Goal: Task Accomplishment & Management: Complete application form

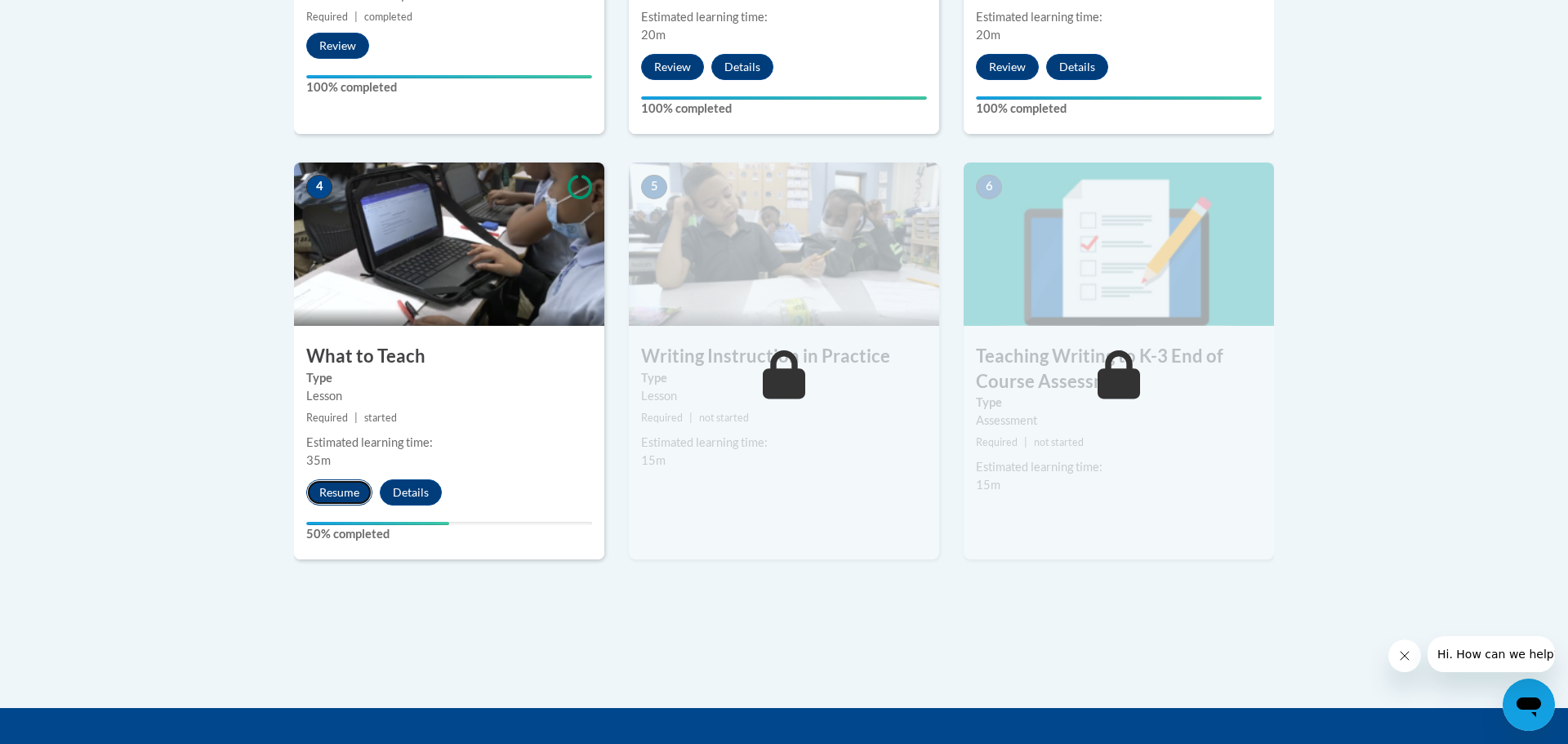
click at [344, 501] on button "Resume" at bounding box center [339, 492] width 67 height 26
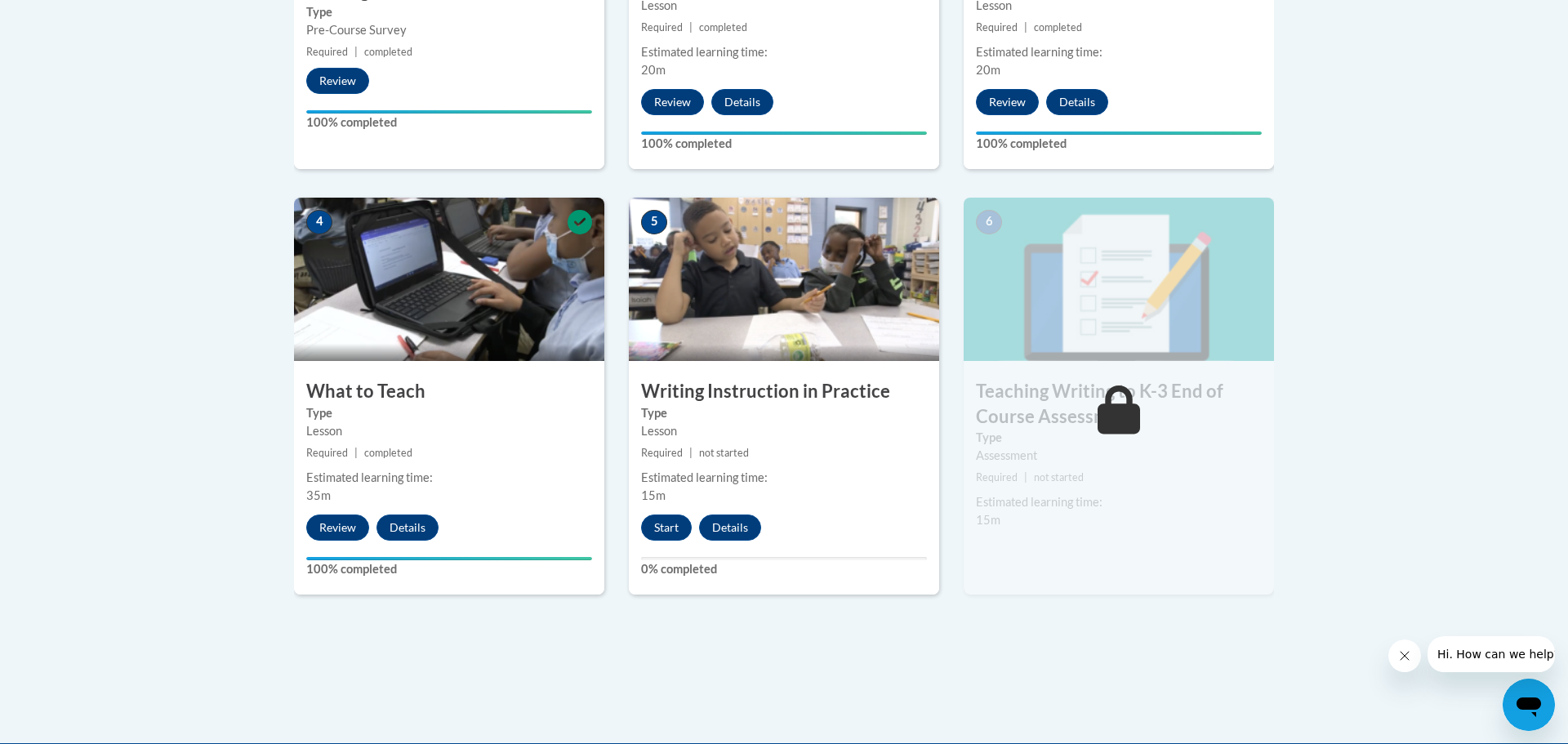
scroll to position [804, 0]
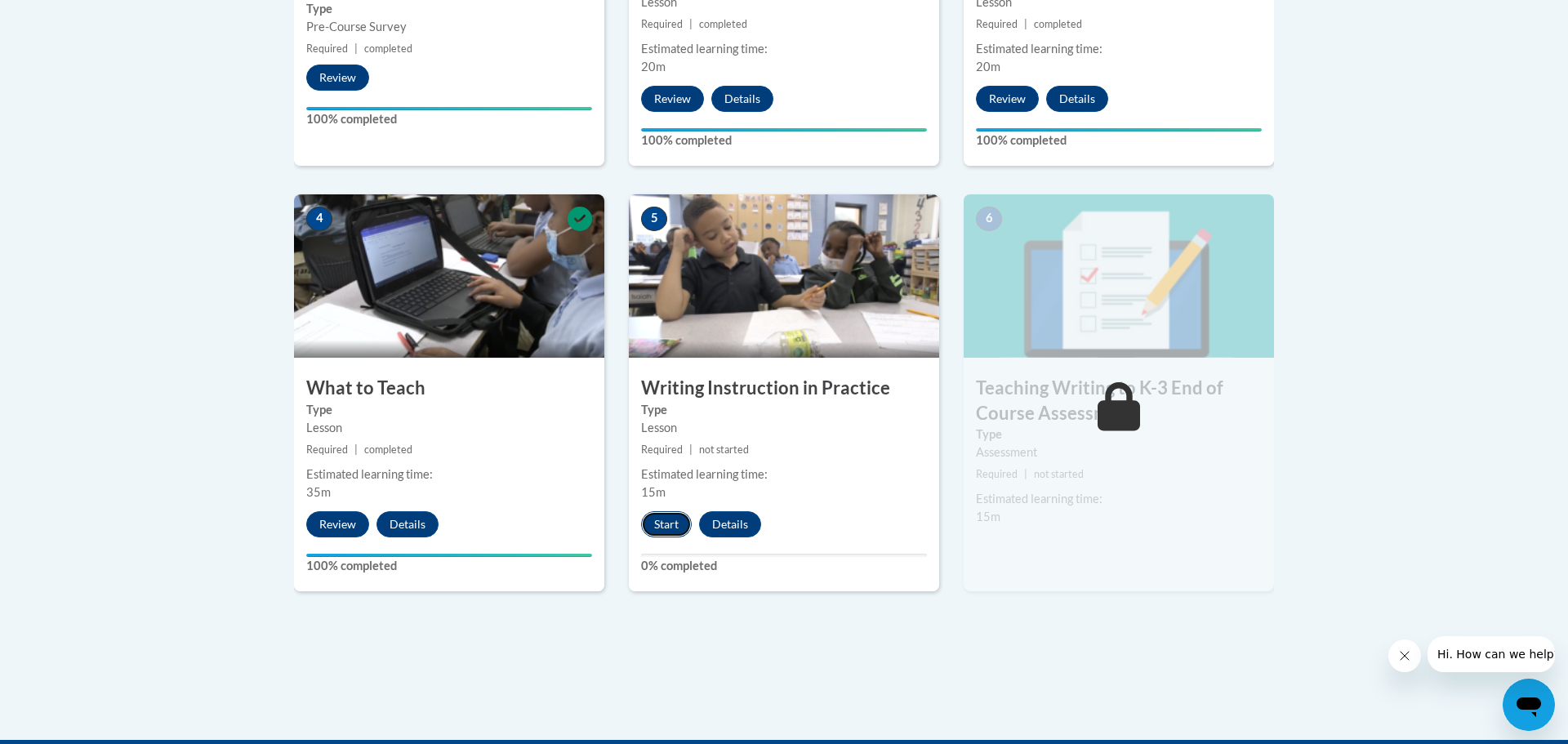
click at [668, 527] on button "Start" at bounding box center [666, 524] width 51 height 26
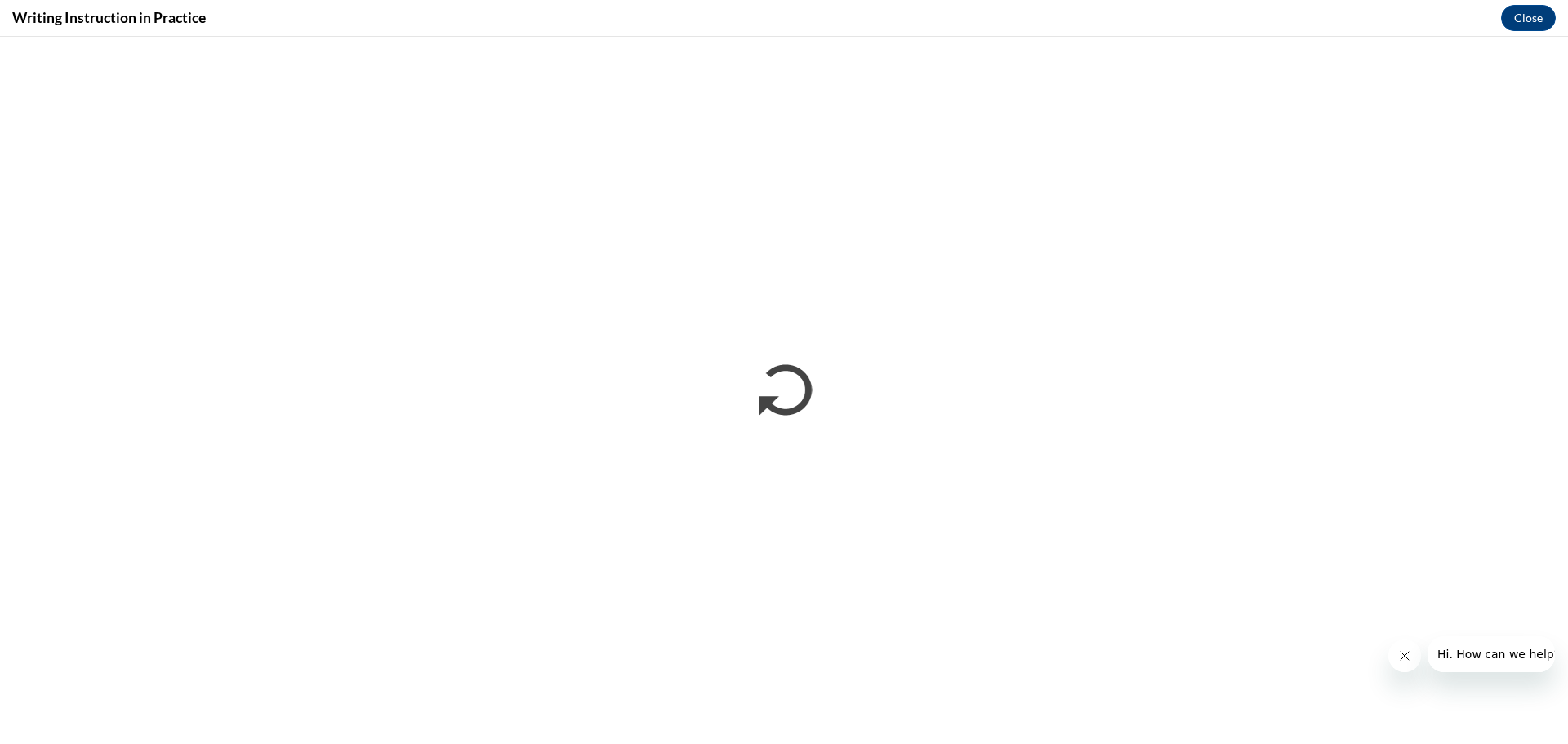
scroll to position [0, 0]
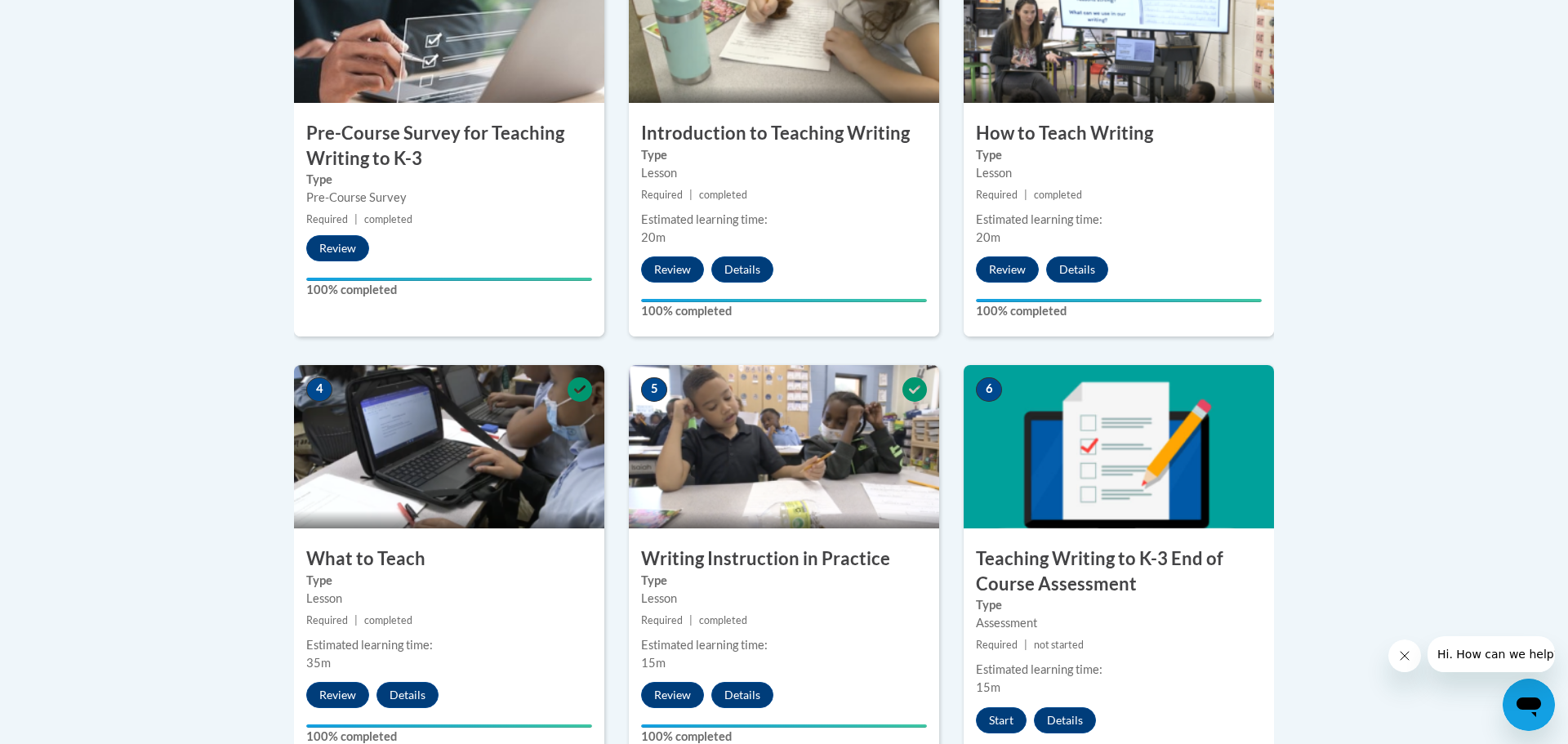
scroll to position [635, 0]
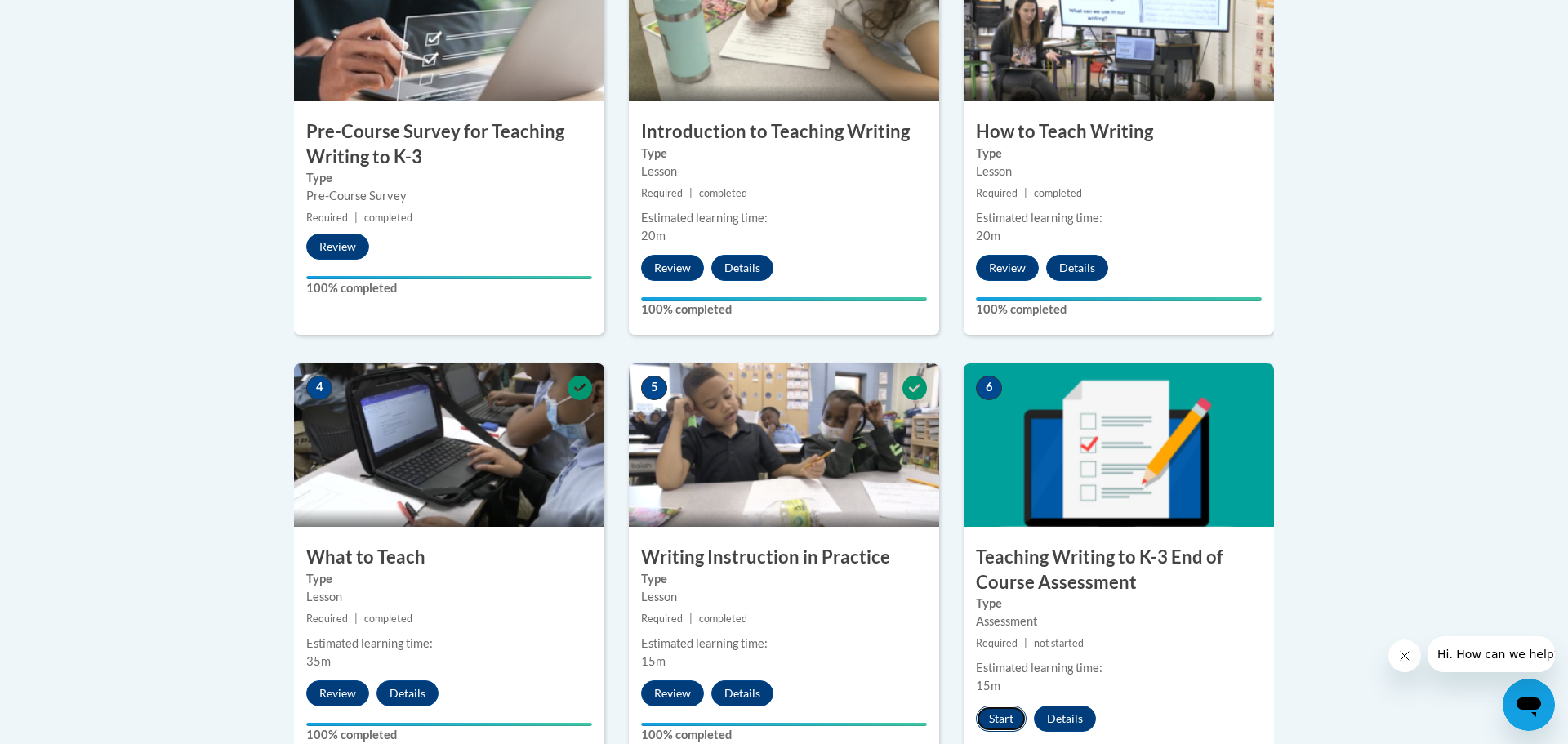
click at [1002, 710] on button "Start" at bounding box center [1002, 718] width 51 height 26
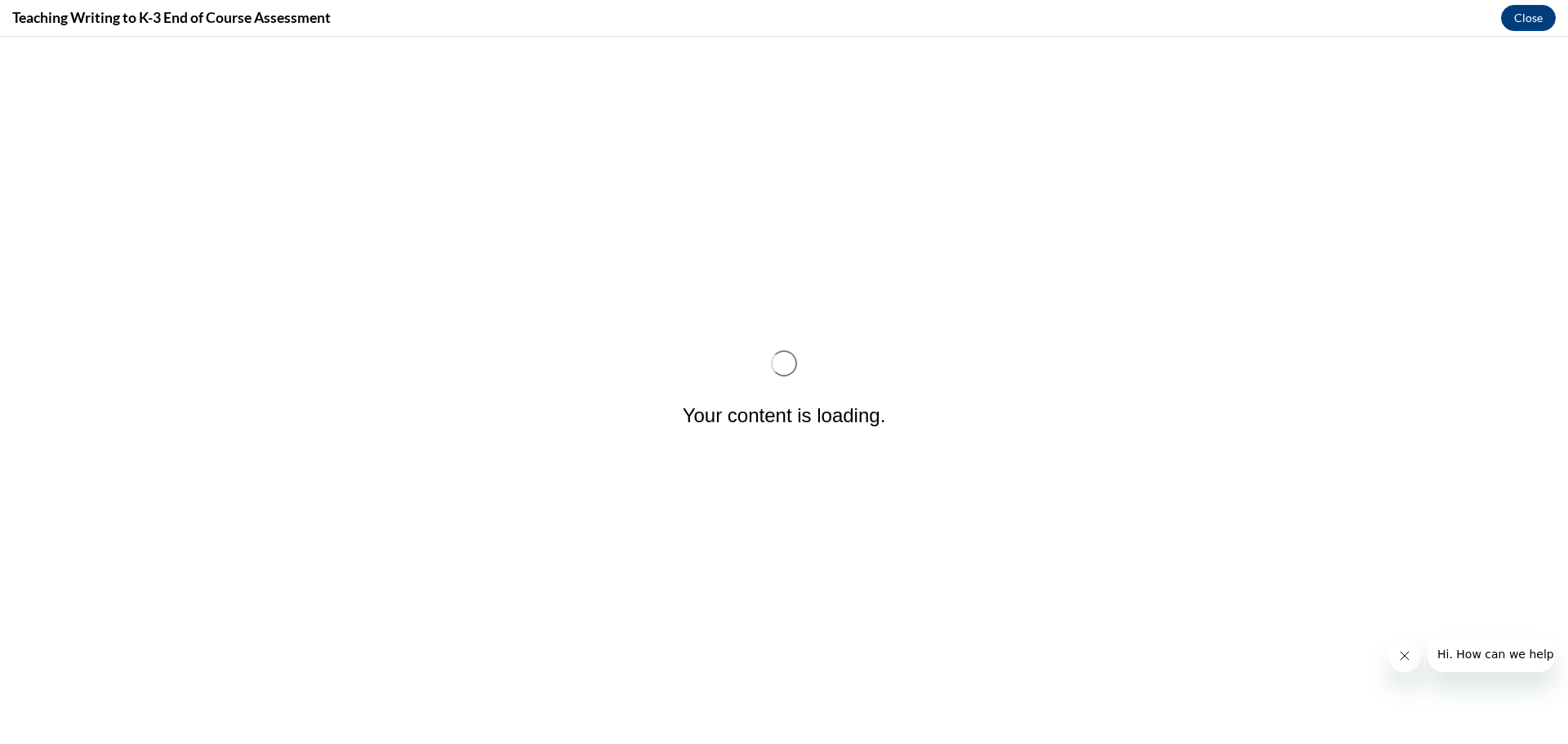
scroll to position [0, 0]
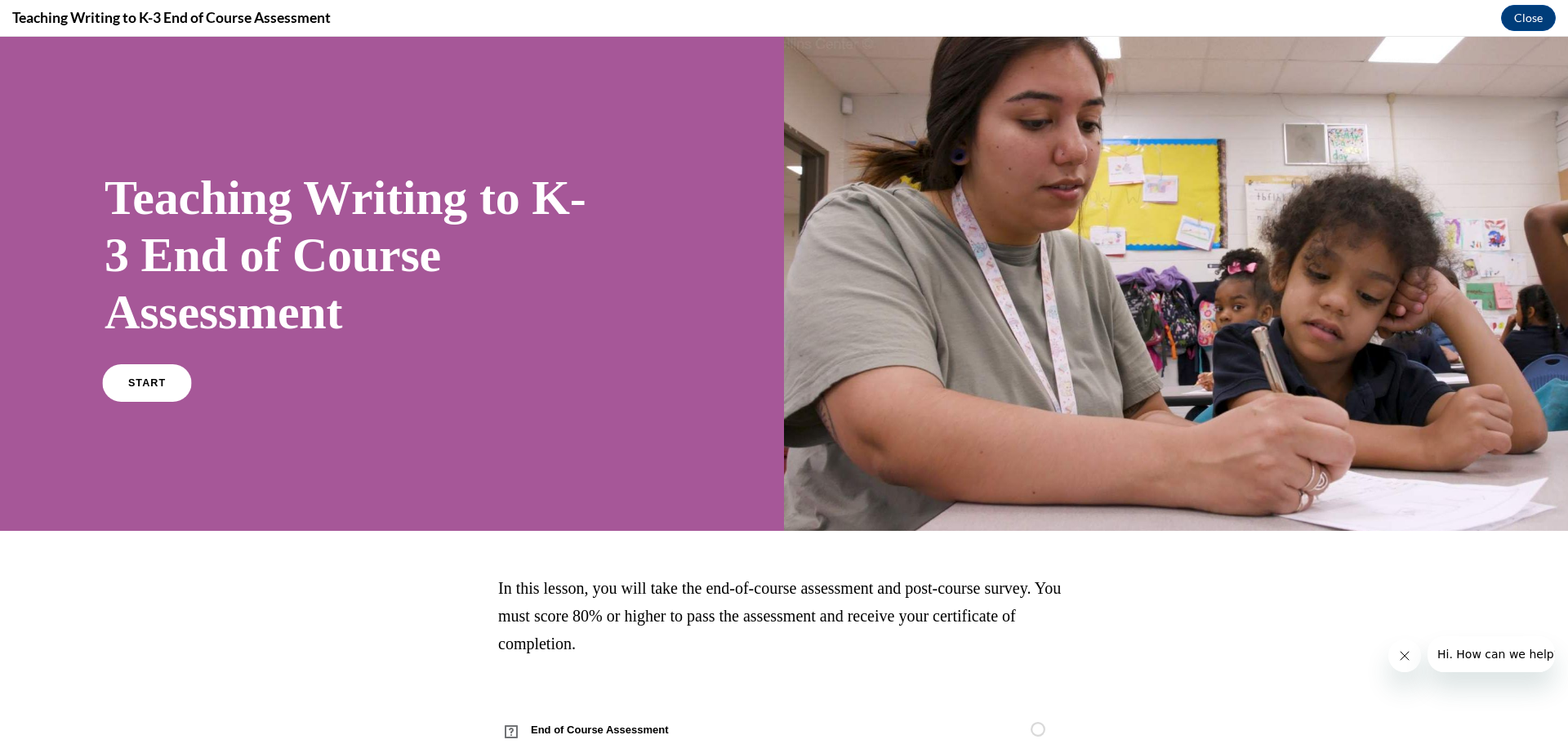
click at [136, 393] on link "START" at bounding box center [146, 382] width 89 height 37
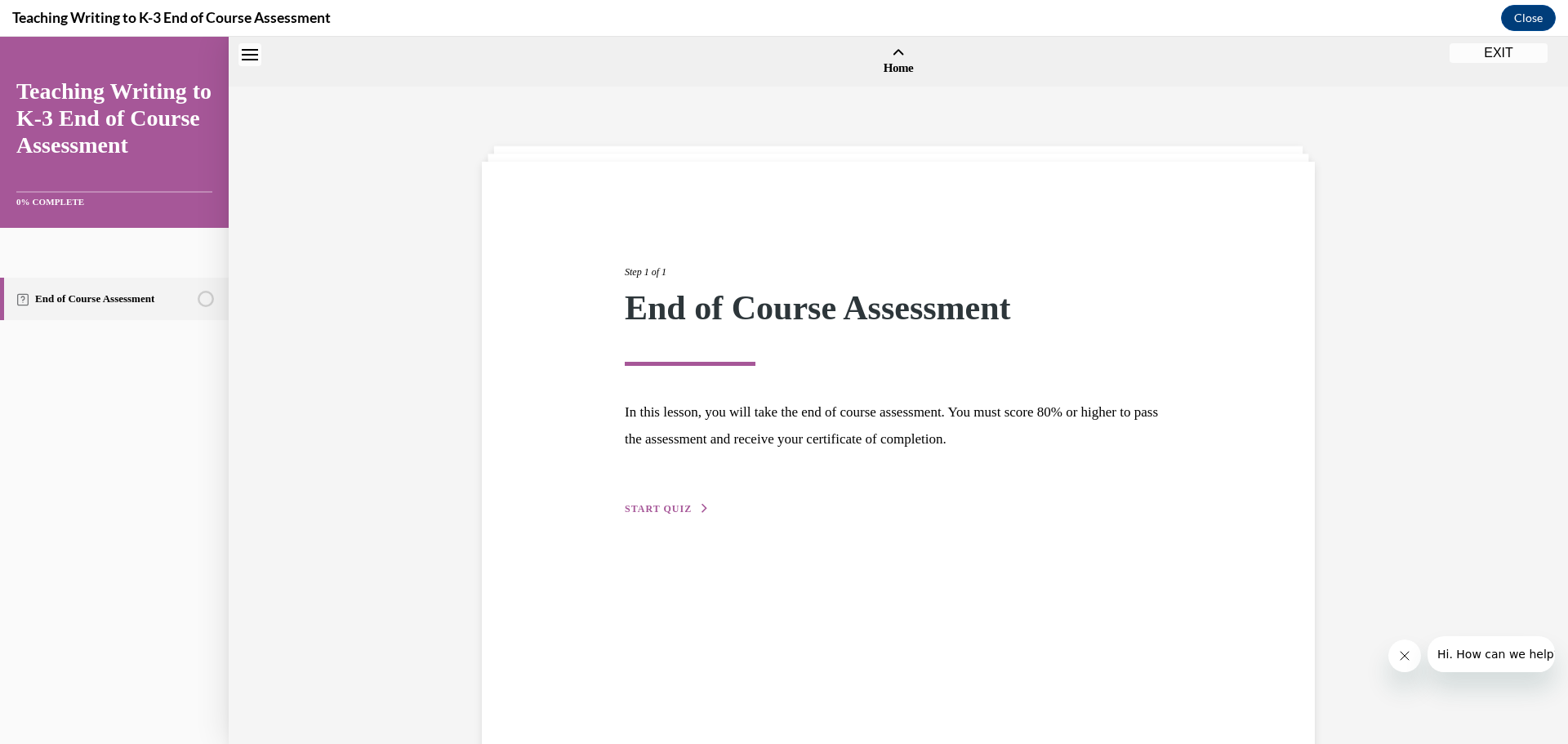
scroll to position [51, 0]
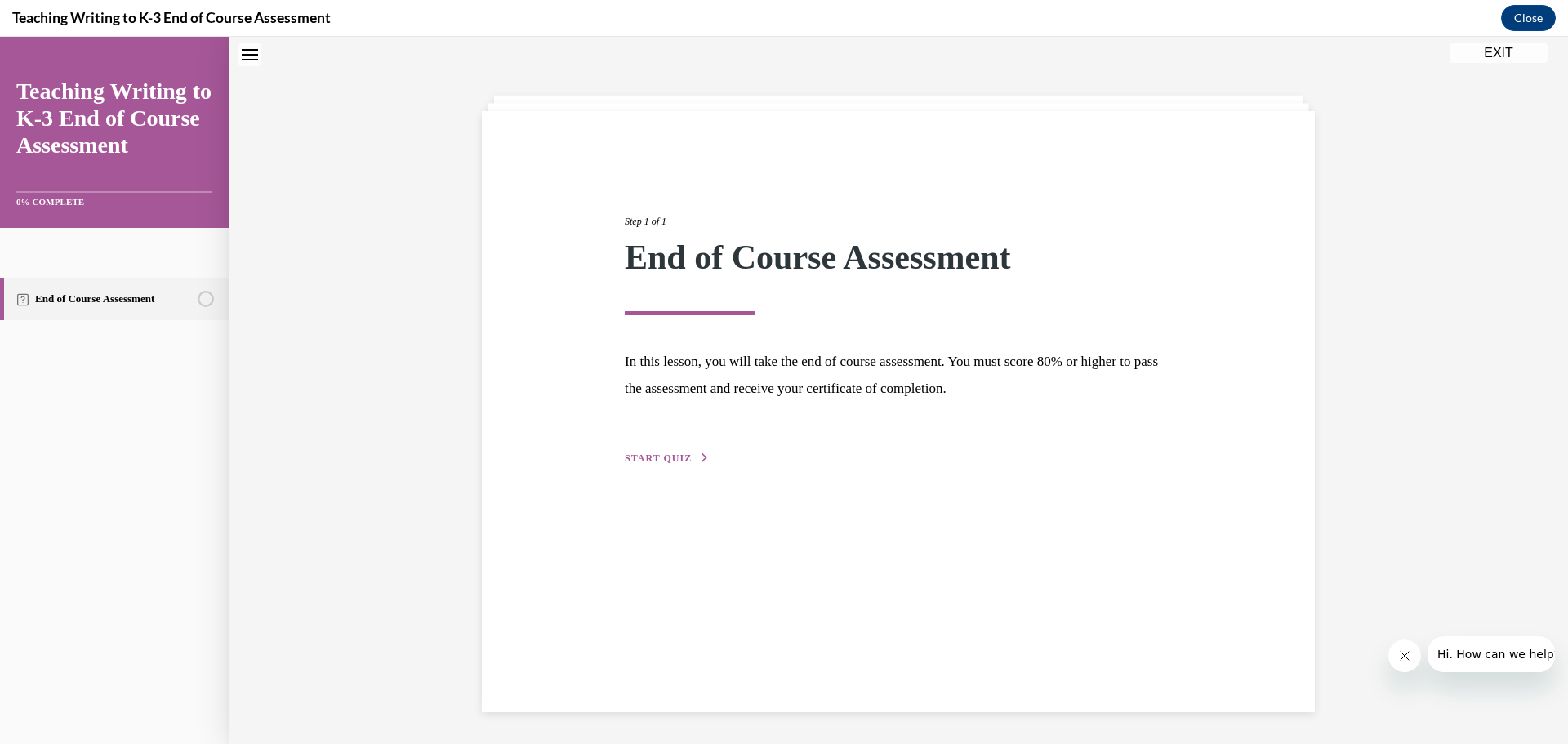
click at [680, 449] on div "Step 1 of 1 End of Course Assessment In this lesson, you will take the end of c…" at bounding box center [898, 321] width 571 height 290
click at [682, 463] on button "START QUIZ" at bounding box center [667, 458] width 85 height 15
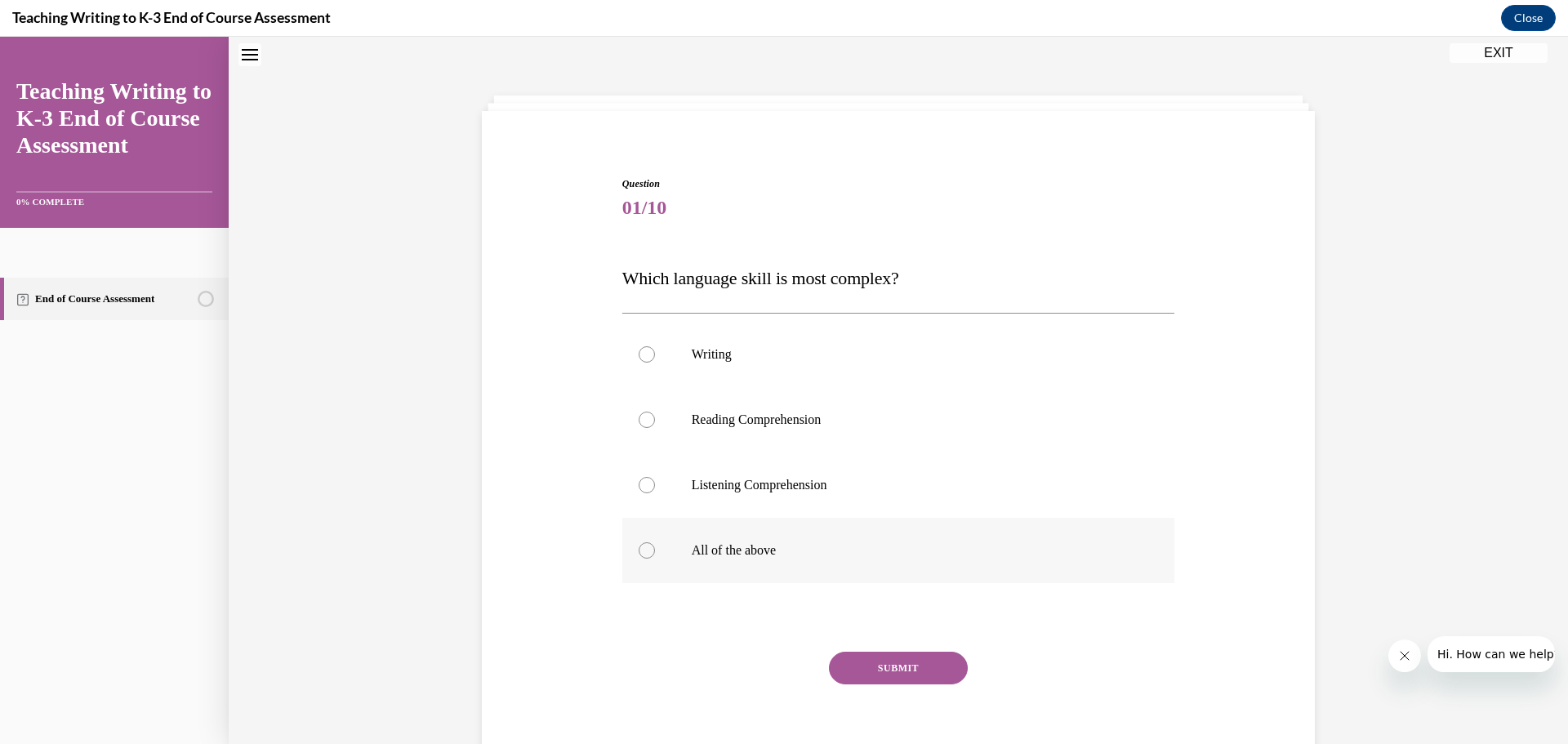
click at [699, 528] on label "All of the above" at bounding box center [898, 549] width 553 height 66
click at [655, 542] on input "All of the above" at bounding box center [647, 549] width 17 height 17
radio input "true"
click at [881, 655] on button "SUBMIT" at bounding box center [898, 667] width 139 height 32
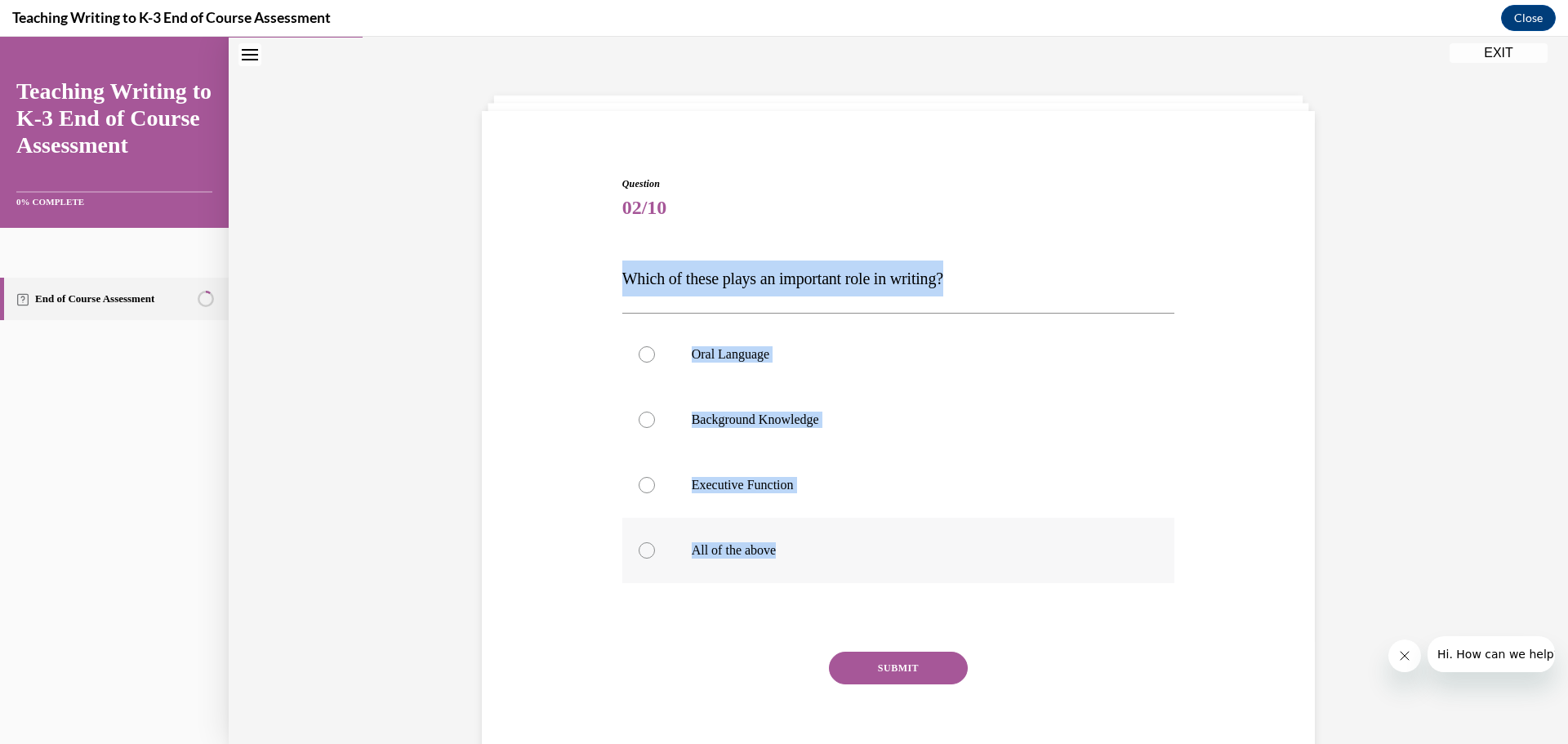
drag, startPoint x: 621, startPoint y: 274, endPoint x: 879, endPoint y: 555, distance: 381.5
click at [879, 555] on div "Question 02/10 Which of these plays an important role in writing? Oral Language…" at bounding box center [898, 480] width 553 height 609
copy div "Which of these plays an important role in writing? Oral Language Background Kno…"
click at [754, 548] on p "All of the above" at bounding box center [913, 549] width 443 height 17
click at [655, 548] on input "All of the above" at bounding box center [647, 549] width 17 height 17
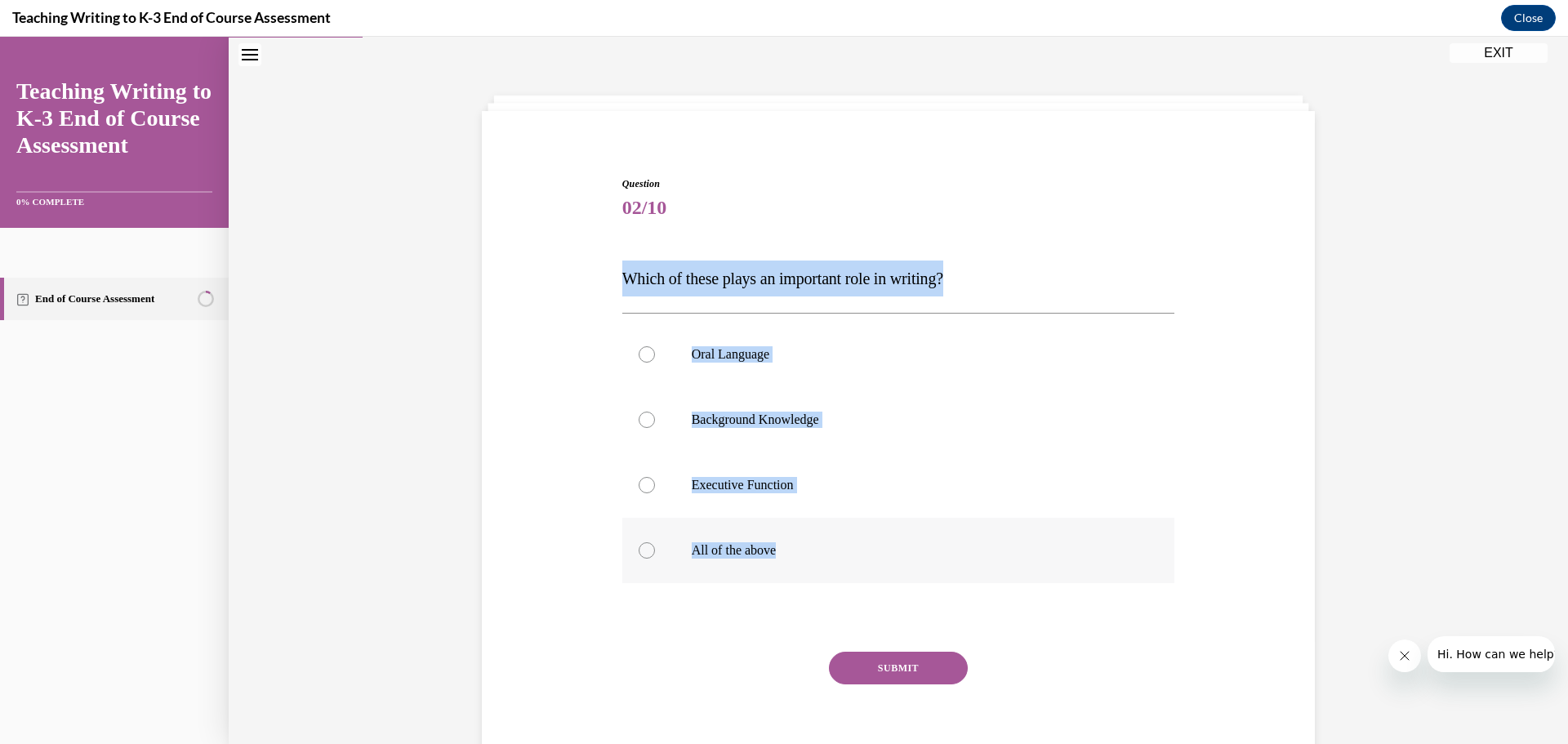
radio input "true"
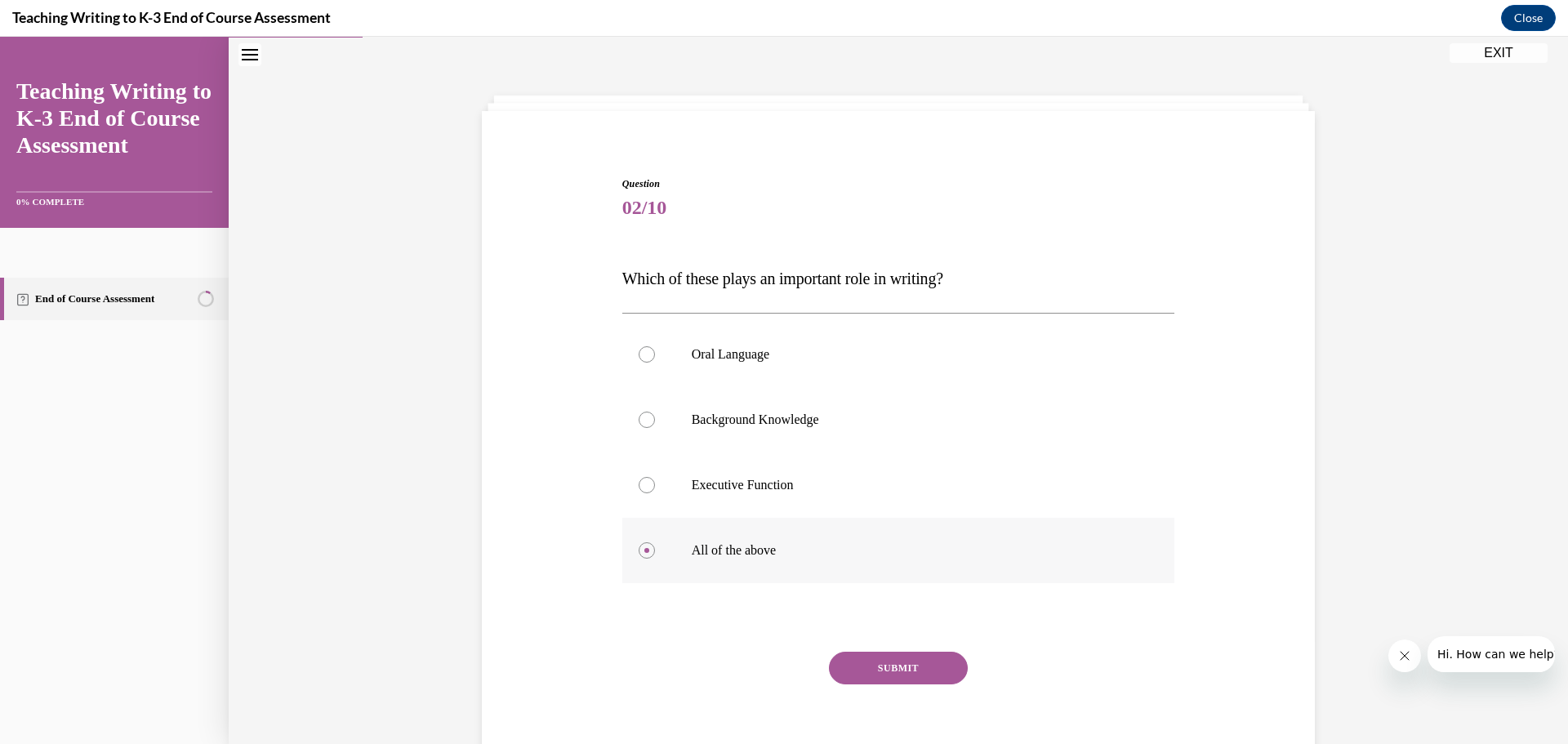
click at [754, 548] on p "All of the above" at bounding box center [913, 549] width 443 height 17
click at [655, 548] on input "All of the above" at bounding box center [647, 549] width 17 height 17
click at [912, 663] on button "SUBMIT" at bounding box center [898, 667] width 139 height 32
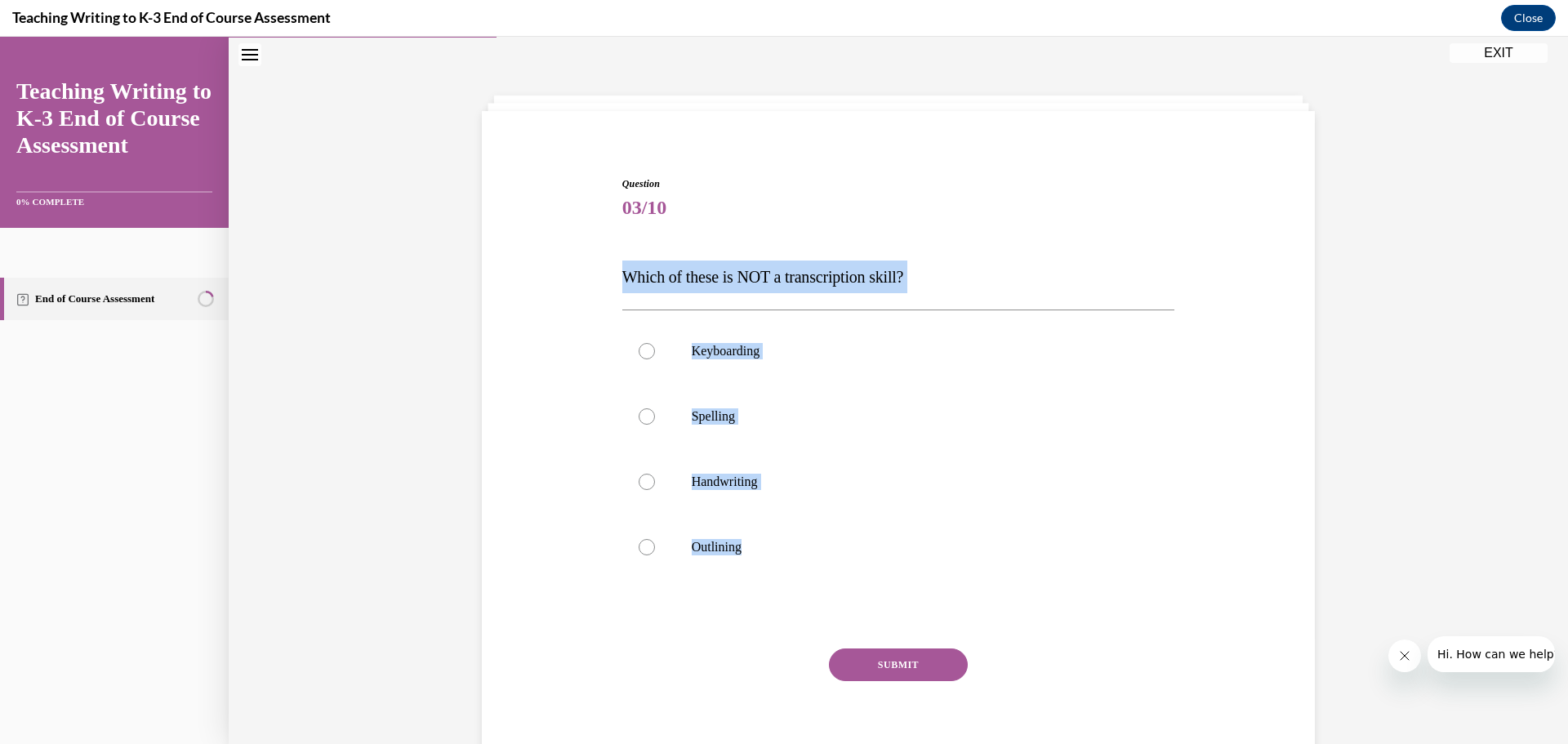
drag, startPoint x: 609, startPoint y: 274, endPoint x: 912, endPoint y: 580, distance: 430.6
click at [912, 580] on div "Question 03/10 Which of these is NOT a transcription skill? Keyboarding Spellin…" at bounding box center [898, 455] width 841 height 655
copy div "Which of these is NOT a transcription skill? Keyboarding Spelling Handwriting O…"
click at [780, 530] on label "Outlining" at bounding box center [898, 547] width 553 height 66
click at [655, 539] on input "Outlining" at bounding box center [647, 547] width 17 height 17
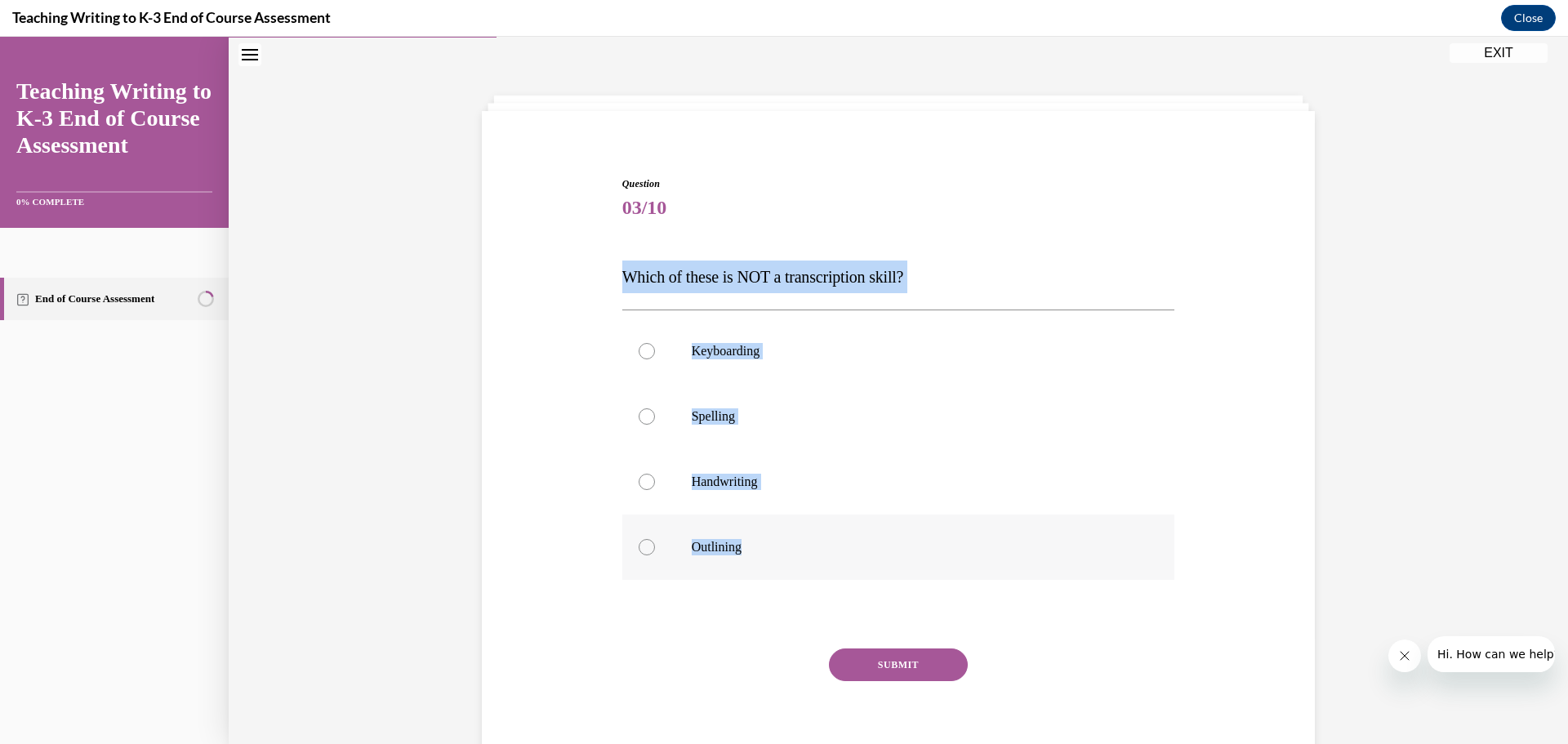
radio input "true"
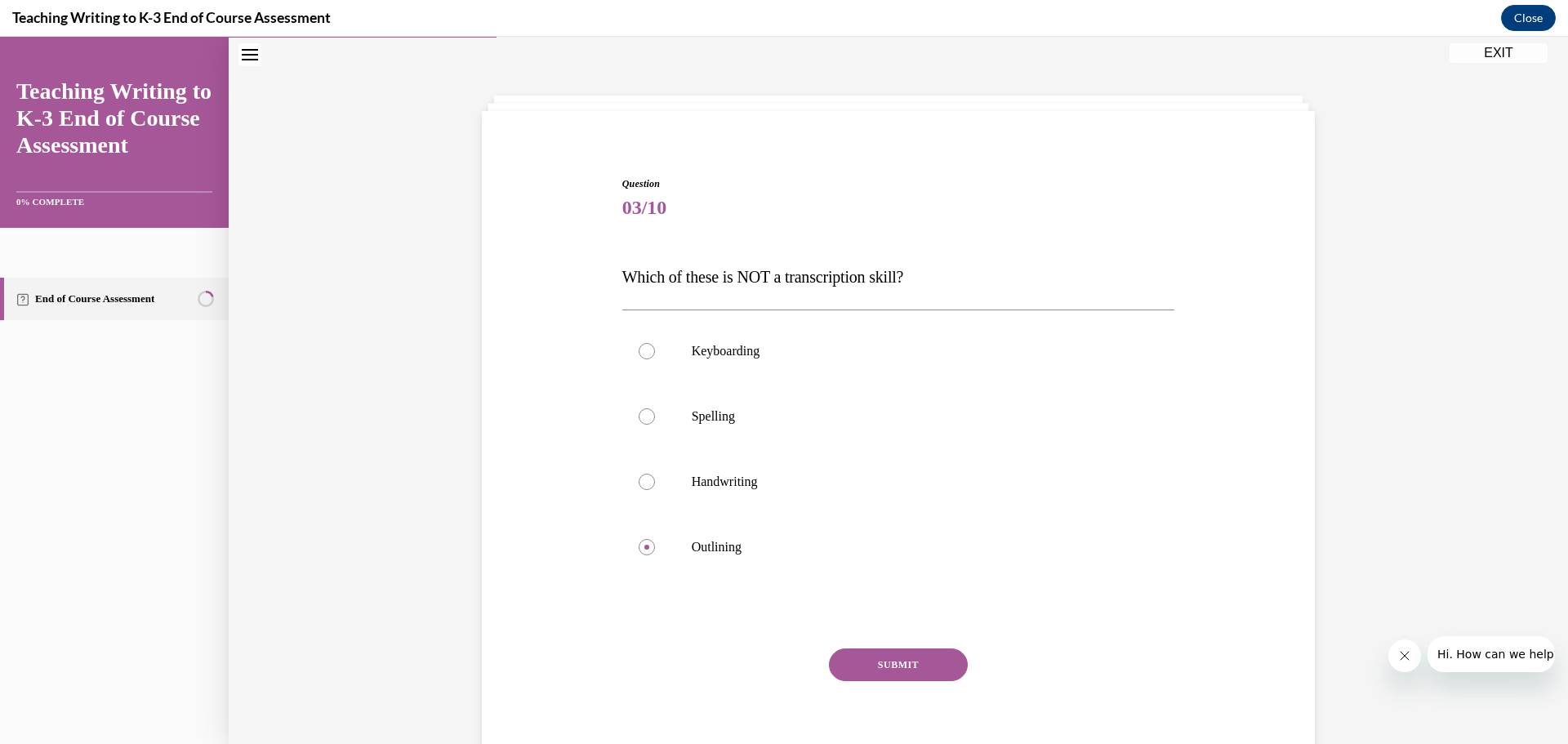
click at [926, 673] on button "SUBMIT" at bounding box center [898, 664] width 139 height 32
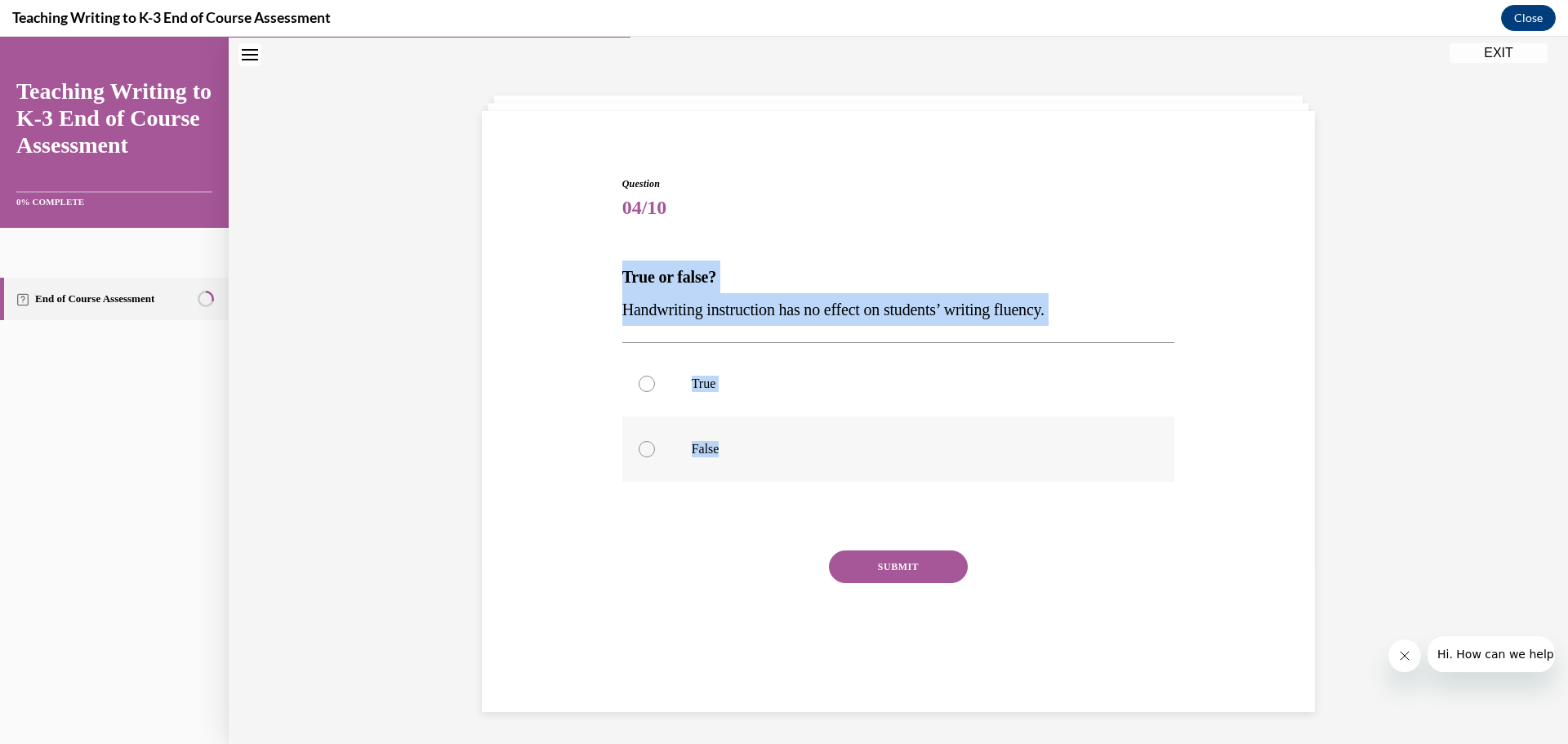
drag, startPoint x: 611, startPoint y: 273, endPoint x: 912, endPoint y: 438, distance: 343.3
click at [912, 438] on div "Question 04/10 True or false? Handwriting instruction has no effect on students…" at bounding box center [898, 405] width 841 height 556
copy div "True or false? Handwriting instruction has no effect on students’ writing fluen…"
click at [726, 433] on label "False" at bounding box center [898, 449] width 553 height 66
click at [655, 441] on input "False" at bounding box center [647, 449] width 17 height 17
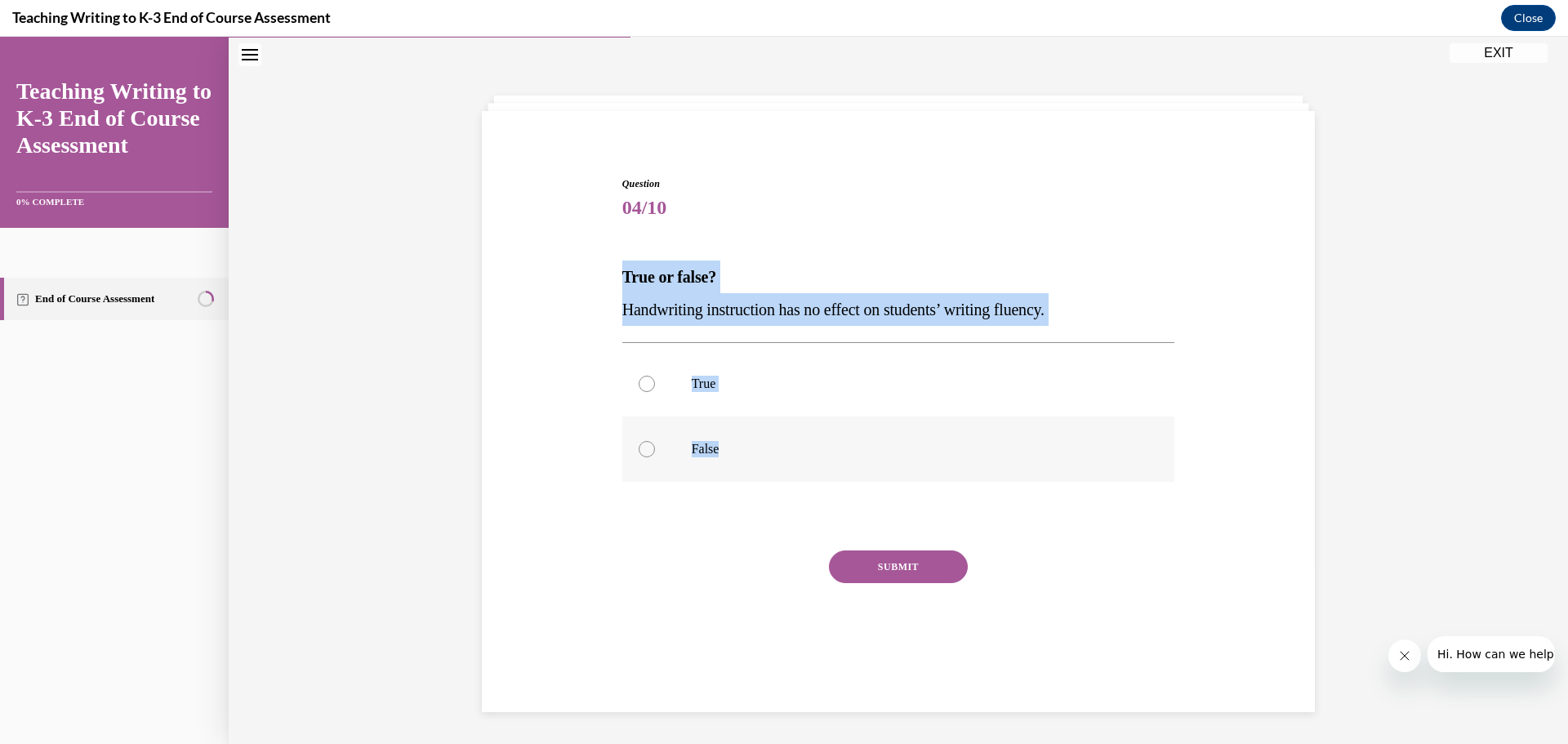
radio input "true"
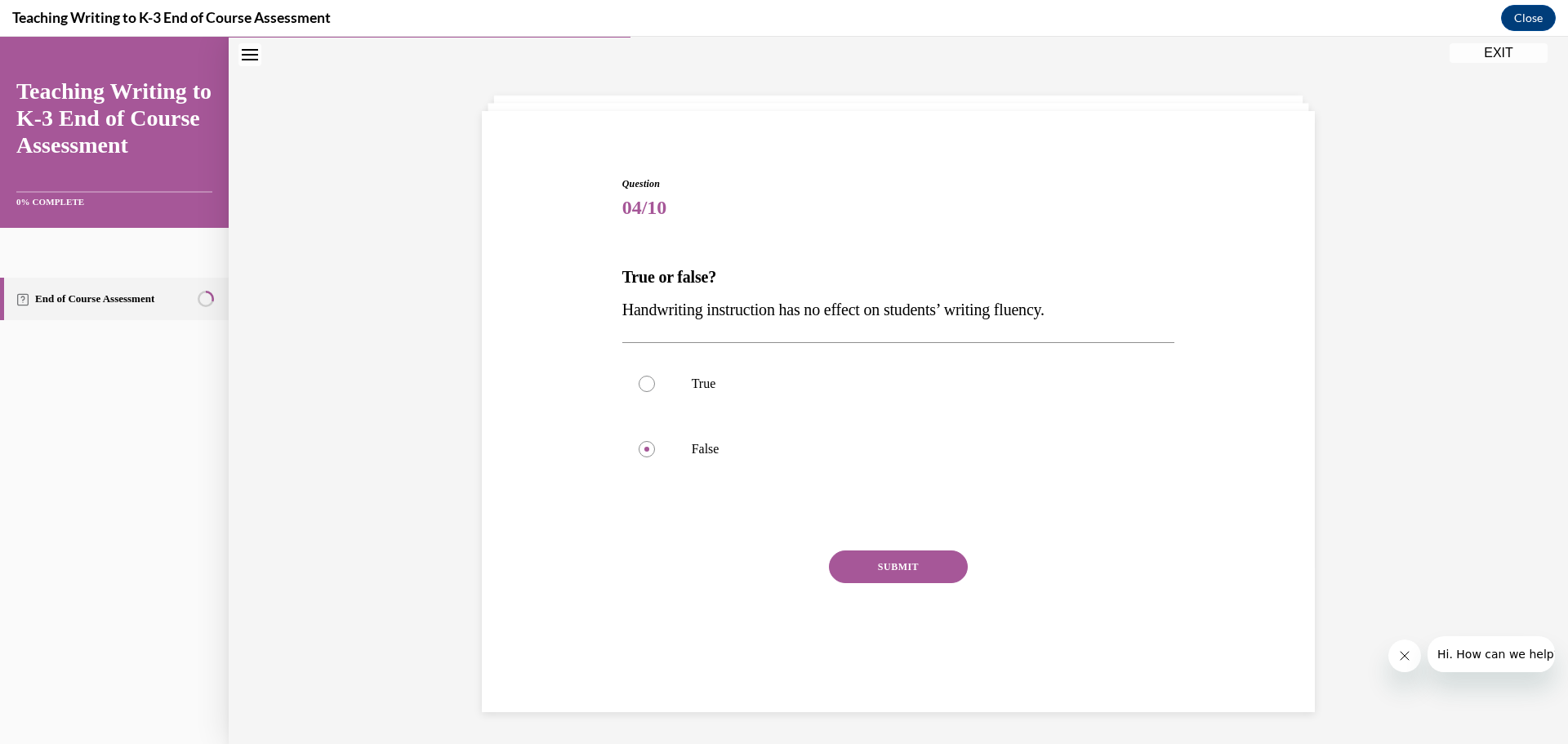
click at [896, 571] on button "SUBMIT" at bounding box center [898, 566] width 139 height 32
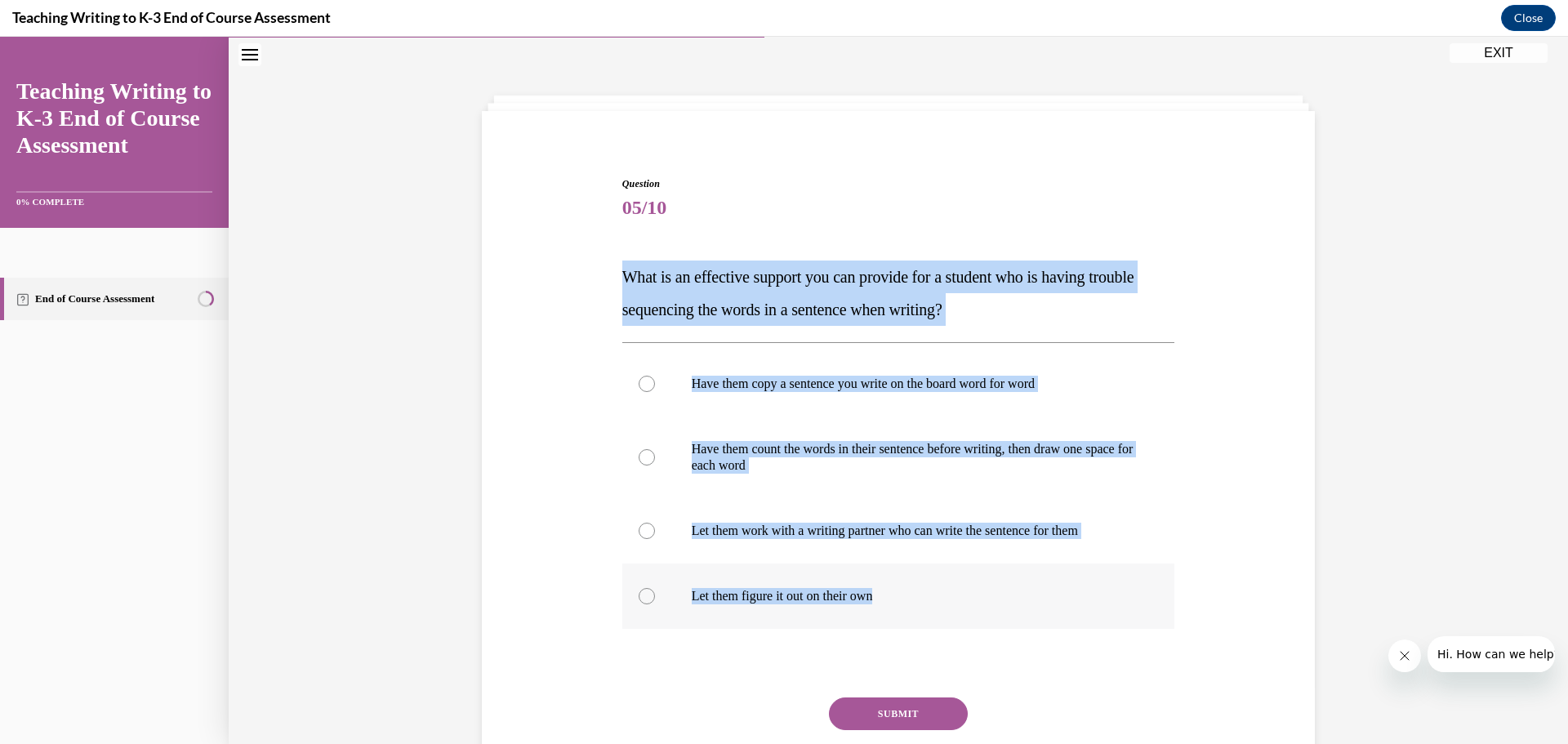
drag, startPoint x: 621, startPoint y: 265, endPoint x: 1032, endPoint y: 606, distance: 534.0
click at [1032, 606] on div "Question 05/10 What is an effective support you can provide for a student who i…" at bounding box center [898, 503] width 553 height 655
copy div "What is an effective support you can provide for a student who is having troubl…"
click at [849, 458] on p "Have them count the words in their sentence before writing, then draw one space…" at bounding box center [913, 457] width 443 height 32
click at [655, 458] on input "Have them count the words in their sentence before writing, then draw one space…" at bounding box center [647, 457] width 17 height 17
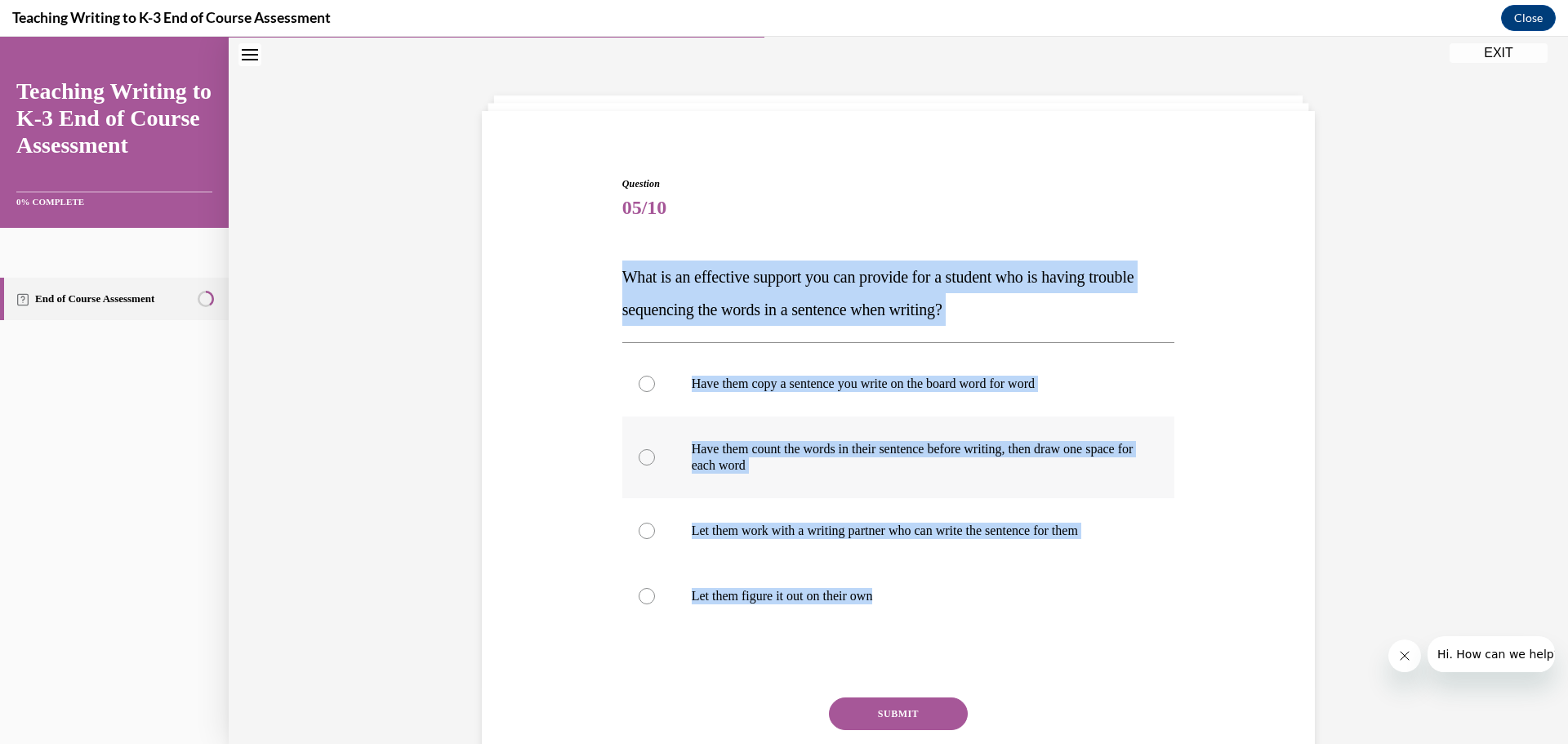
radio input "true"
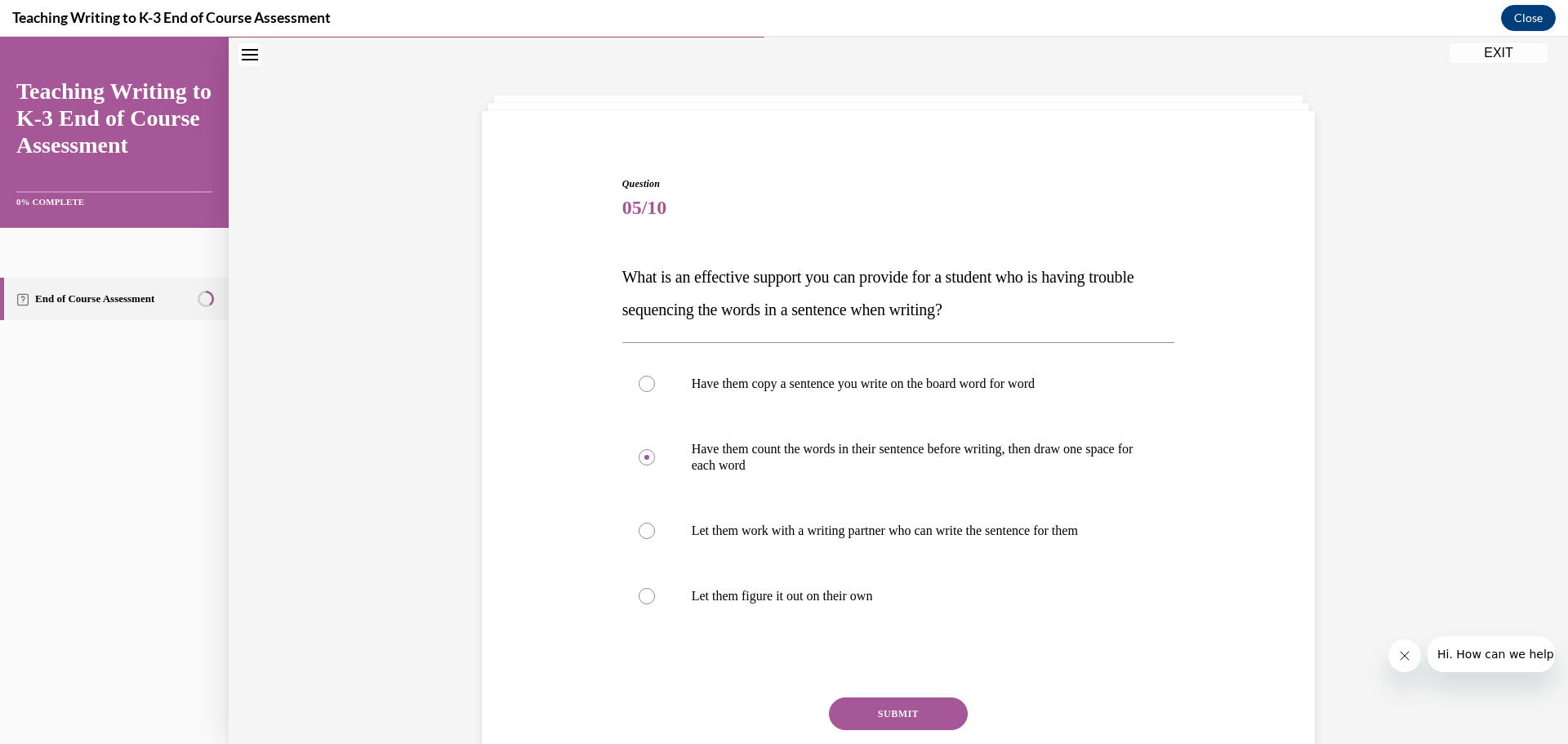
click at [891, 704] on button "SUBMIT" at bounding box center [898, 713] width 139 height 32
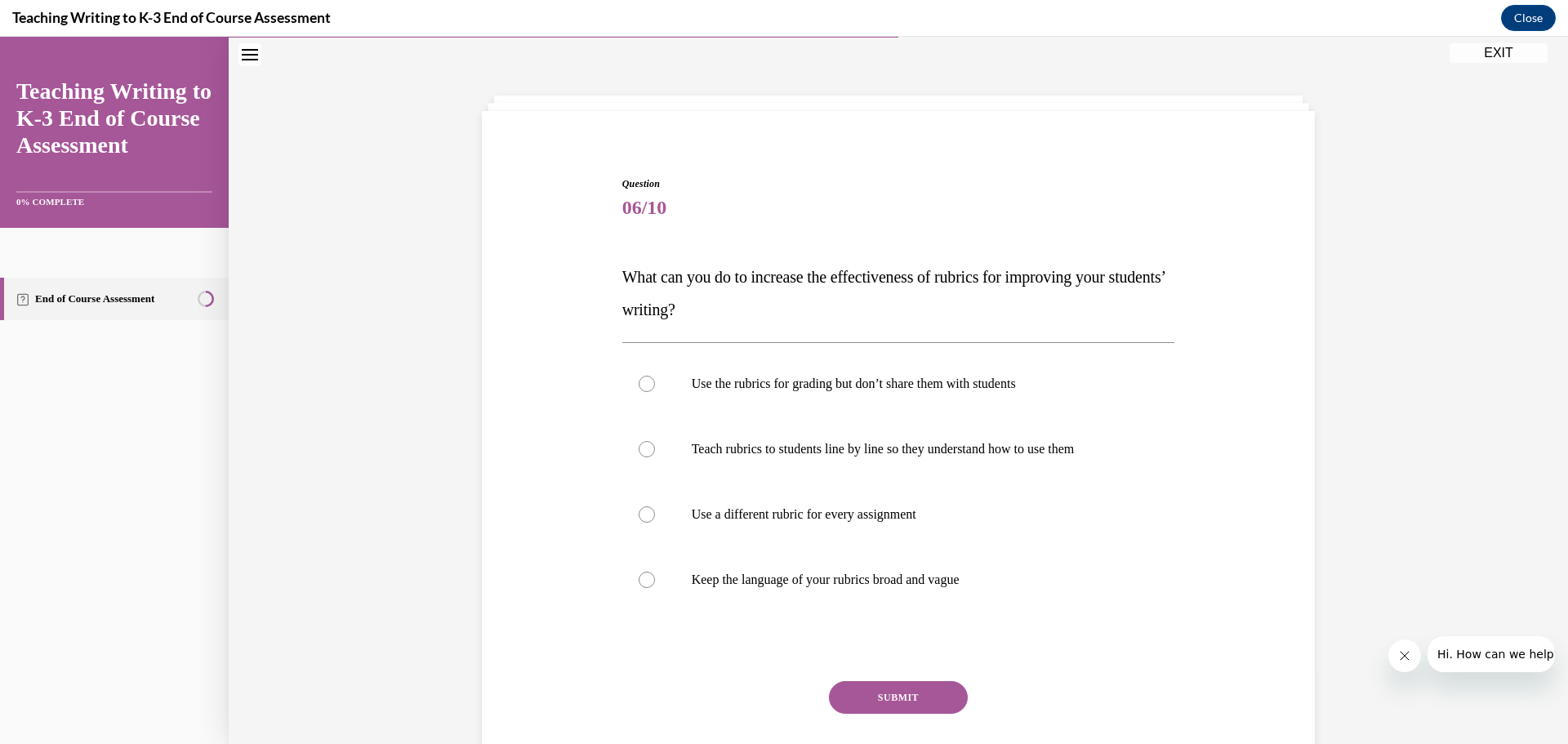
click at [891, 704] on div "SUBMIT" at bounding box center [898, 721] width 553 height 81
drag, startPoint x: 617, startPoint y: 278, endPoint x: 1015, endPoint y: 578, distance: 498.4
click at [1015, 578] on div "Question 06/10 What can you do to increase the effectiveness of rubrics for imp…" at bounding box center [899, 483] width 561 height 663
copy div "What can you do to increase the effectiveness of rubrics for improving your stu…"
click at [870, 433] on label "Teach rubrics to students line by line so they understand how to use them" at bounding box center [898, 449] width 553 height 66
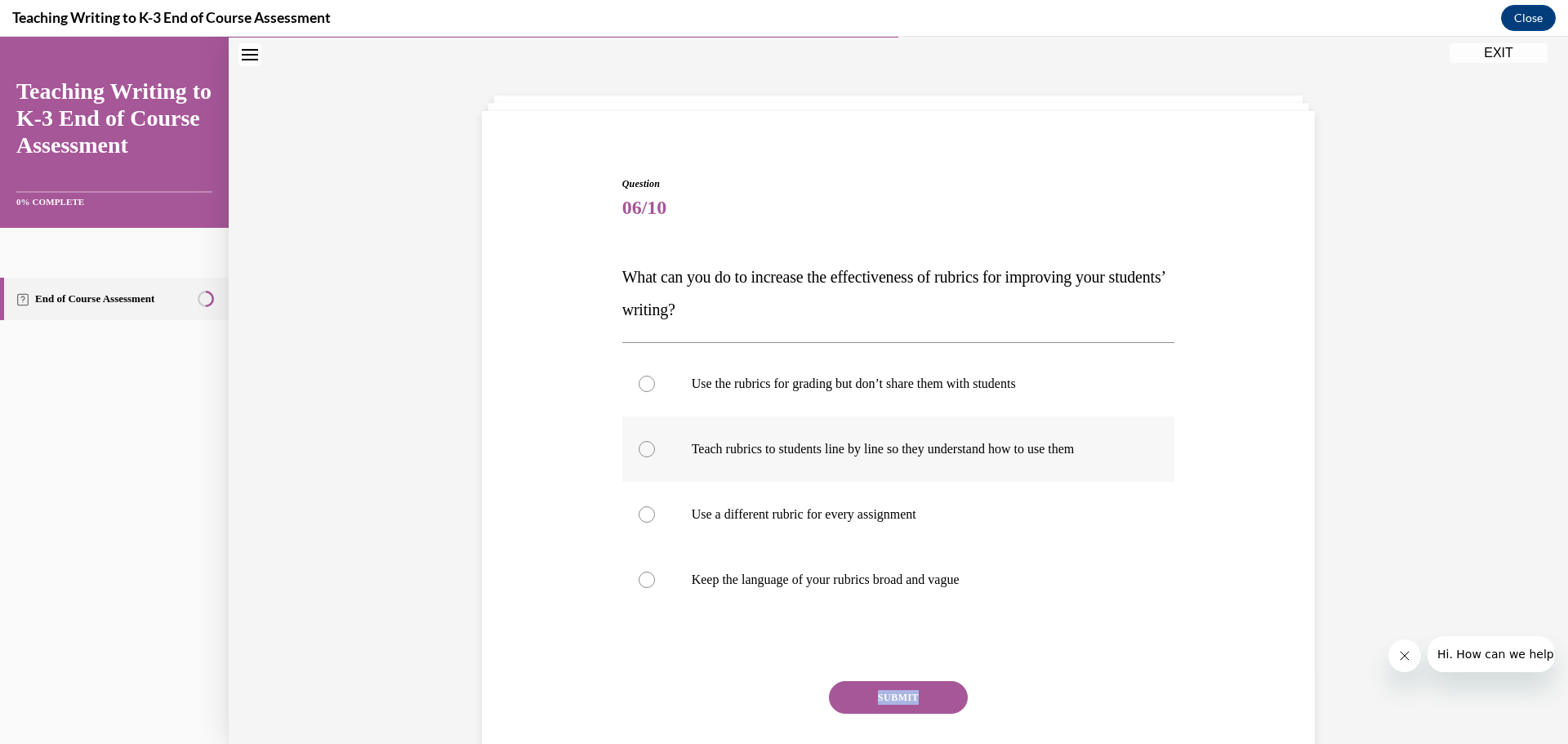
click at [655, 441] on input "Teach rubrics to students line by line so they understand how to use them" at bounding box center [647, 449] width 17 height 17
radio input "true"
click at [860, 678] on div "Question 06/10 What can you do to increase the effectiveness of rubrics for imp…" at bounding box center [898, 495] width 553 height 638
click at [864, 687] on button "SUBMIT" at bounding box center [898, 696] width 139 height 32
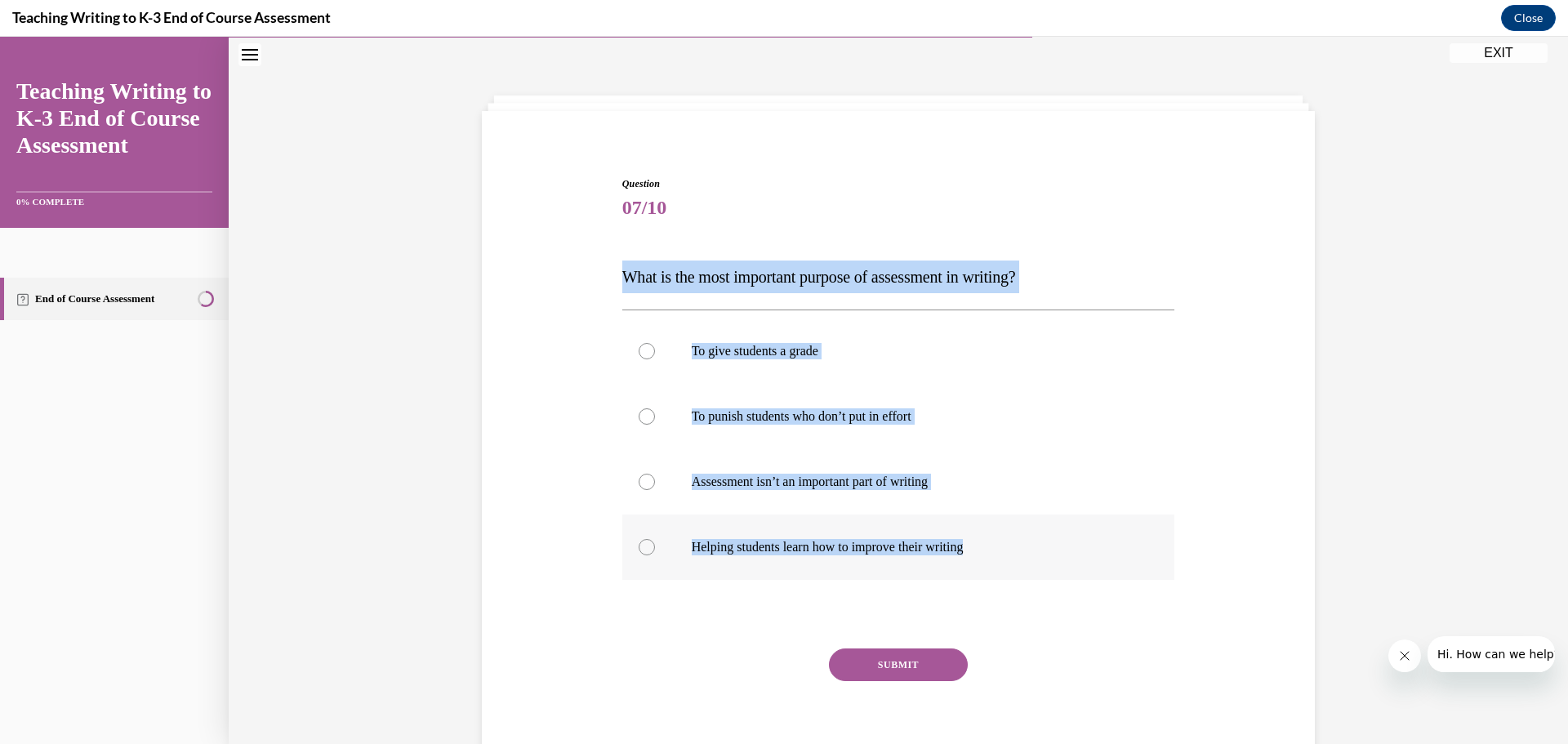
drag, startPoint x: 611, startPoint y: 272, endPoint x: 1154, endPoint y: 561, distance: 615.1
click at [1154, 561] on div "Question 07/10 What is the most important purpose of assessment in writing? To …" at bounding box center [898, 455] width 841 height 655
copy div "What is the most important purpose of assessment in writing? To give students a…"
click at [796, 541] on p "Helping students learn how to improve their writing" at bounding box center [913, 547] width 443 height 17
click at [655, 541] on input "Helping students learn how to improve their writing" at bounding box center [647, 547] width 17 height 17
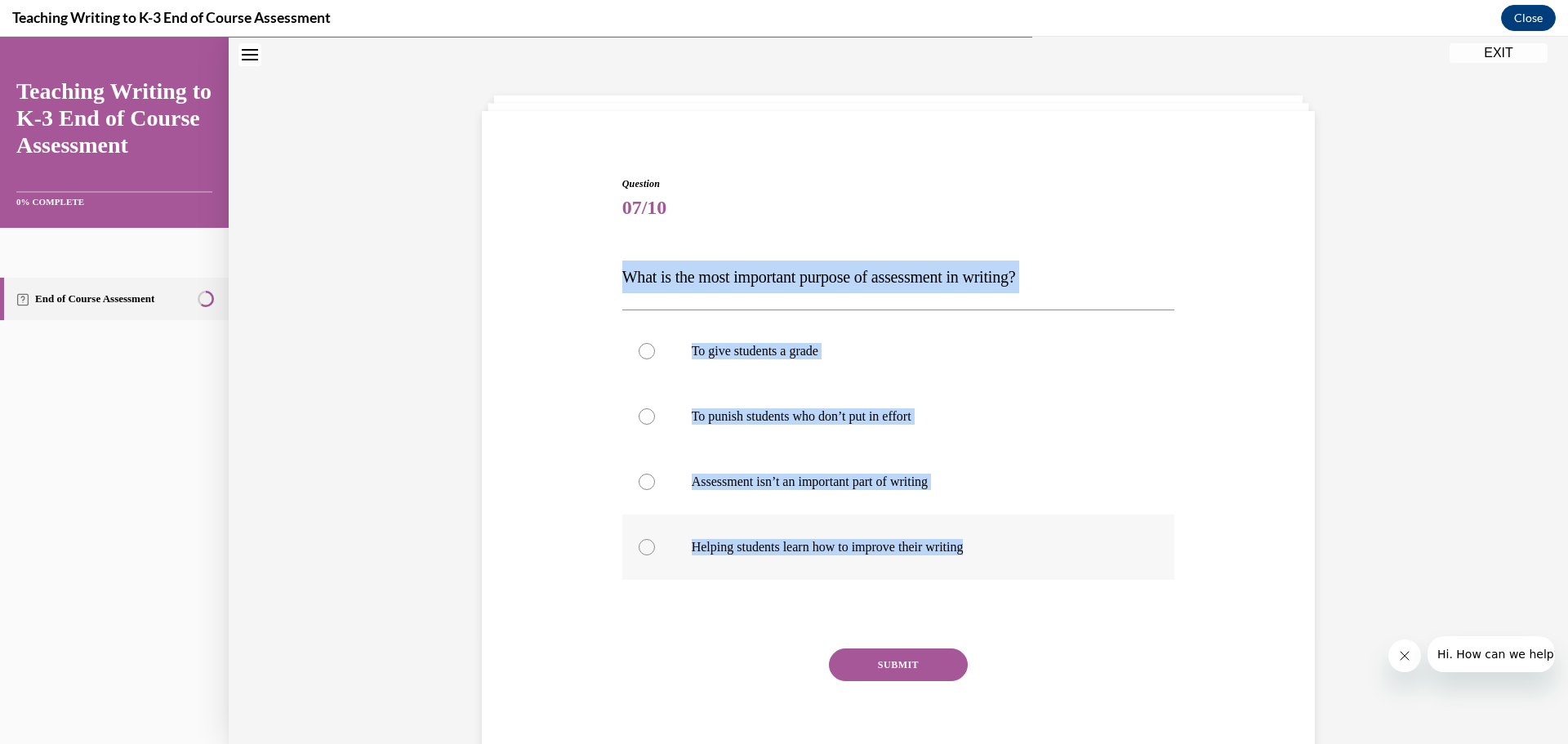
radio input "true"
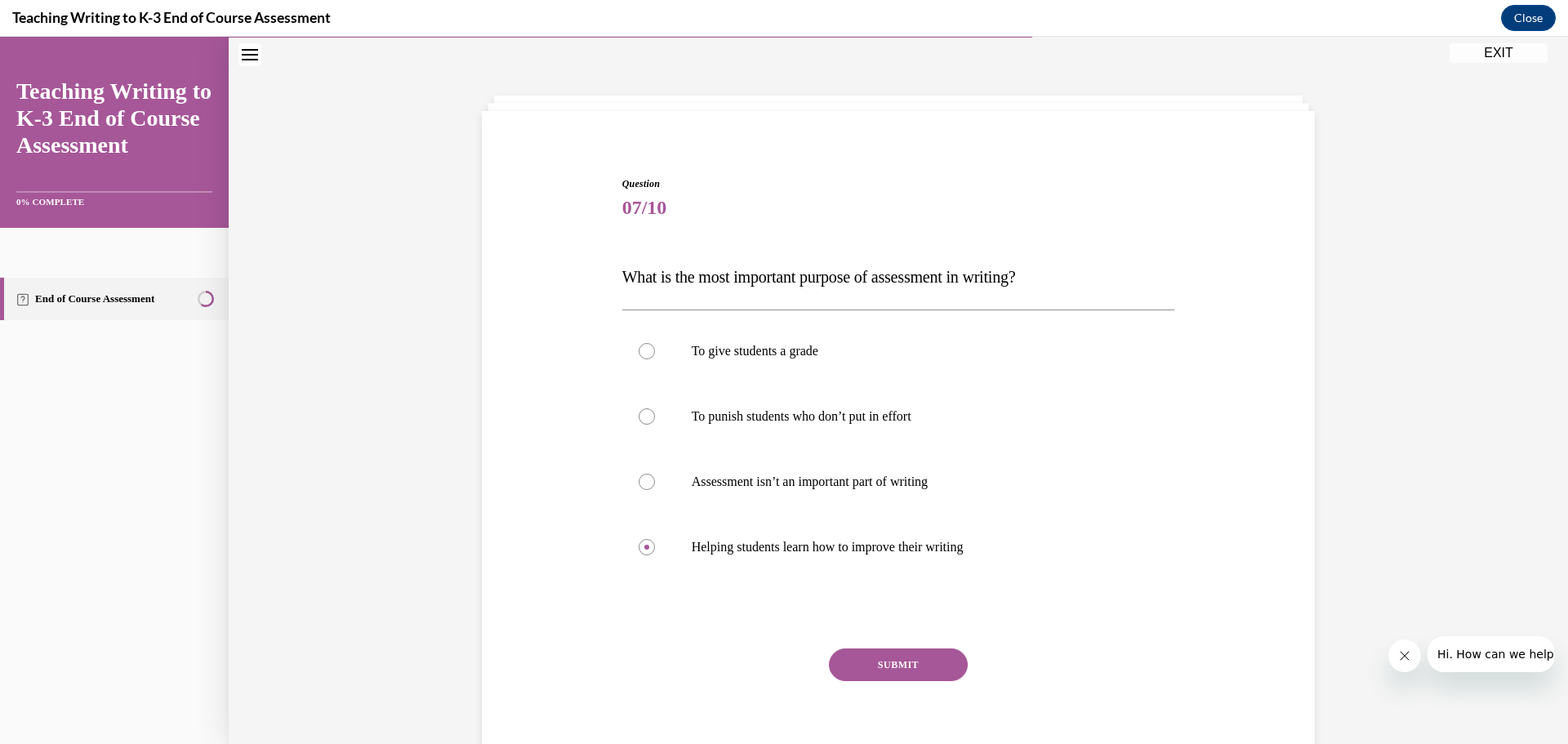
click at [848, 662] on button "SUBMIT" at bounding box center [898, 664] width 139 height 32
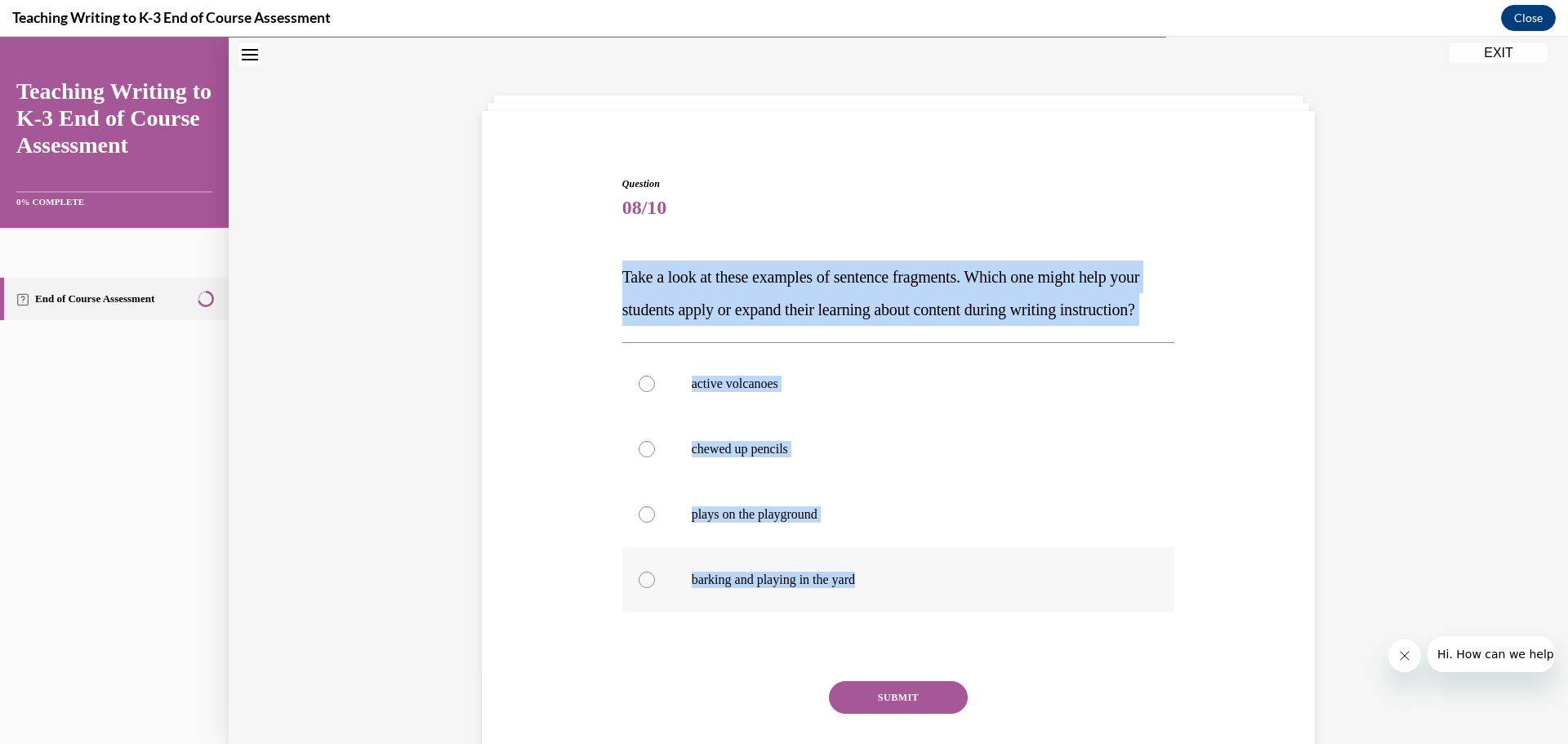
drag, startPoint x: 621, startPoint y: 267, endPoint x: 997, endPoint y: 627, distance: 520.6
click at [997, 627] on div "Question 08/10 Take a look at these examples of sentence fragments. Which one m…" at bounding box center [898, 495] width 553 height 638
copy div "Take a look at these examples of sentence fragments. Which one might help your …"
click at [768, 406] on label "active volcanoes" at bounding box center [898, 383] width 553 height 66
click at [655, 392] on input "active volcanoes" at bounding box center [647, 383] width 17 height 17
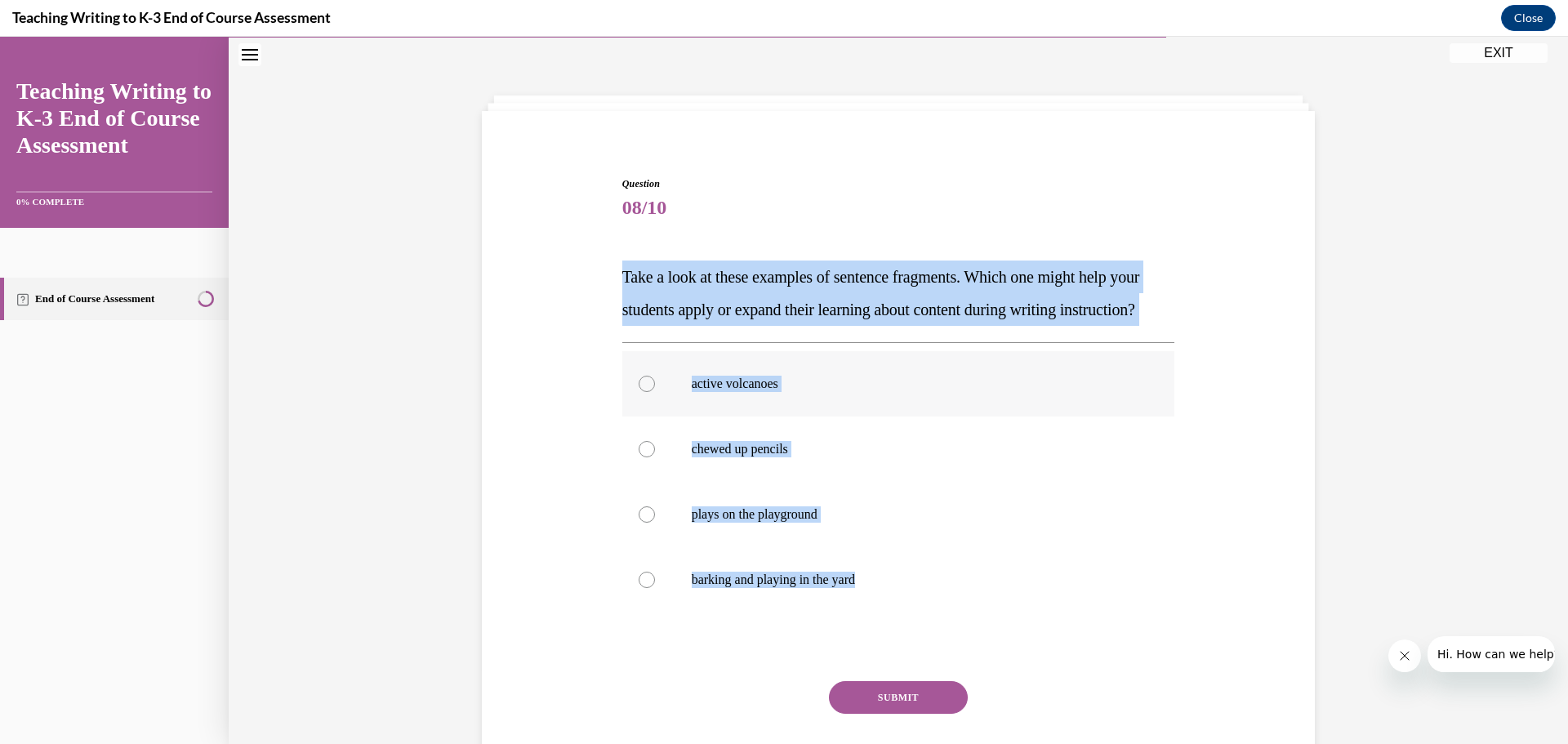
radio input "true"
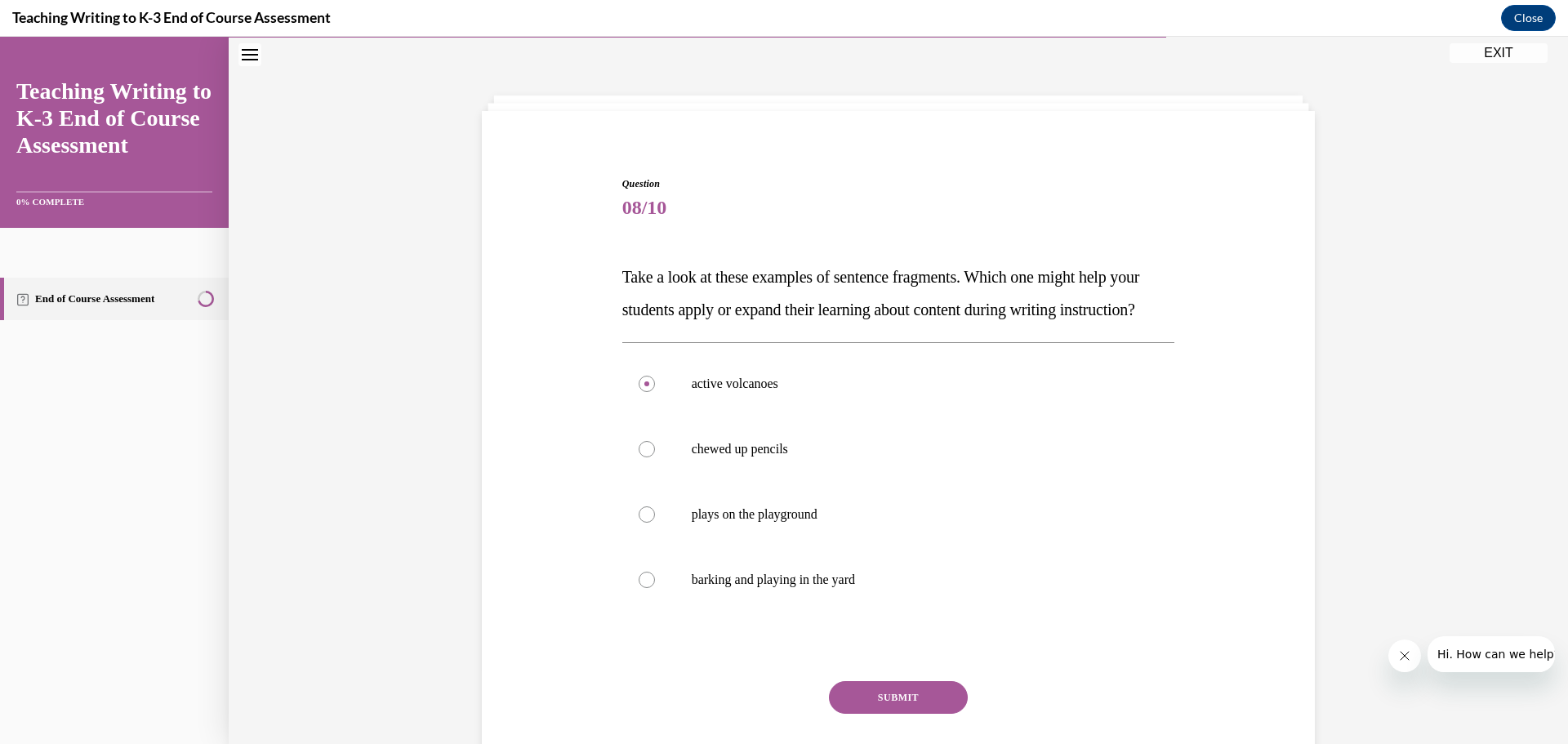
click at [893, 714] on button "SUBMIT" at bounding box center [898, 696] width 139 height 32
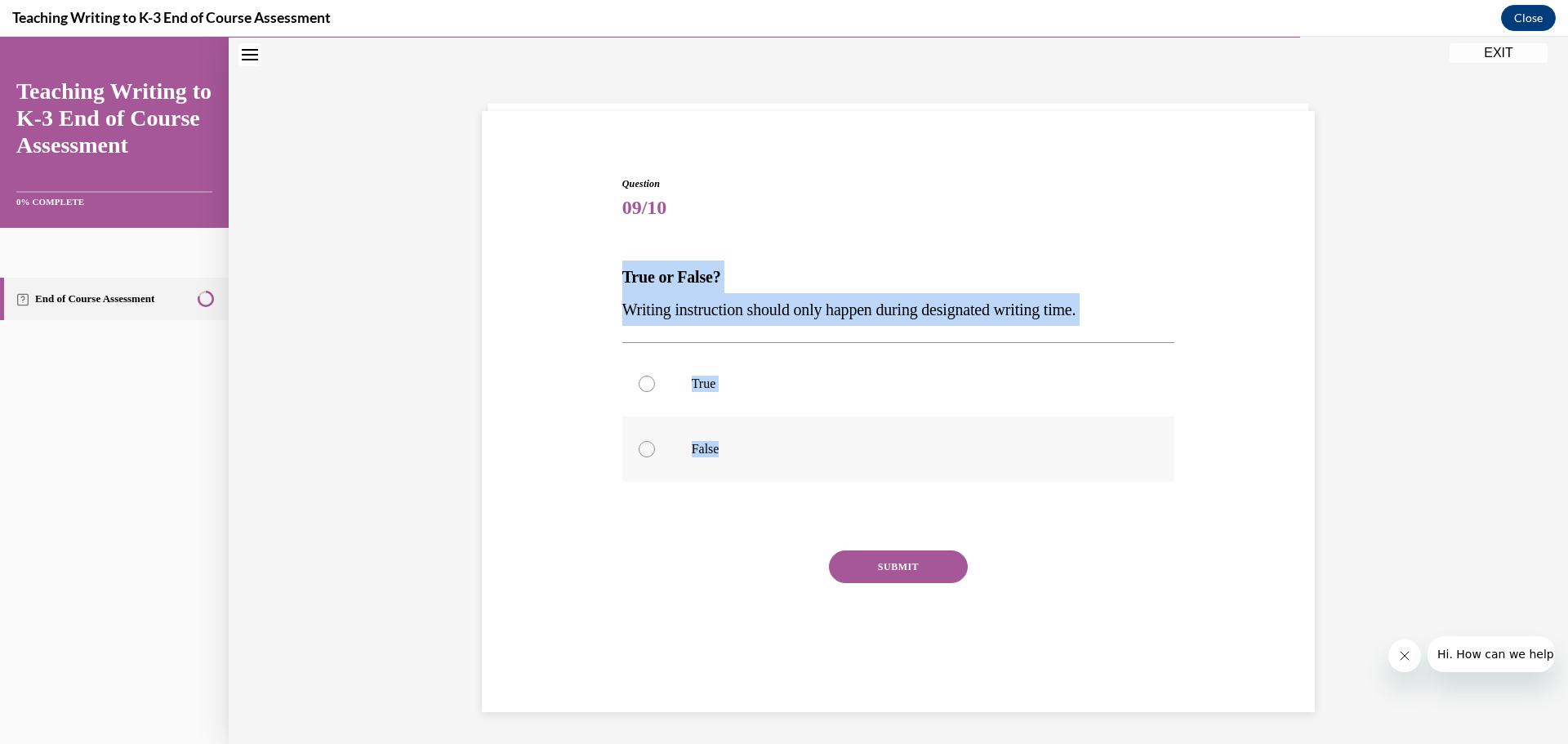
drag, startPoint x: 618, startPoint y: 275, endPoint x: 763, endPoint y: 479, distance: 250.3
click at [763, 479] on div "Question 09/10 True or False? Writing instruction should only happen during des…" at bounding box center [899, 417] width 561 height 532
copy div "True or False? Writing instruction should only happen during designated writing…"
click at [814, 448] on p "False" at bounding box center [913, 449] width 443 height 17
click at [655, 448] on input "False" at bounding box center [647, 449] width 17 height 17
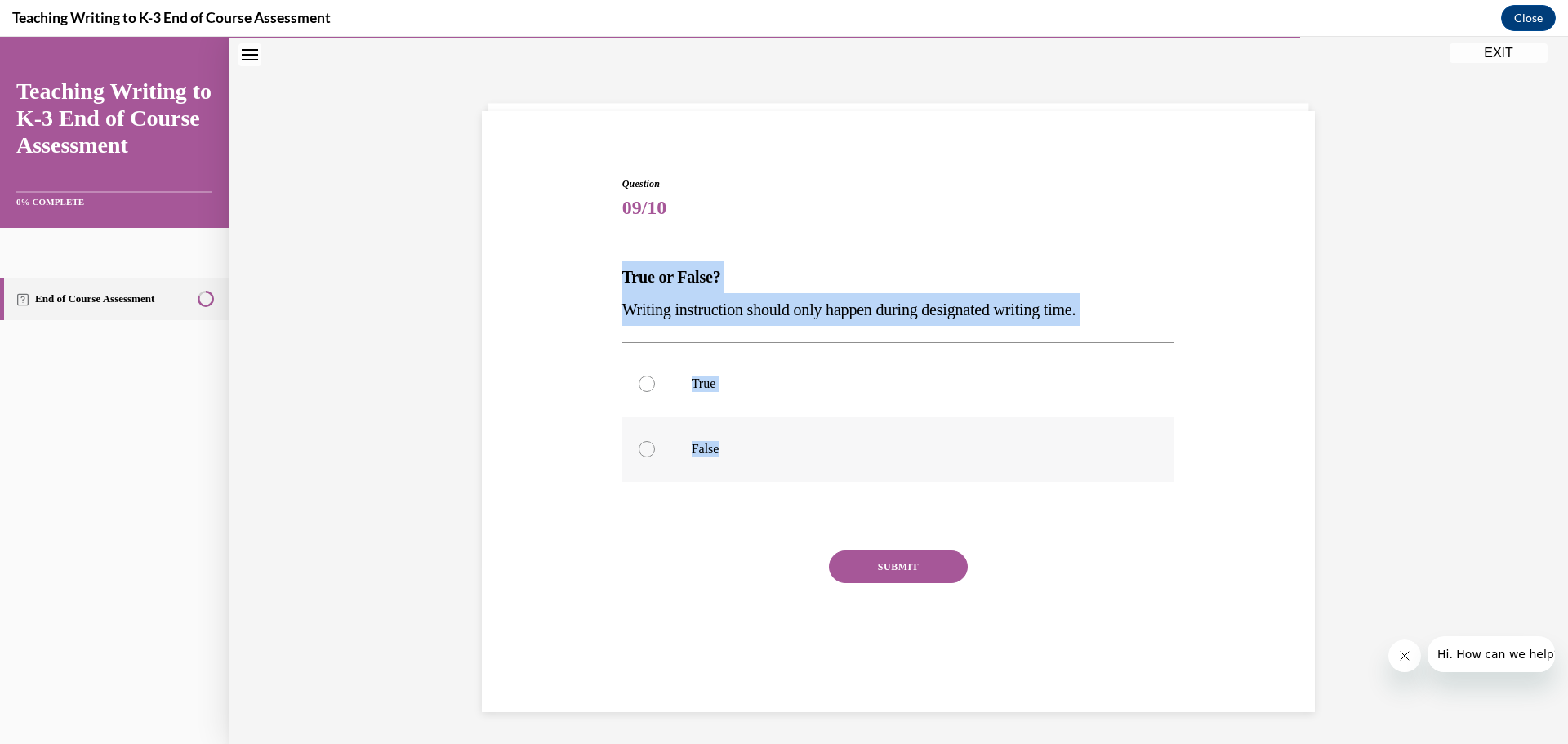
radio input "true"
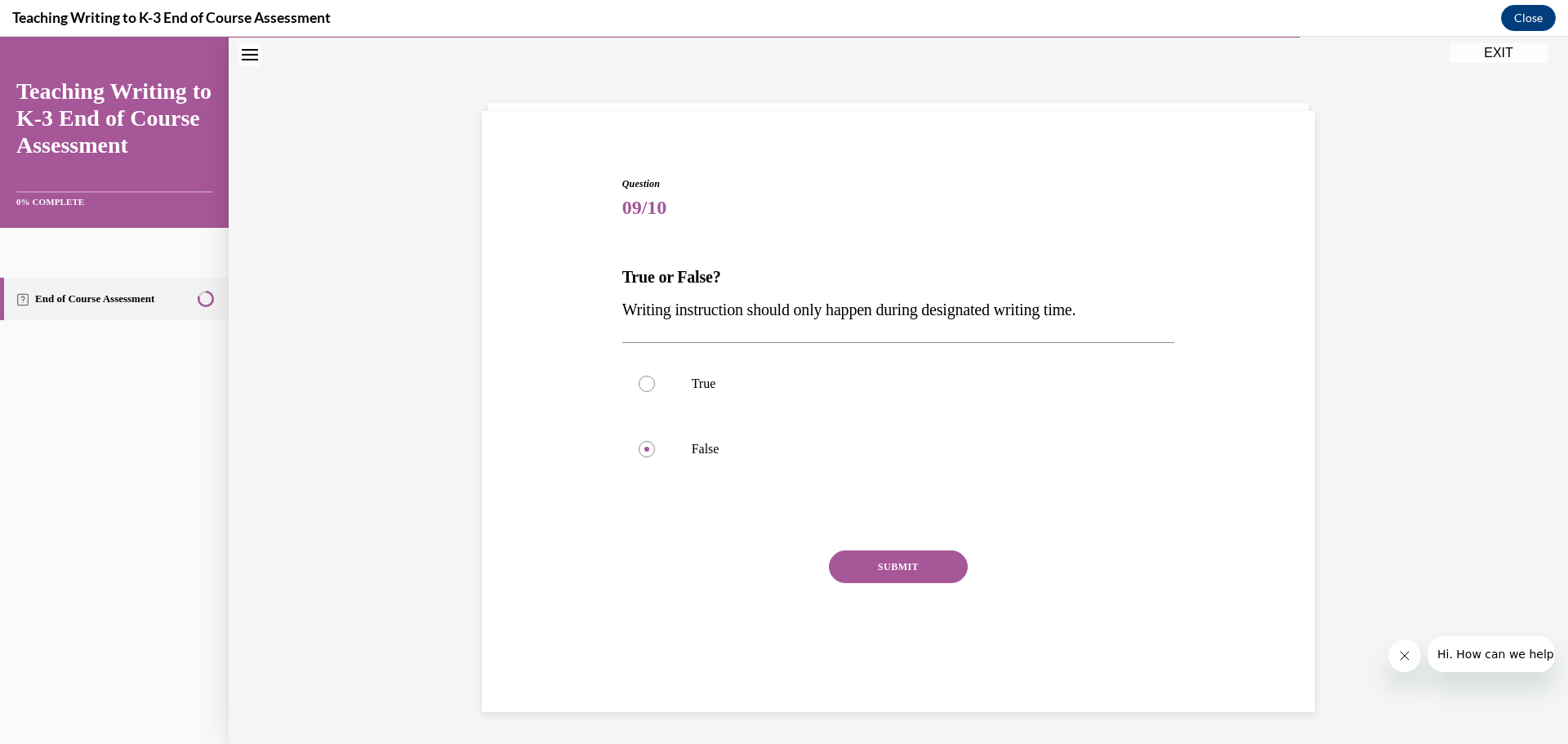
click at [932, 568] on button "SUBMIT" at bounding box center [898, 566] width 139 height 32
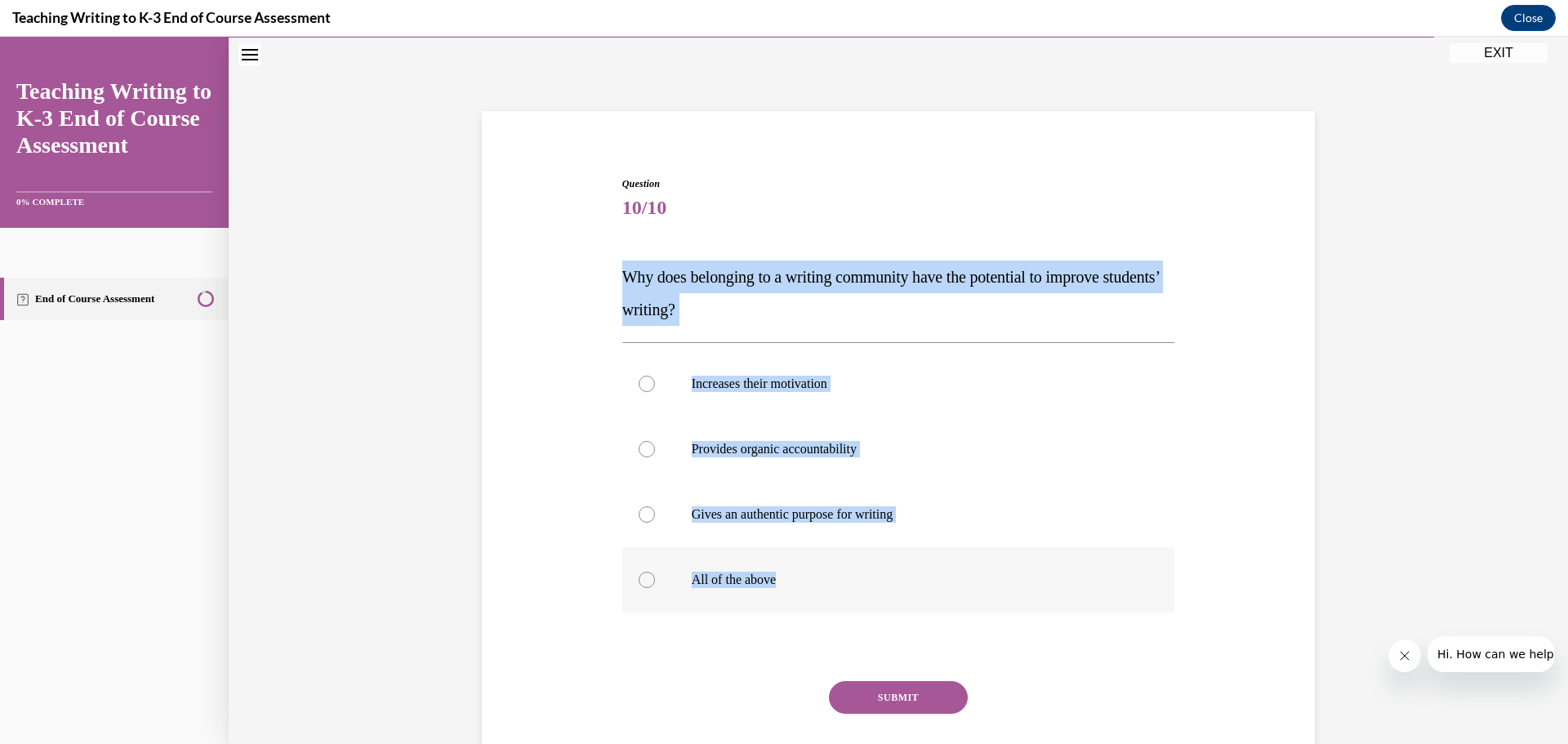
drag, startPoint x: 624, startPoint y: 270, endPoint x: 910, endPoint y: 598, distance: 435.2
click at [910, 598] on div "Question 10/10 Why does belonging to a writing community have the potential to …" at bounding box center [898, 495] width 553 height 638
click at [910, 598] on label "All of the above" at bounding box center [898, 579] width 553 height 66
click at [655, 588] on input "All of the above" at bounding box center [647, 579] width 17 height 17
radio input "true"
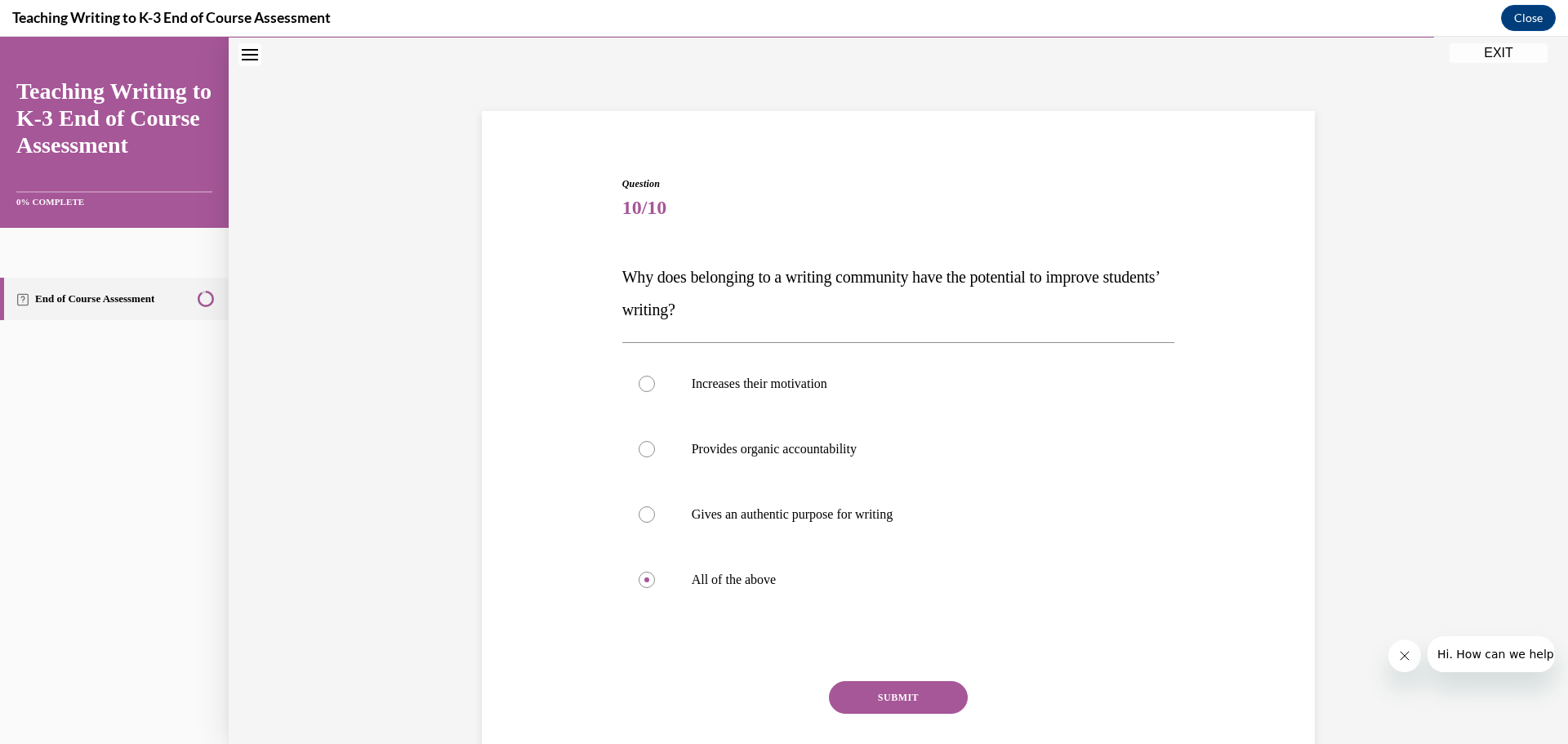
click at [907, 687] on button "SUBMIT" at bounding box center [898, 696] width 139 height 32
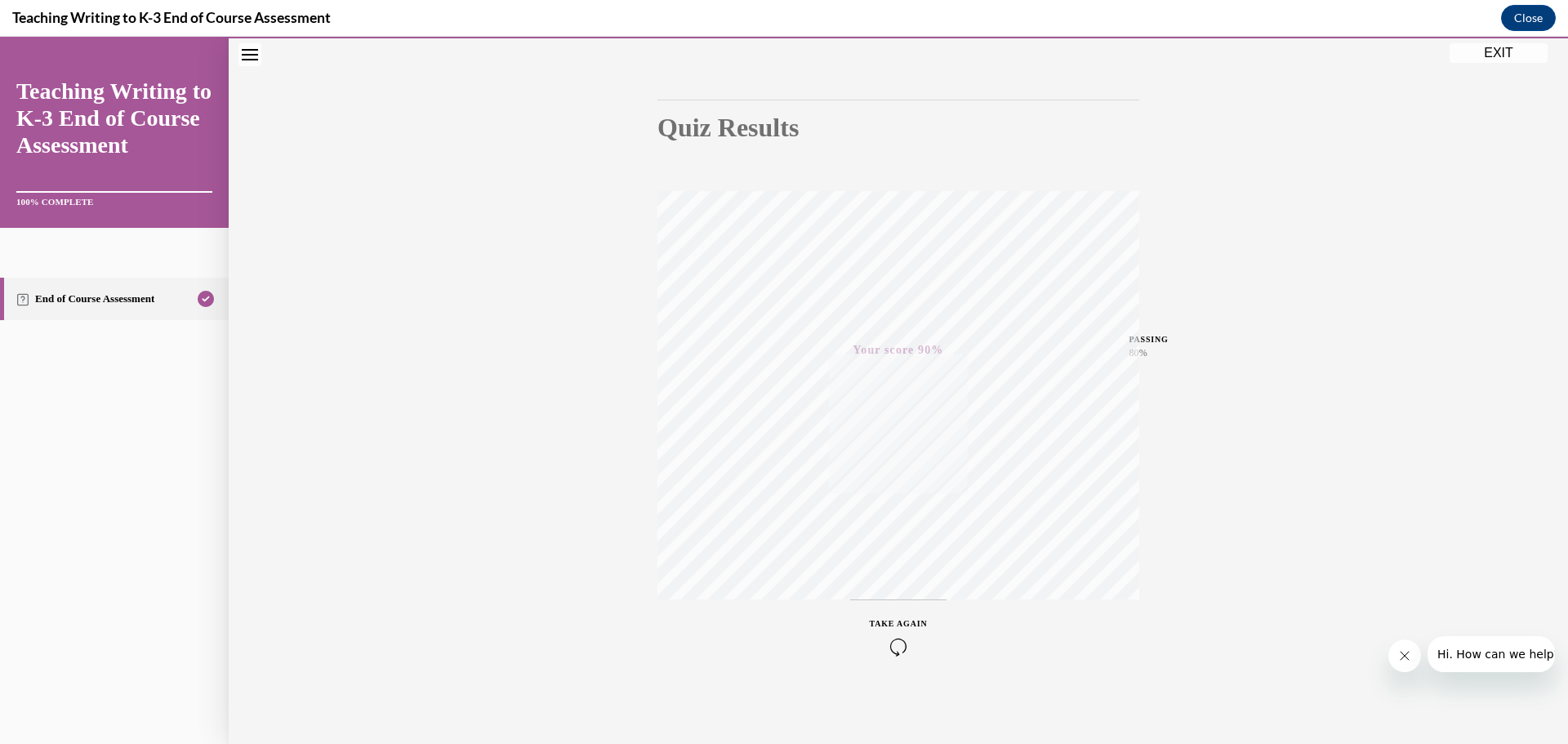
scroll to position [130, 0]
click at [1486, 53] on button "EXIT" at bounding box center [1499, 53] width 98 height 20
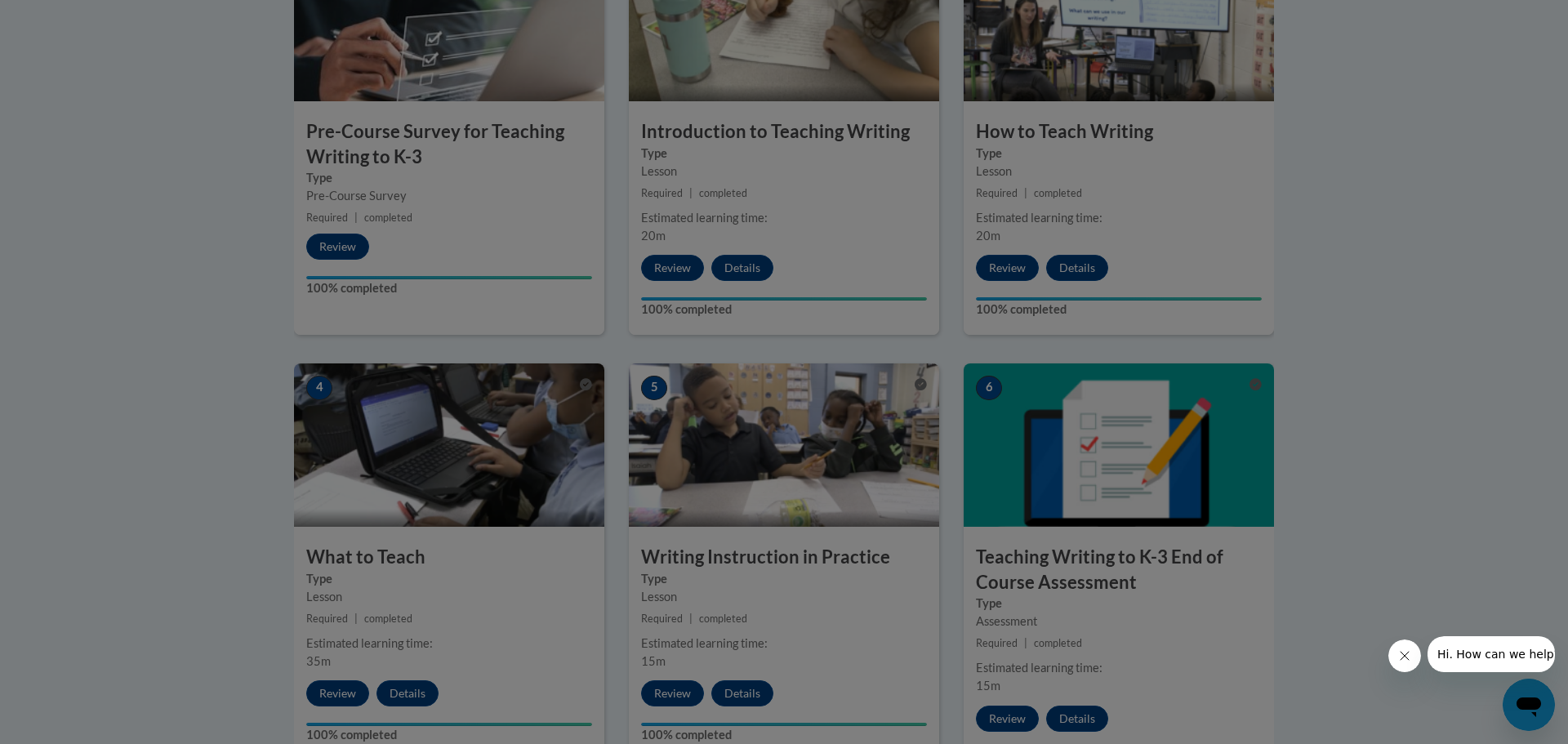
scroll to position [743, 0]
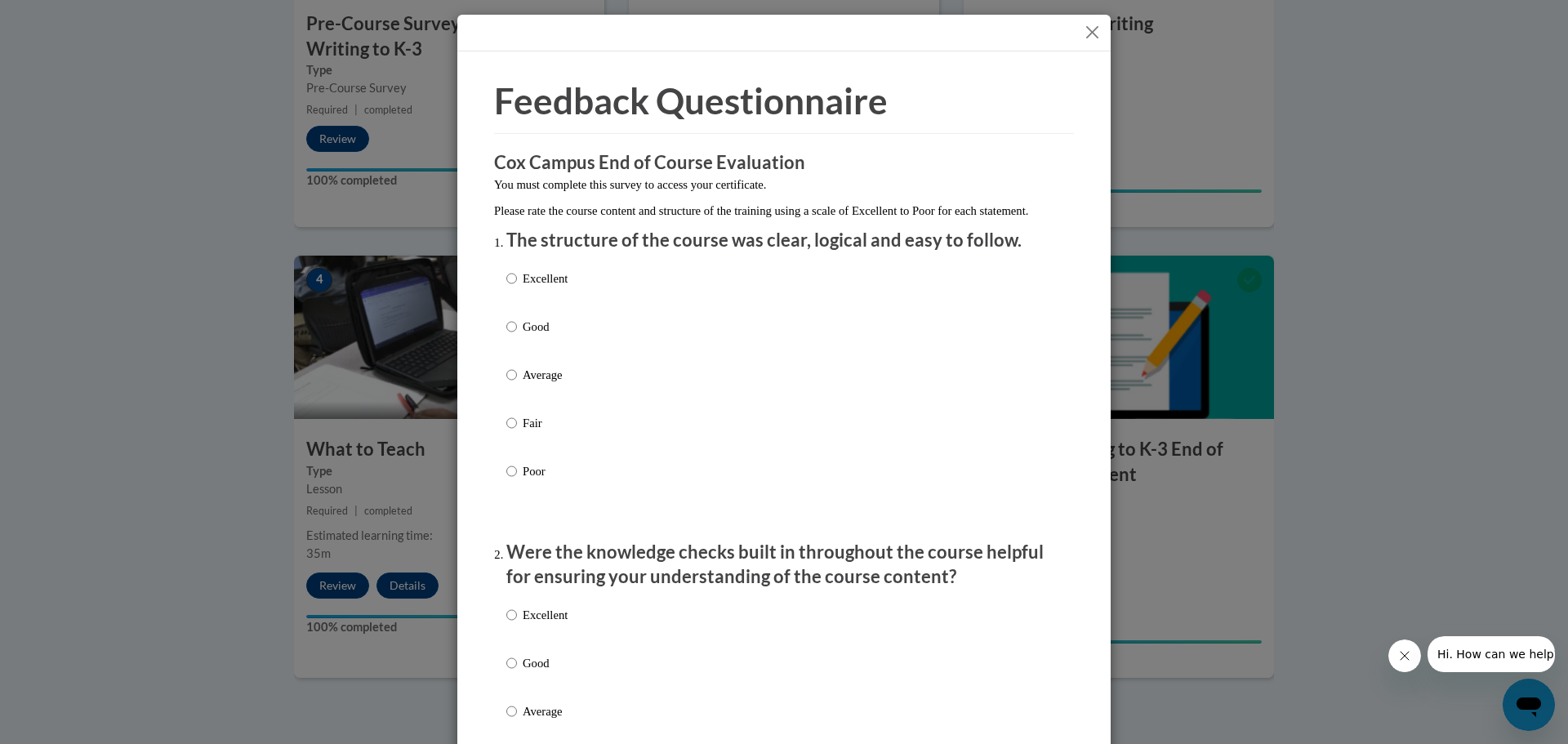
click at [1099, 26] on button "Close" at bounding box center [1092, 32] width 21 height 21
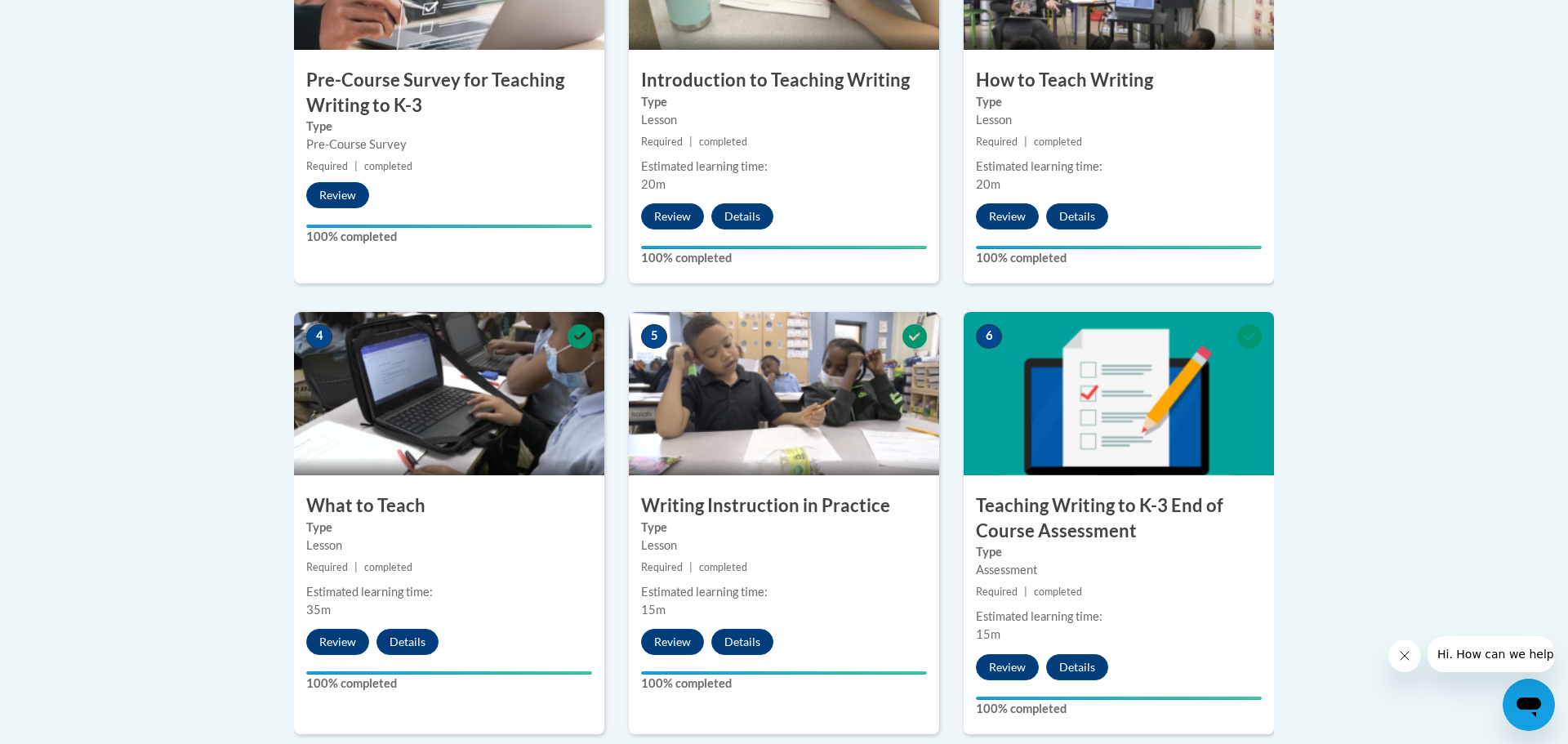
scroll to position [684, 0]
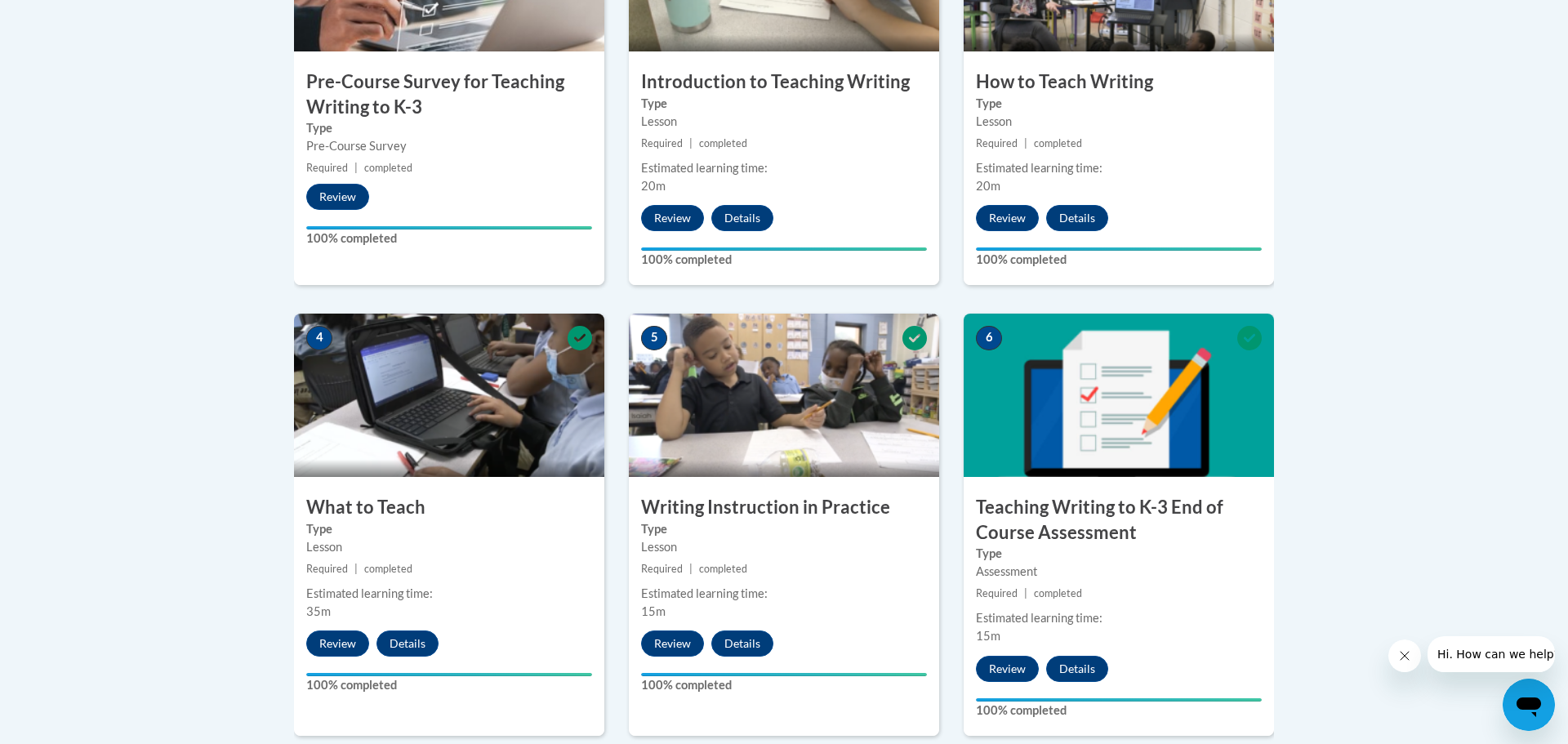
click at [1340, 350] on body "This site uses cookies to help improve your learning experience. By continuing …" at bounding box center [784, 243] width 1568 height 1857
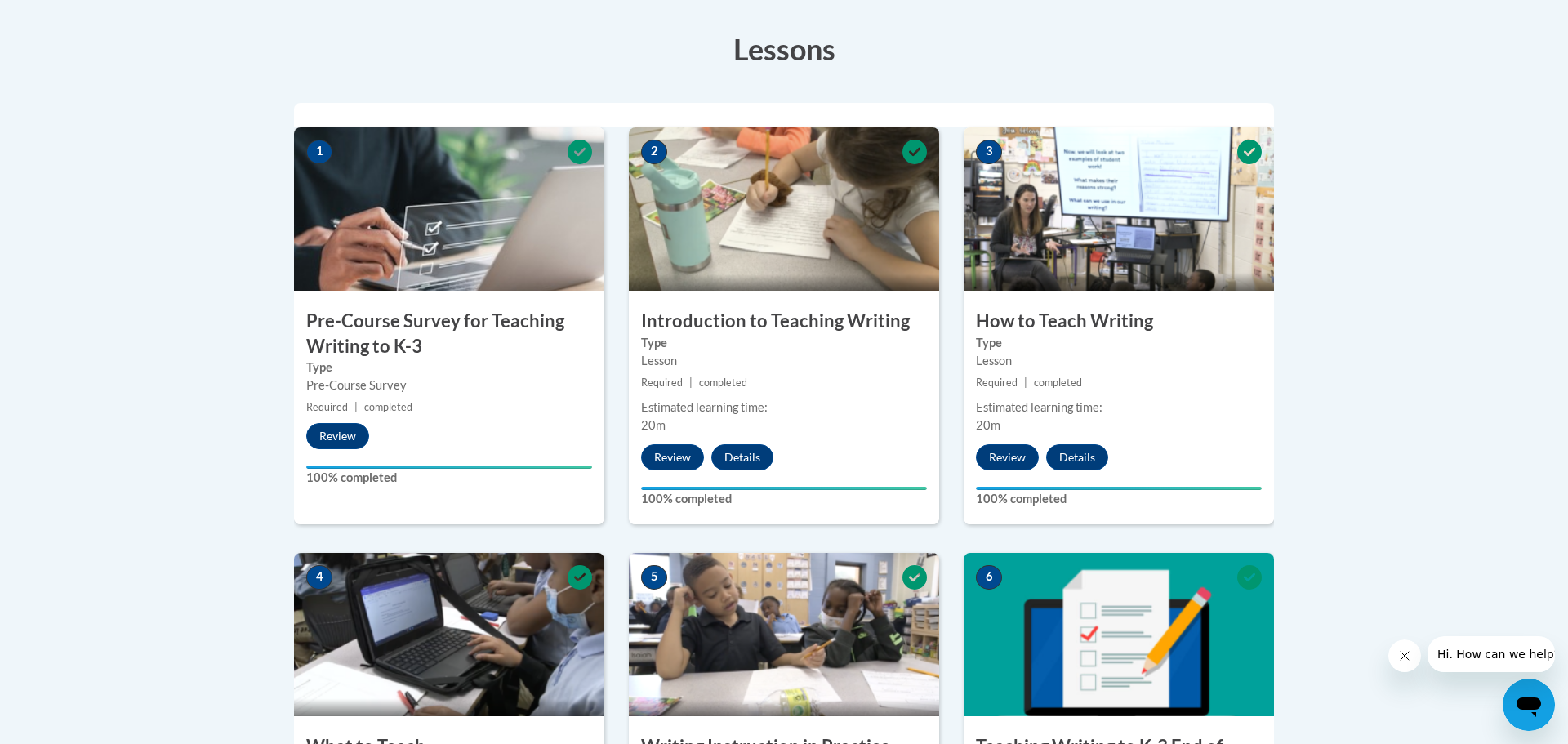
scroll to position [0, 0]
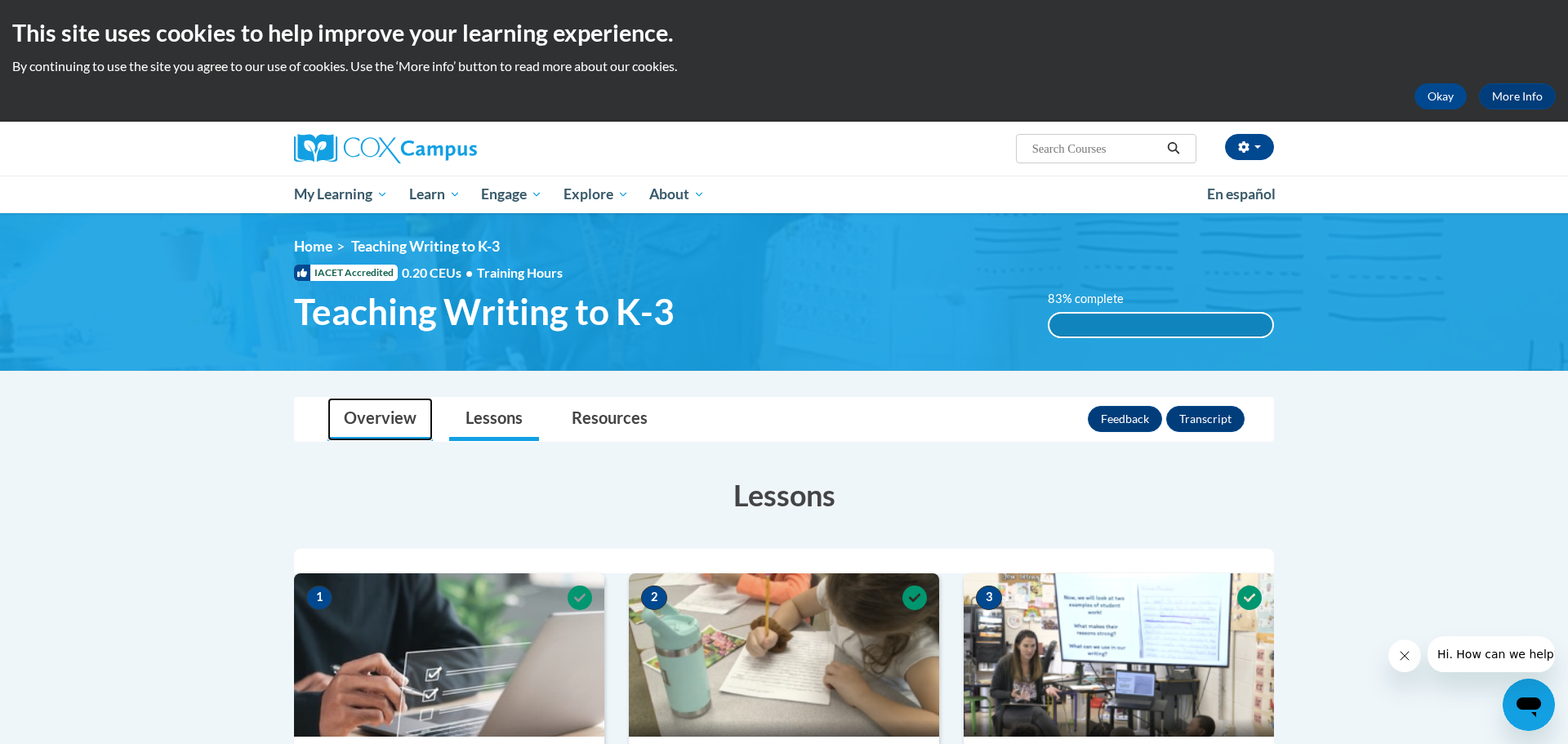
click at [383, 423] on link "Overview" at bounding box center [381, 419] width 106 height 43
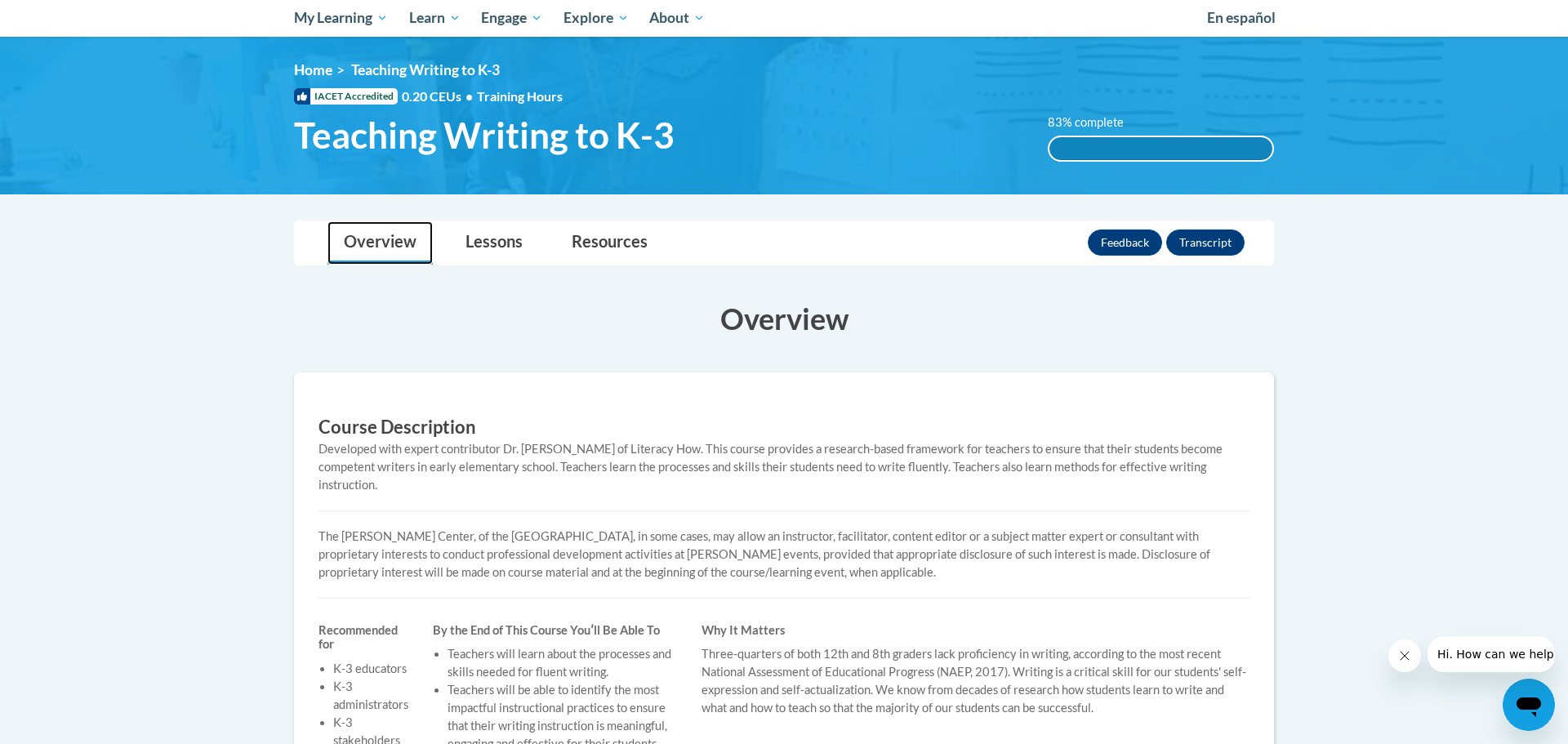
scroll to position [170, 0]
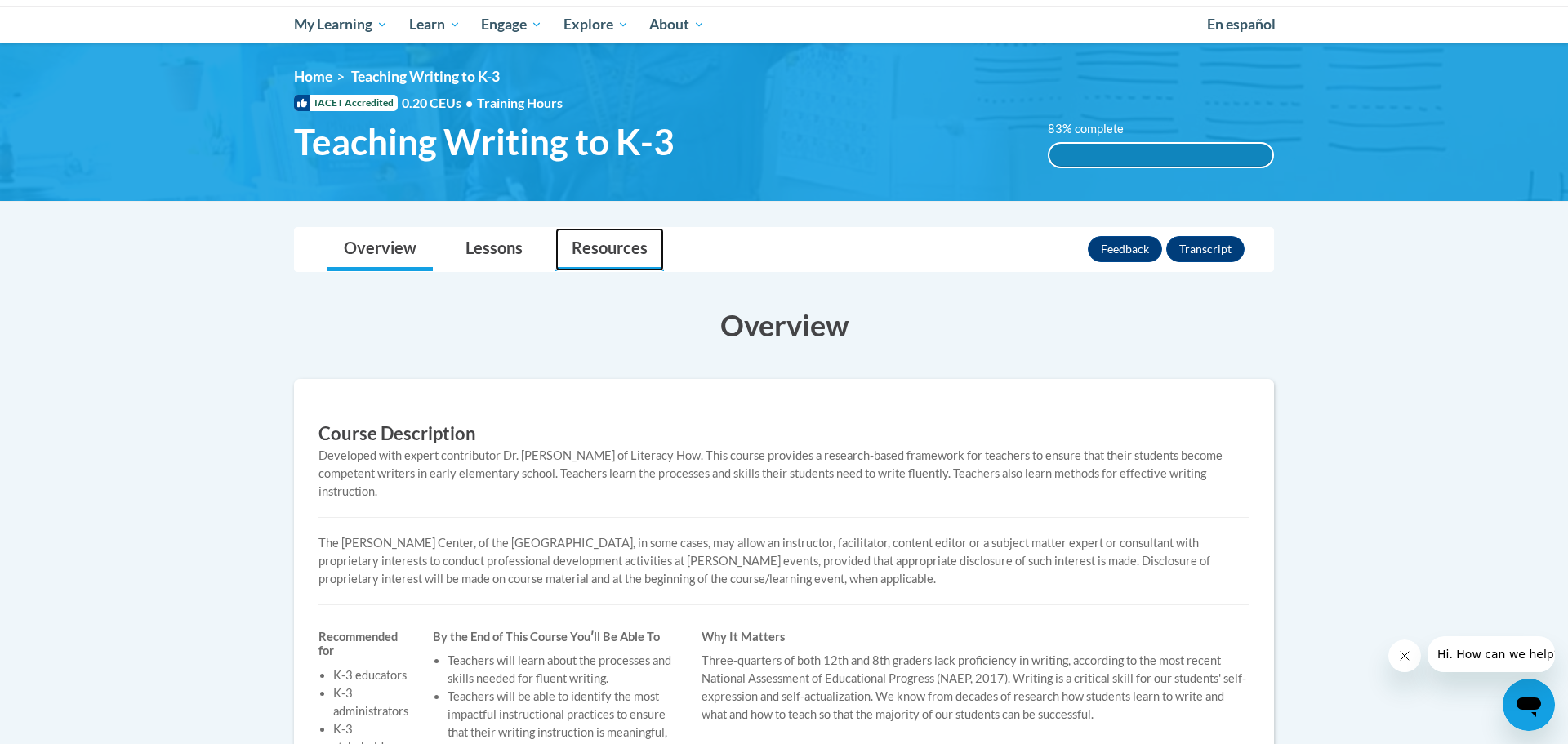
click at [615, 241] on link "Resources" at bounding box center [609, 249] width 109 height 43
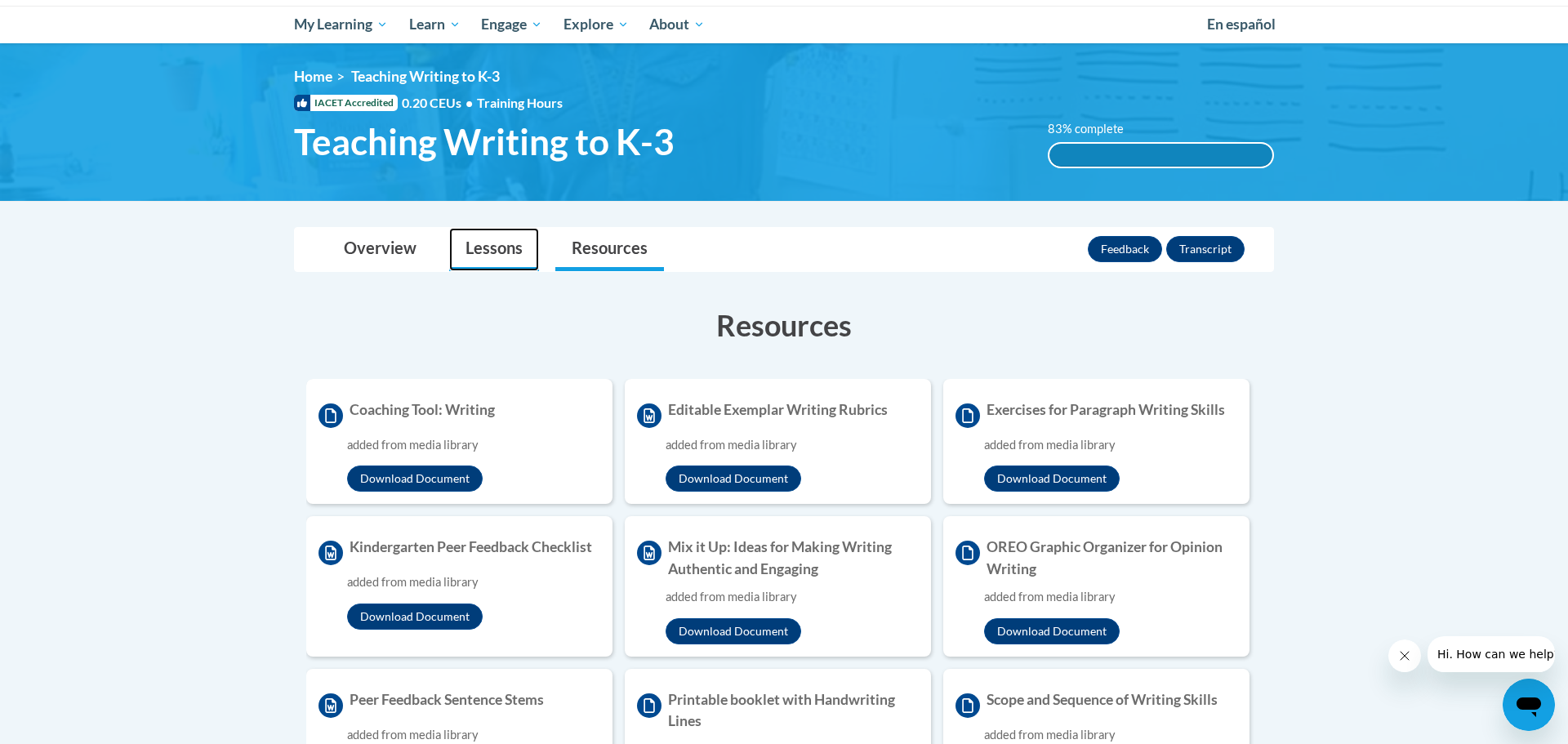
click at [507, 252] on link "Lessons" at bounding box center [494, 249] width 90 height 43
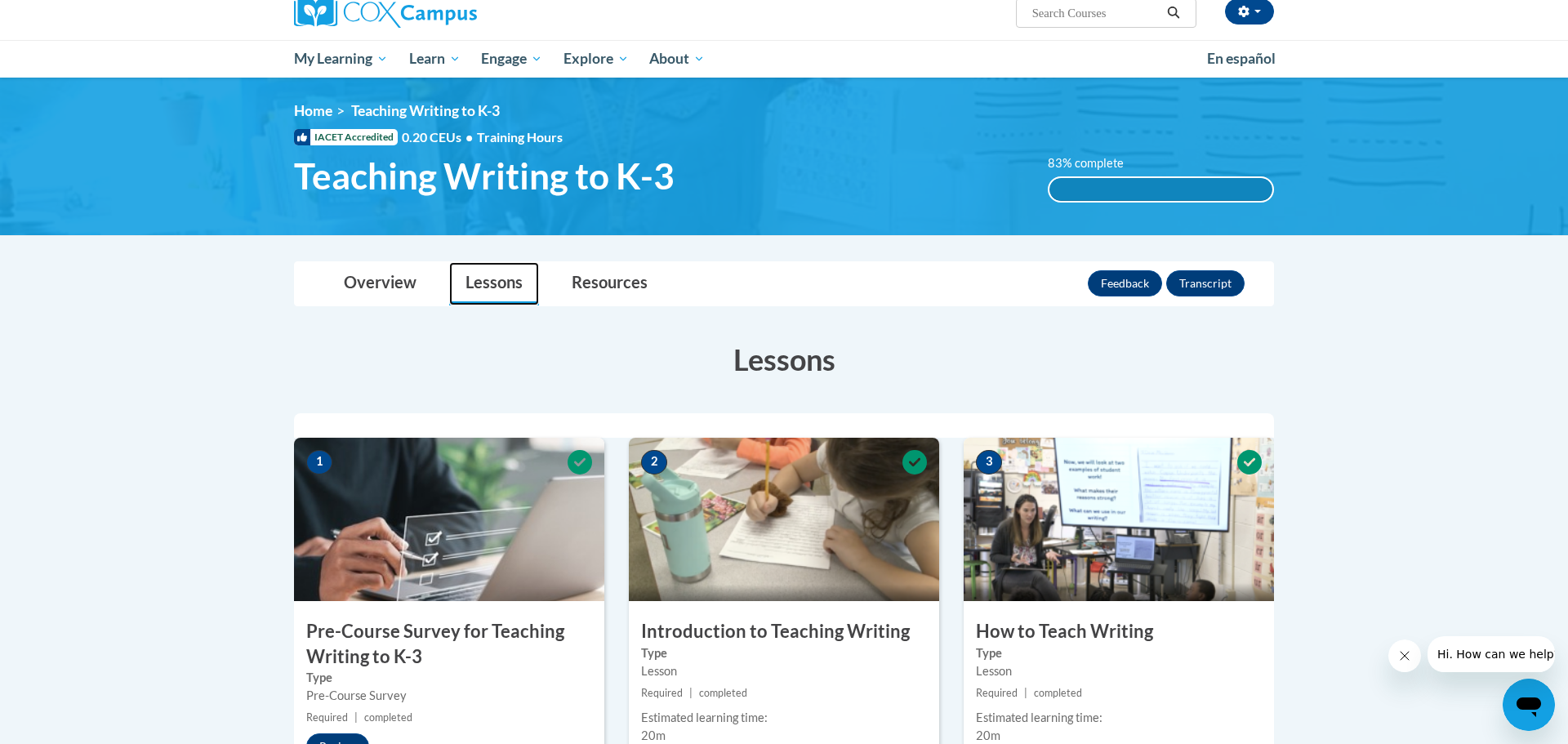
scroll to position [117, 0]
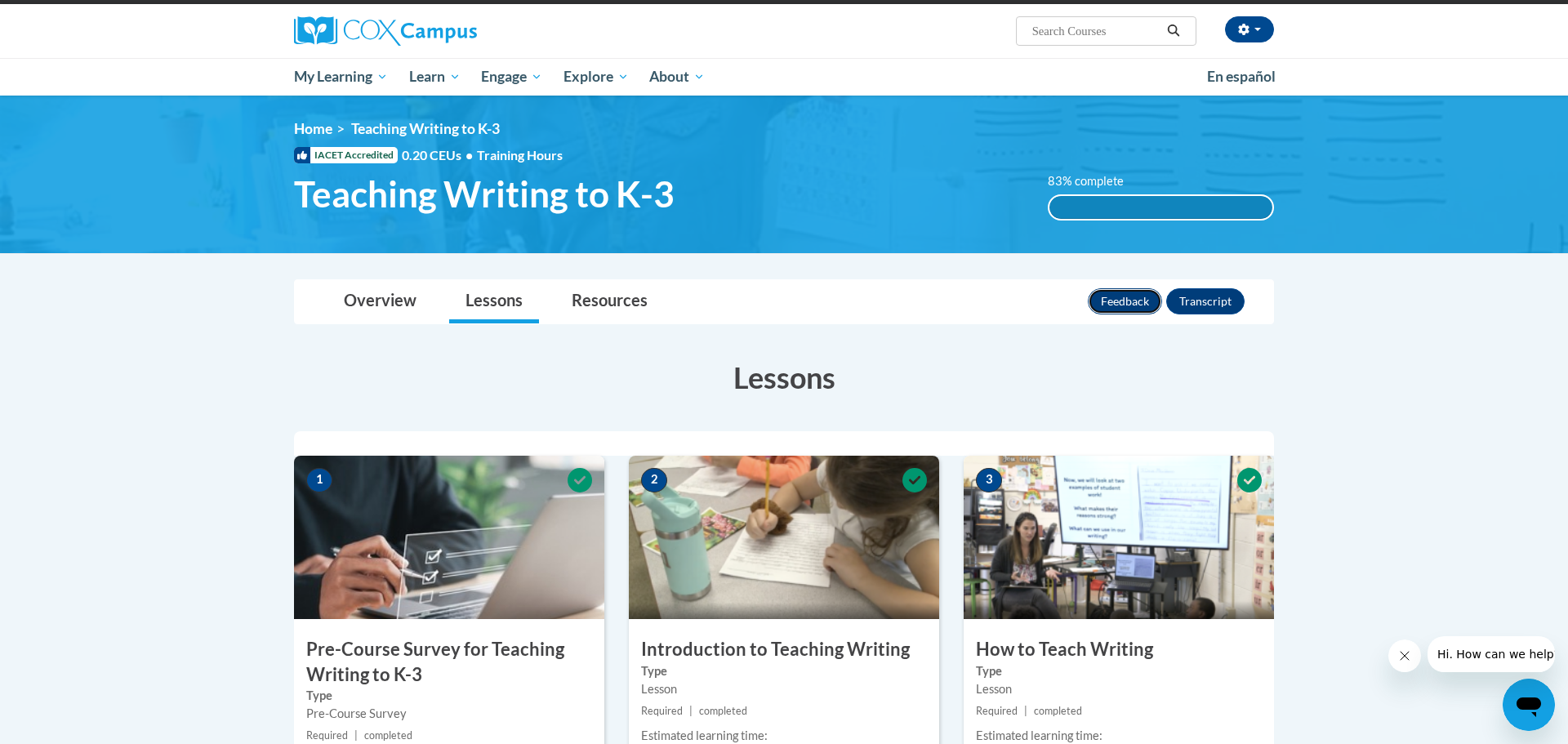
click at [1150, 303] on button "Feedback" at bounding box center [1125, 301] width 74 height 26
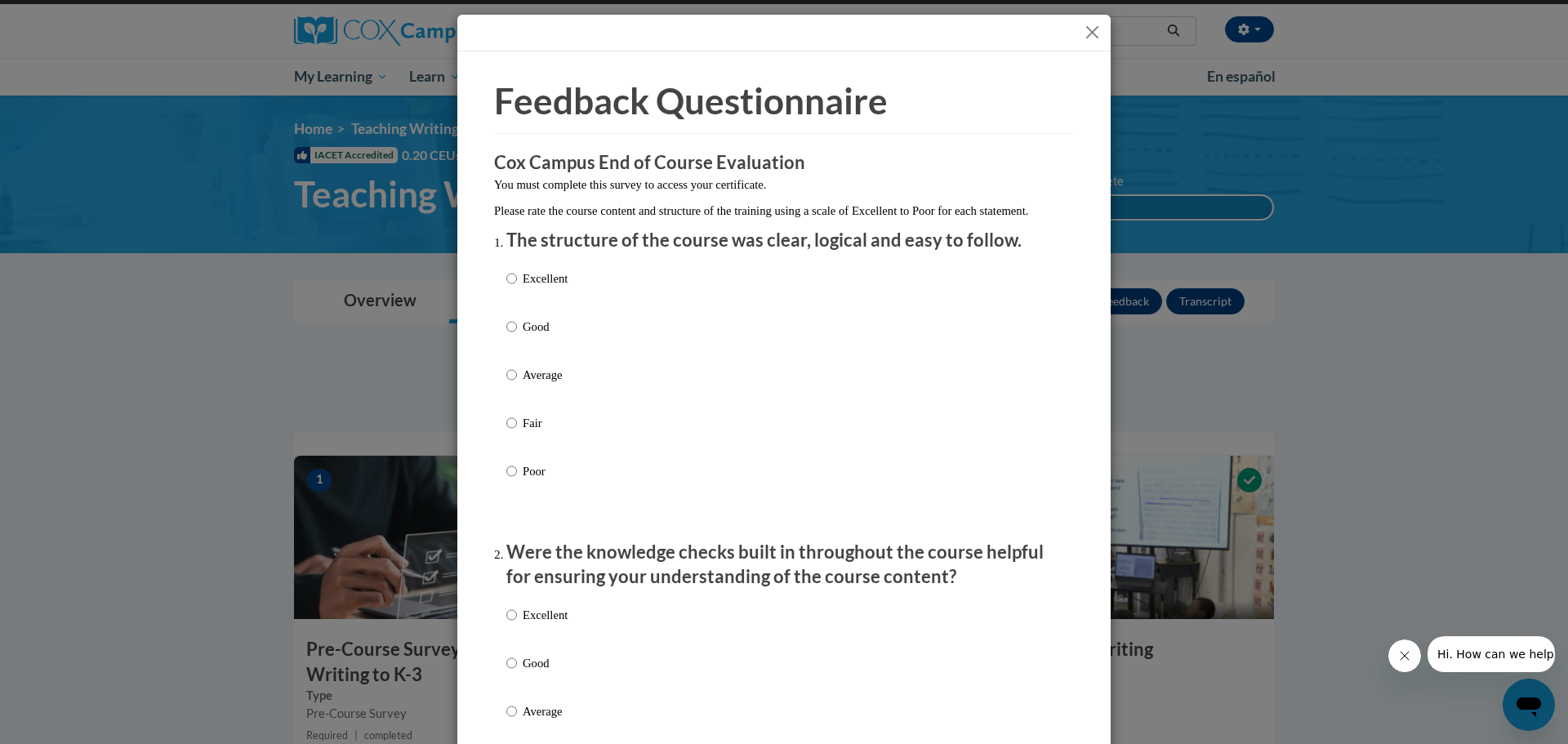
click at [519, 350] on label "Good" at bounding box center [537, 339] width 62 height 44
click at [517, 335] on input "Good" at bounding box center [512, 327] width 11 height 18
radio input "true"
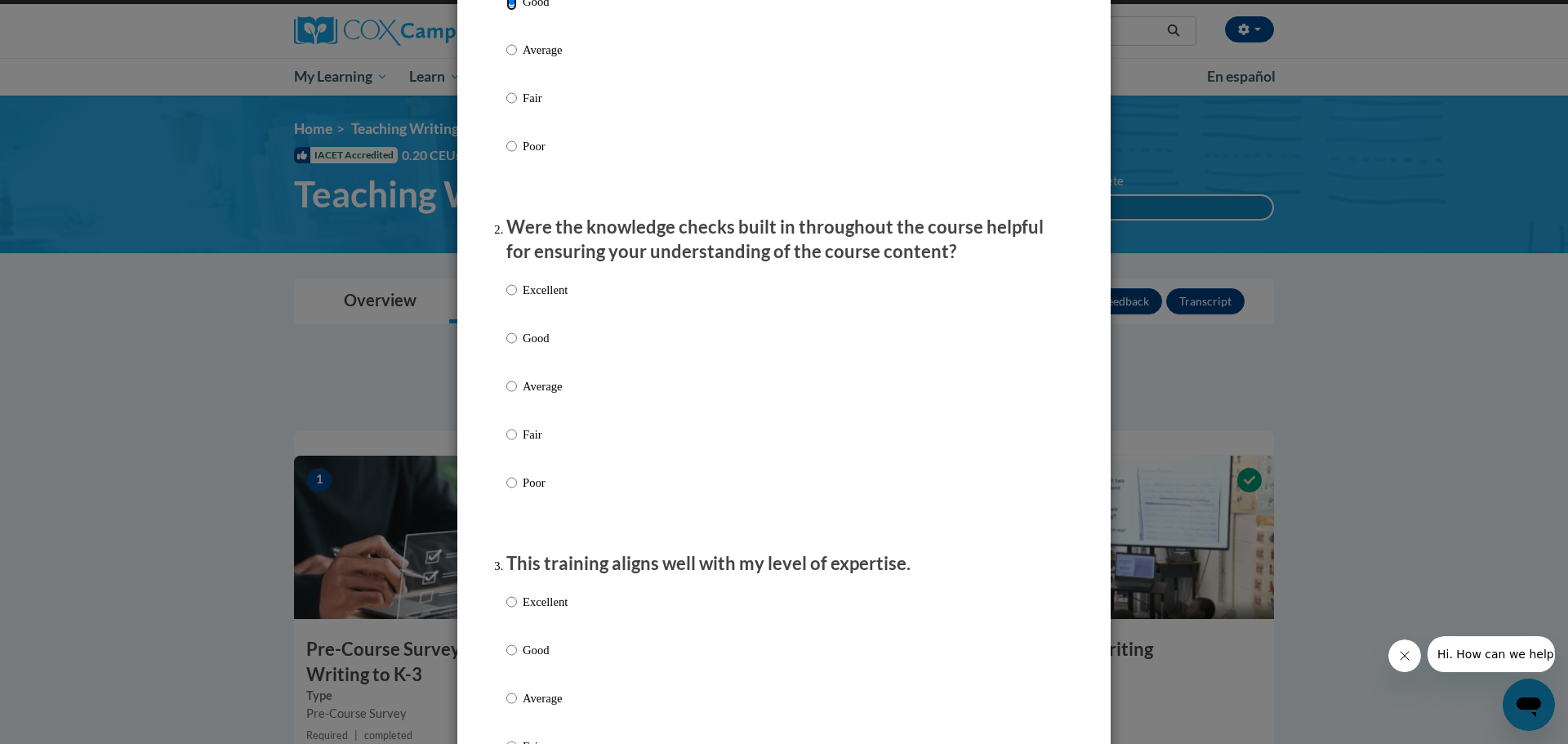
scroll to position [328, 0]
click at [519, 354] on label "Good" at bounding box center [537, 347] width 62 height 44
click at [517, 344] on input "Good" at bounding box center [512, 334] width 11 height 18
radio input "true"
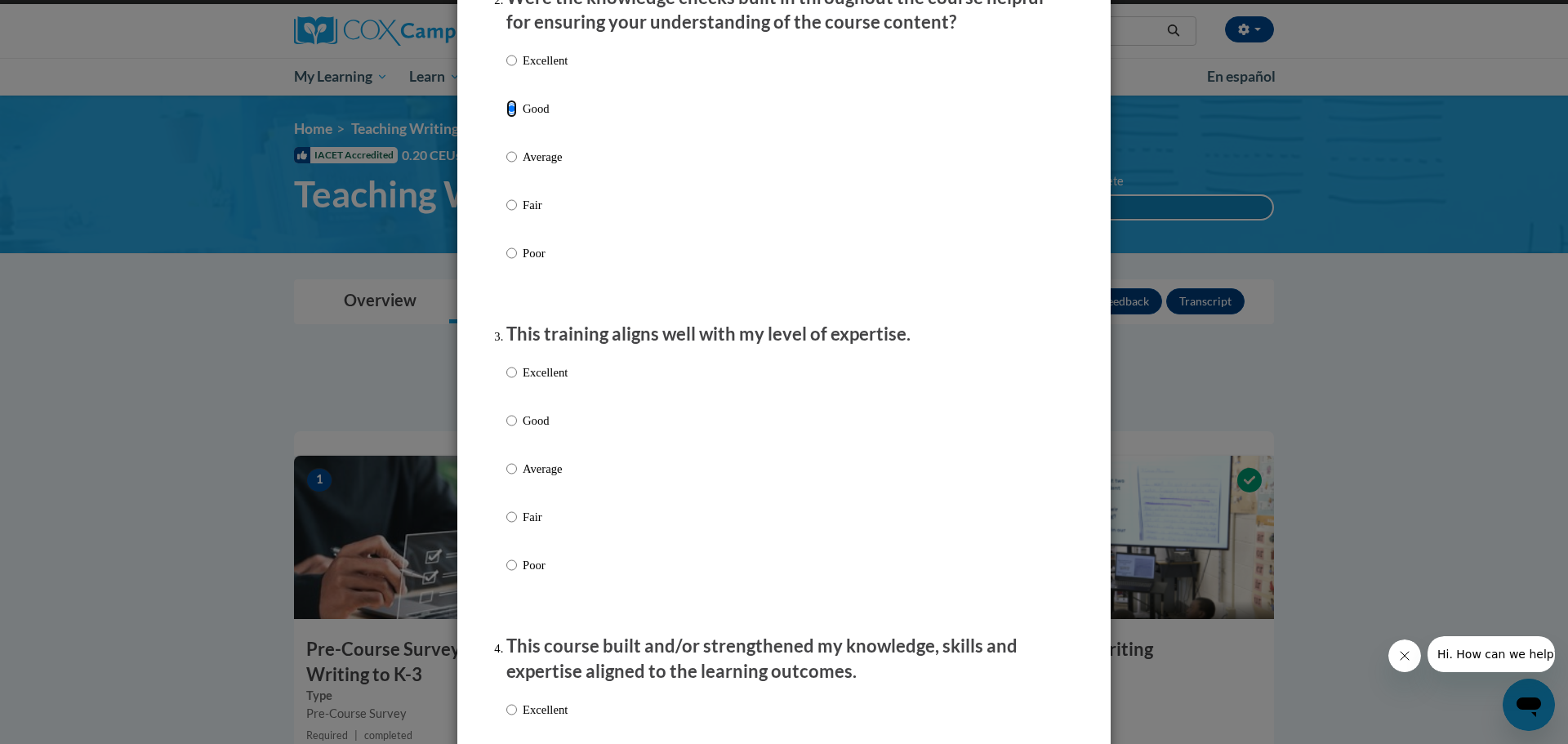
scroll to position [591, 0]
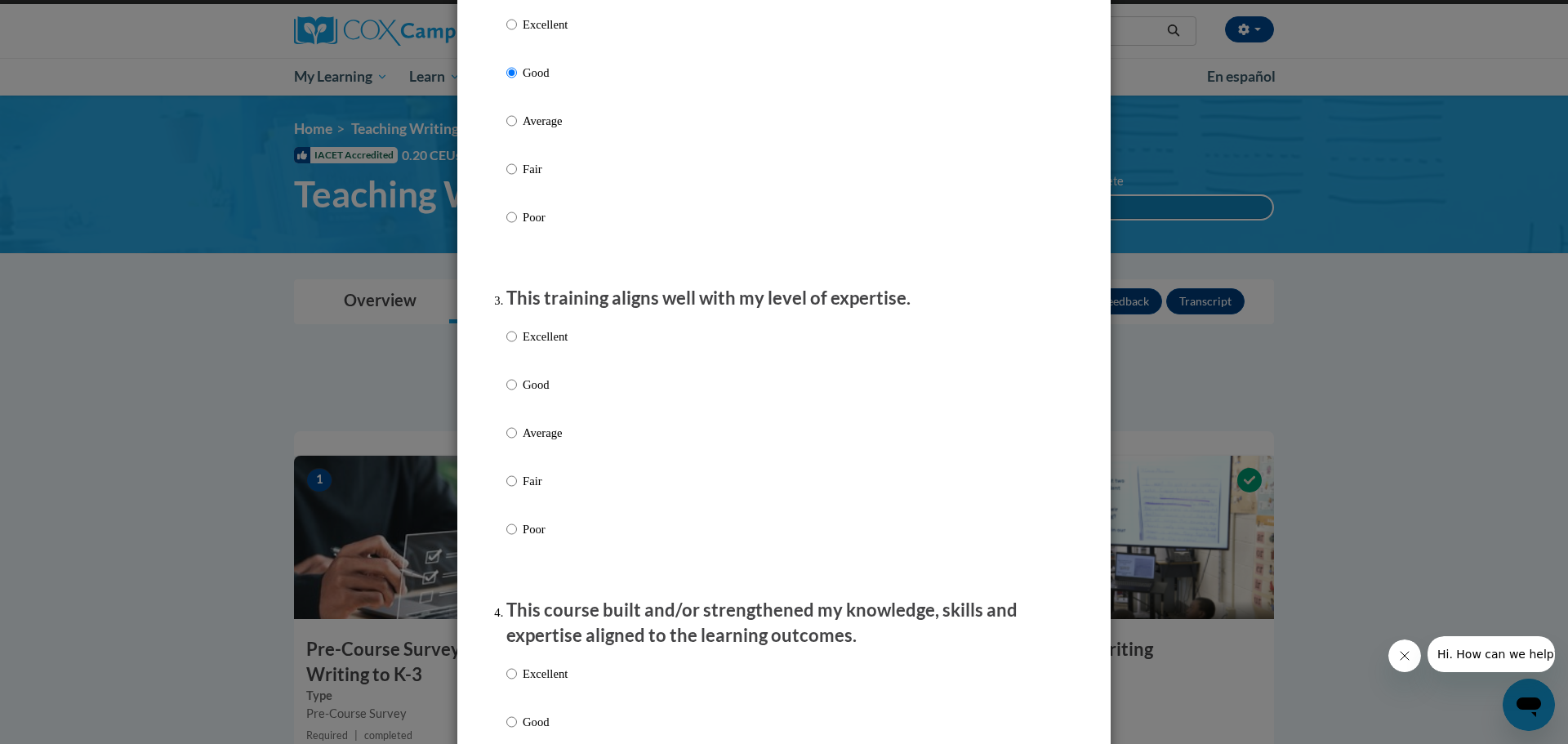
click at [517, 406] on label "Good" at bounding box center [537, 397] width 62 height 44
click at [517, 393] on input "Good" at bounding box center [512, 384] width 11 height 18
radio input "true"
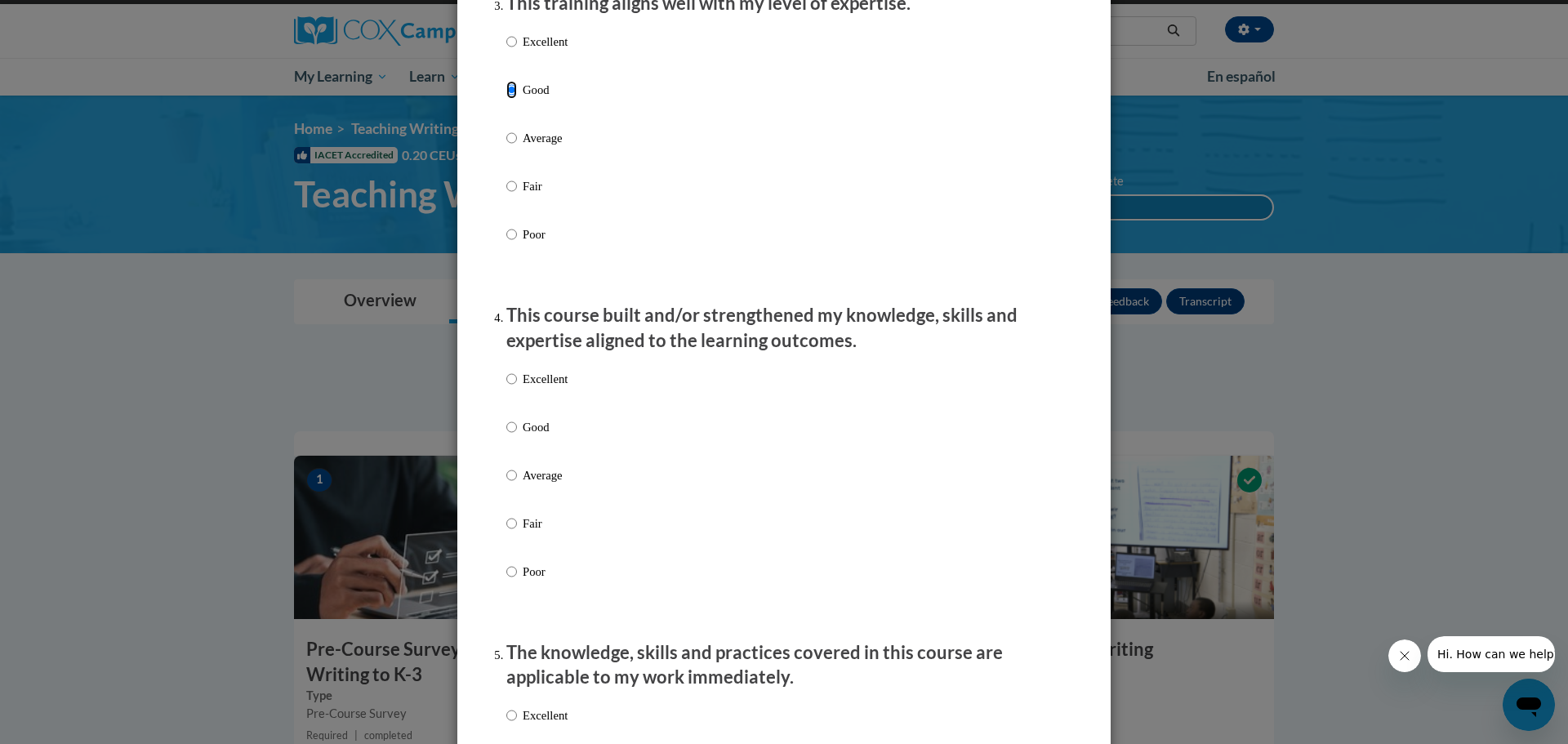
scroll to position [904, 0]
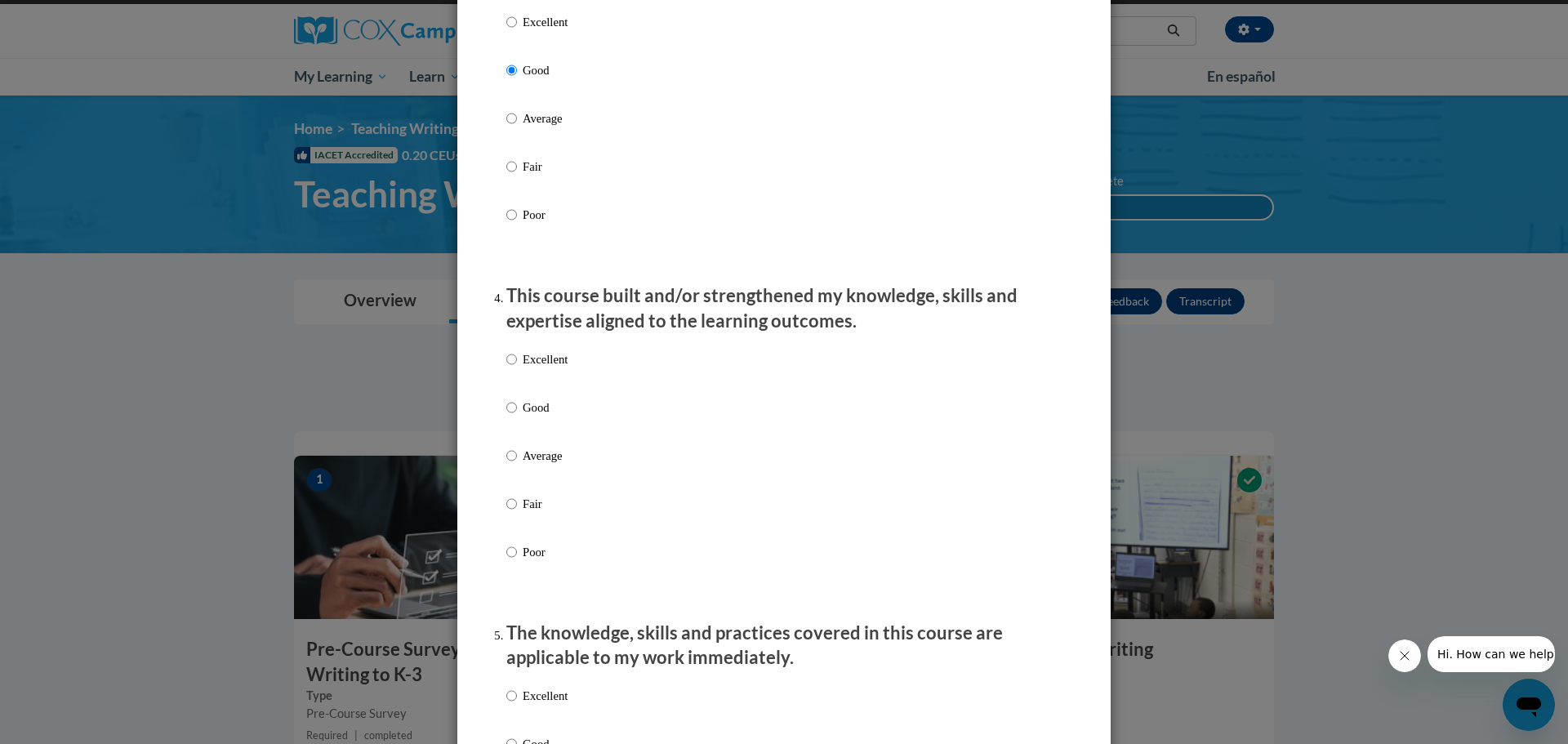
click at [522, 416] on p "Good" at bounding box center [545, 407] width 45 height 18
click at [517, 416] on input "Good" at bounding box center [512, 407] width 11 height 18
radio input "true"
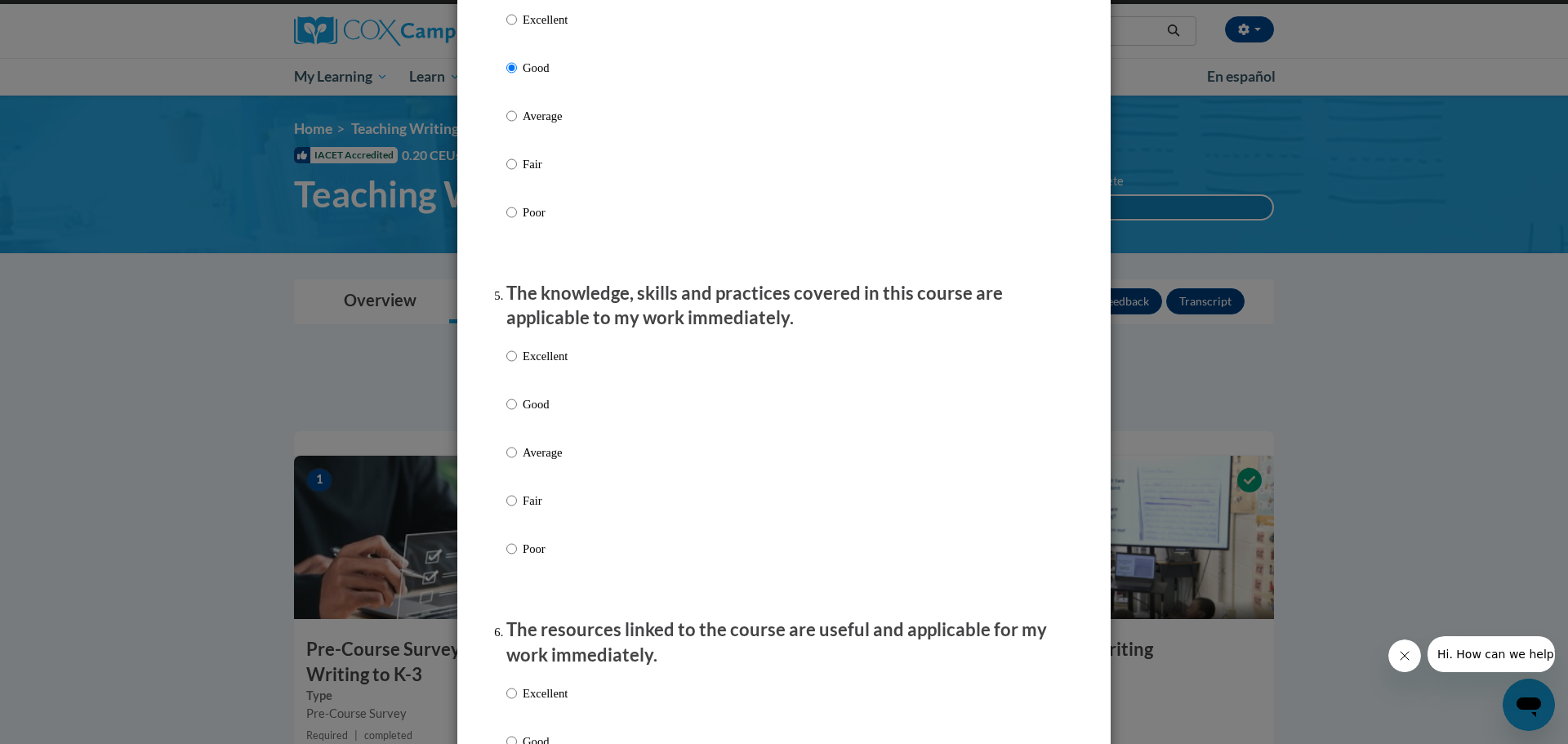
click at [523, 413] on p "Good" at bounding box center [545, 404] width 45 height 18
click at [517, 413] on input "Good" at bounding box center [512, 404] width 11 height 18
radio input "true"
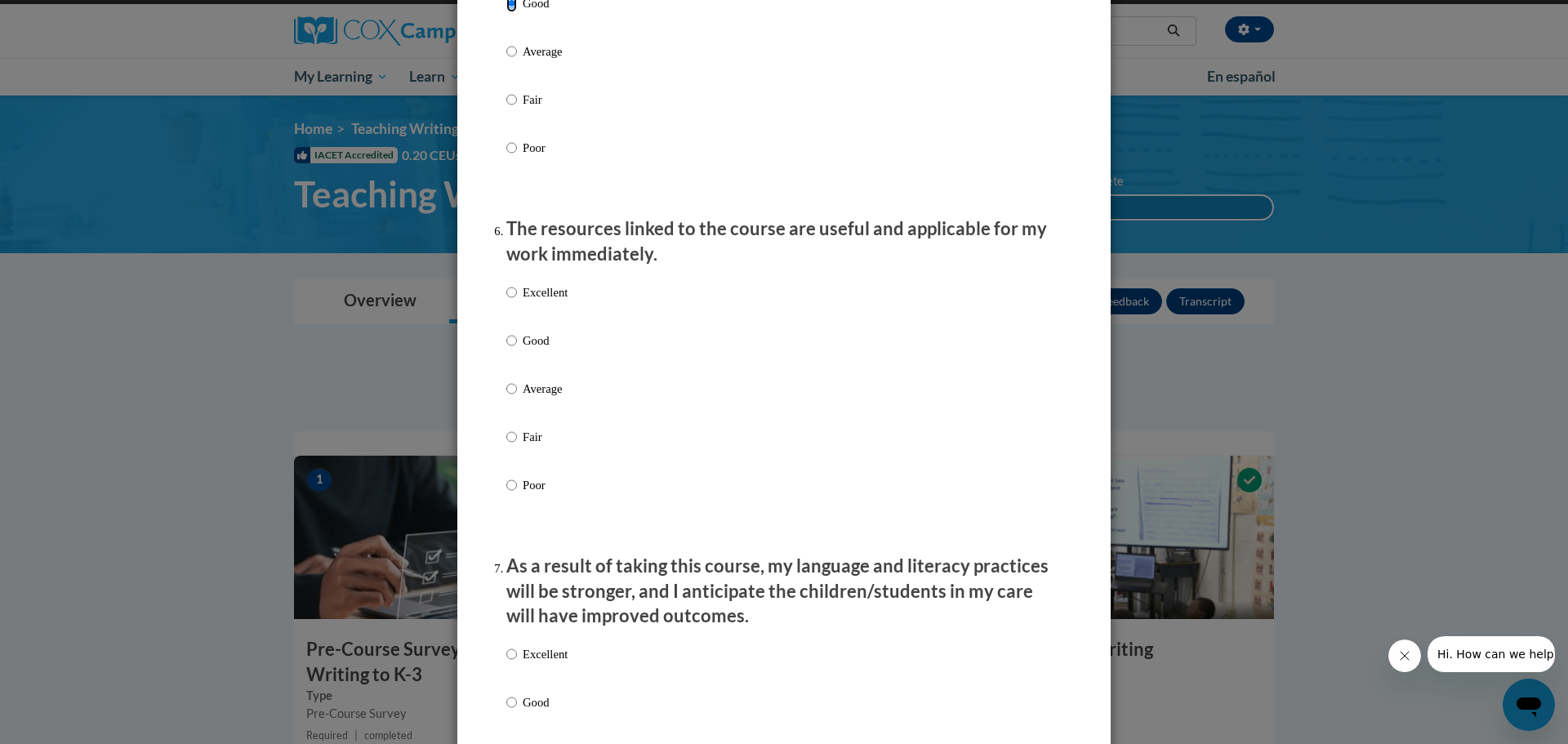
scroll to position [1647, 0]
click at [542, 347] on p "Good" at bounding box center [545, 337] width 45 height 18
click at [517, 347] on input "Good" at bounding box center [512, 337] width 11 height 18
radio input "true"
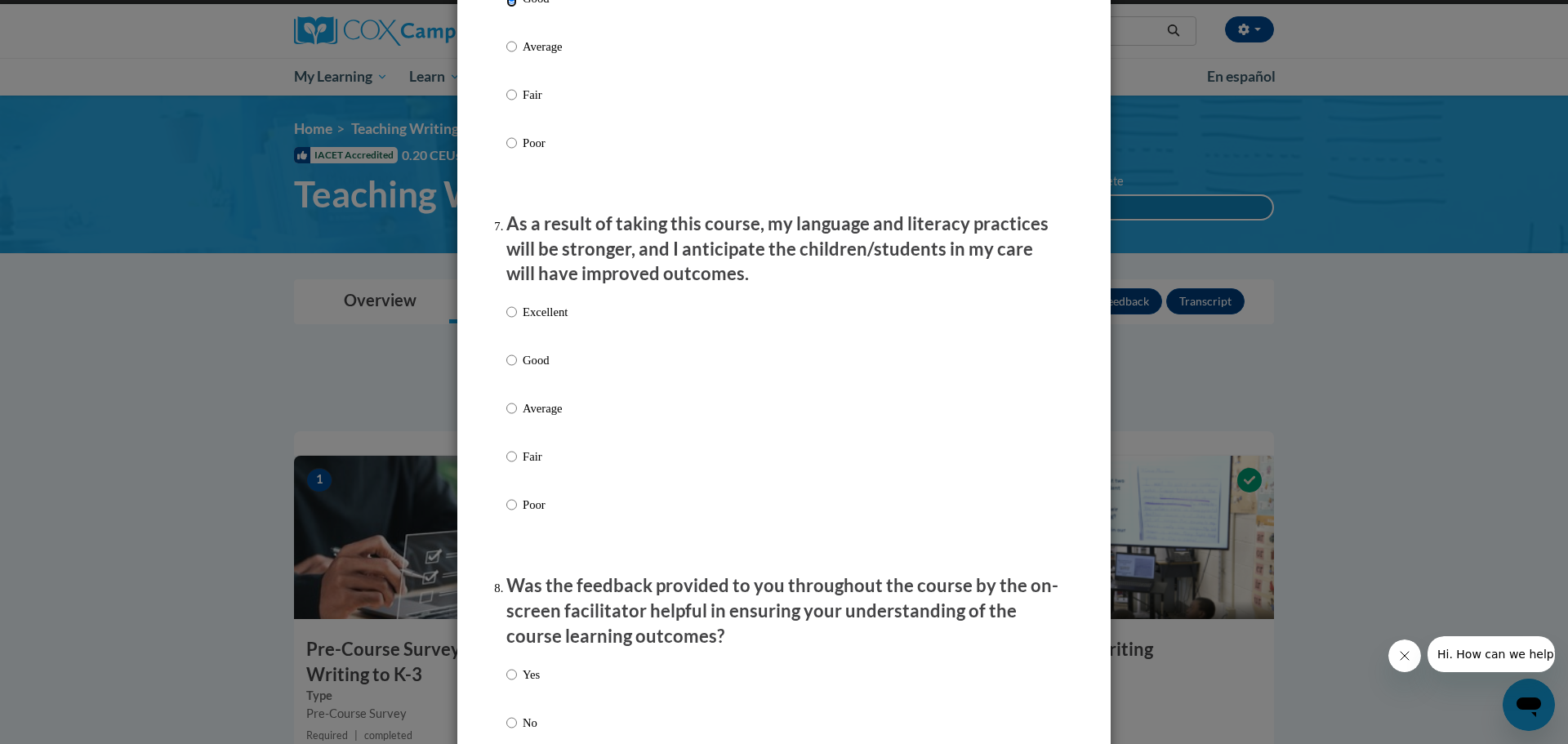
scroll to position [1994, 0]
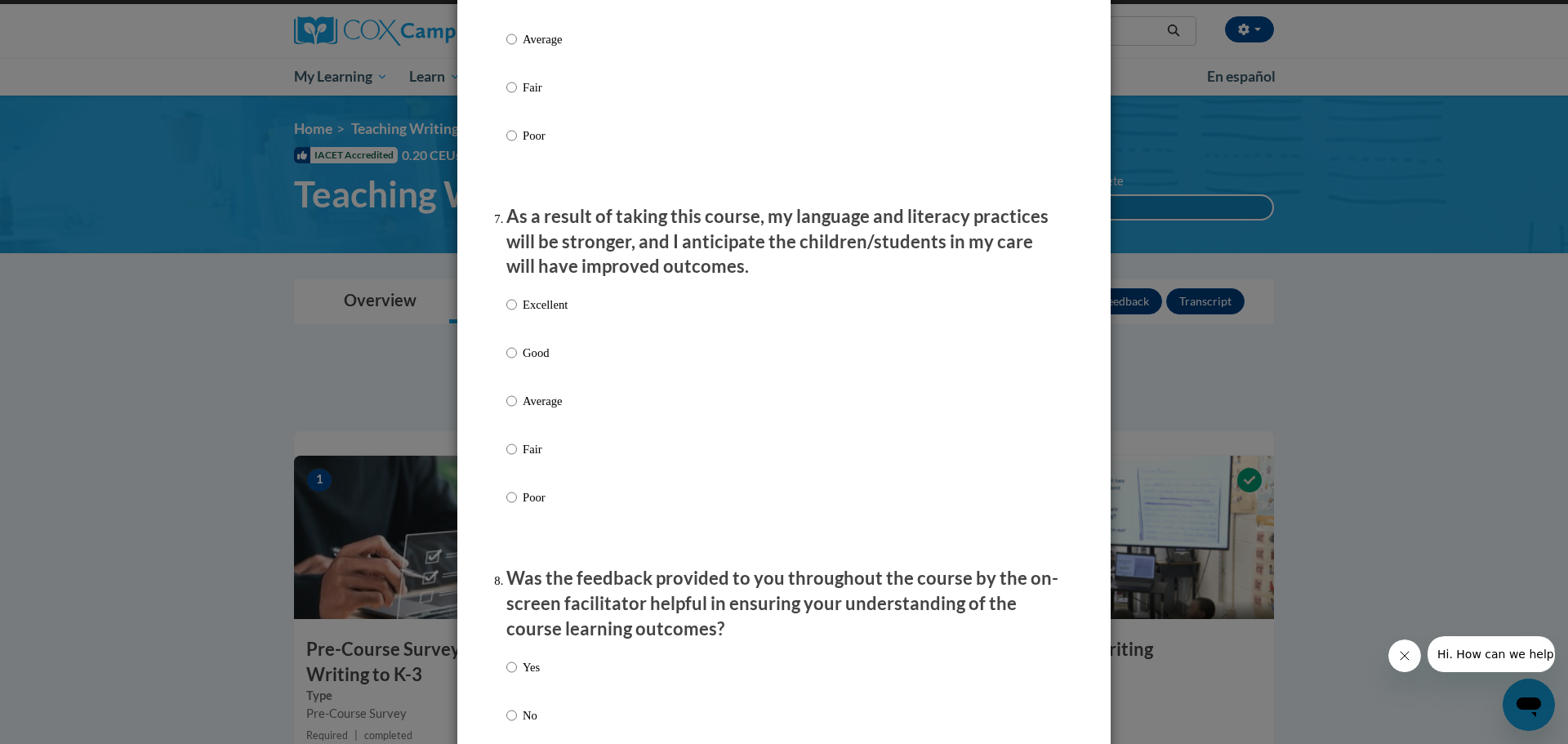
click at [536, 358] on p "Good" at bounding box center [545, 353] width 45 height 18
click at [517, 358] on input "Good" at bounding box center [512, 353] width 11 height 18
radio input "true"
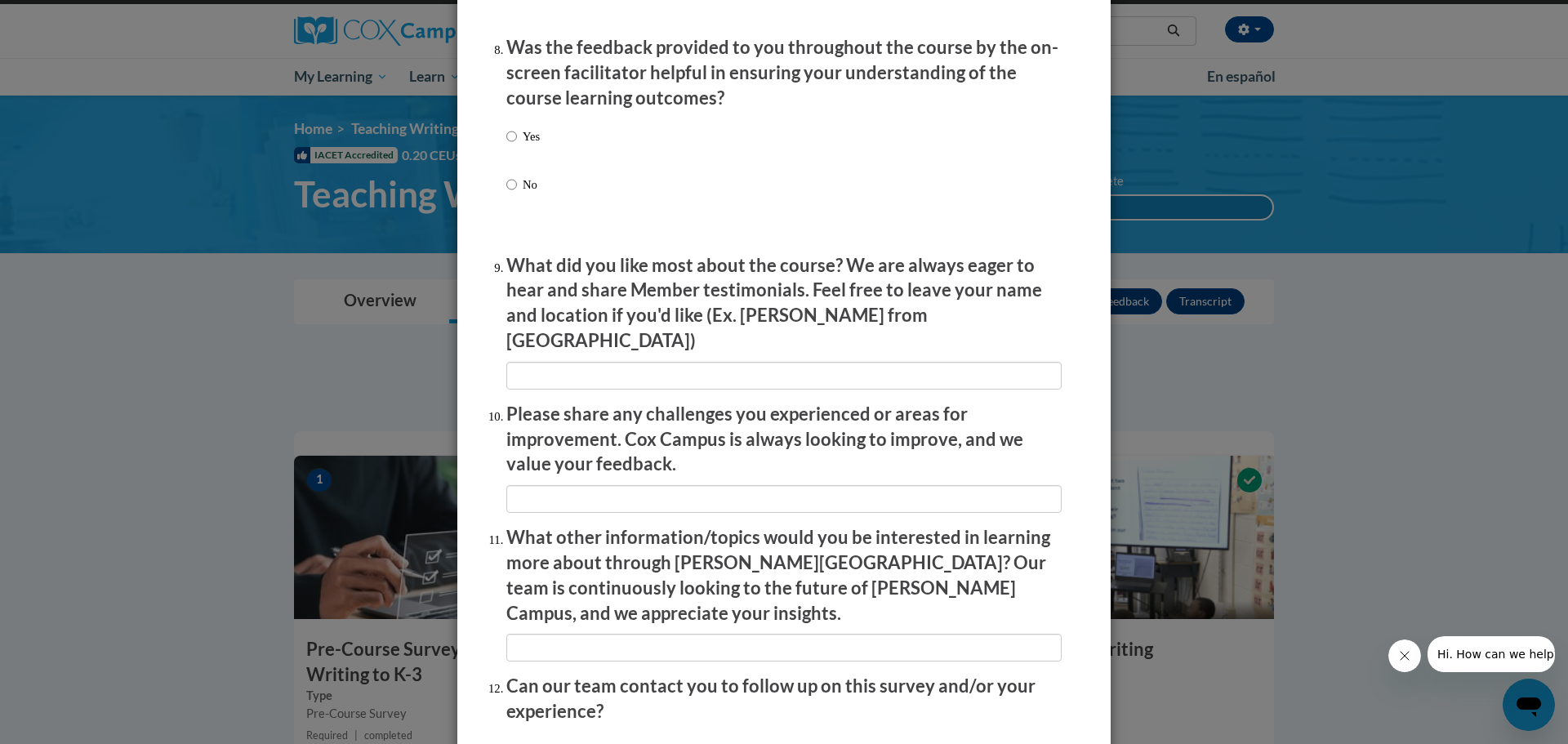
scroll to position [2526, 0]
click at [517, 150] on label "Yes" at bounding box center [523, 148] width 33 height 44
click at [517, 144] on input "Yes" at bounding box center [512, 135] width 11 height 18
radio input "true"
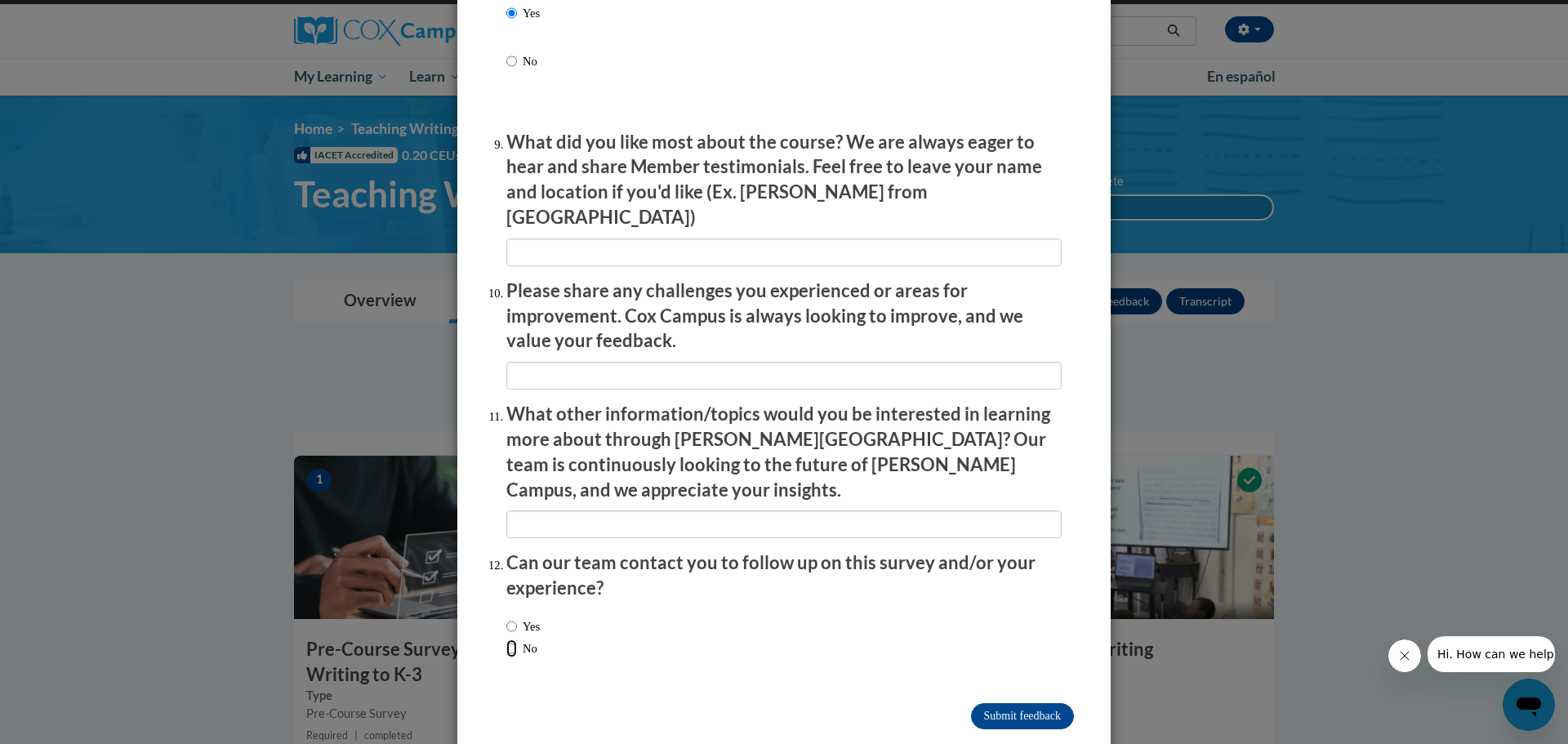
click at [512, 639] on input "No" at bounding box center [512, 648] width 11 height 18
radio input "true"
click at [1021, 703] on input "Submit feedback" at bounding box center [1022, 716] width 103 height 26
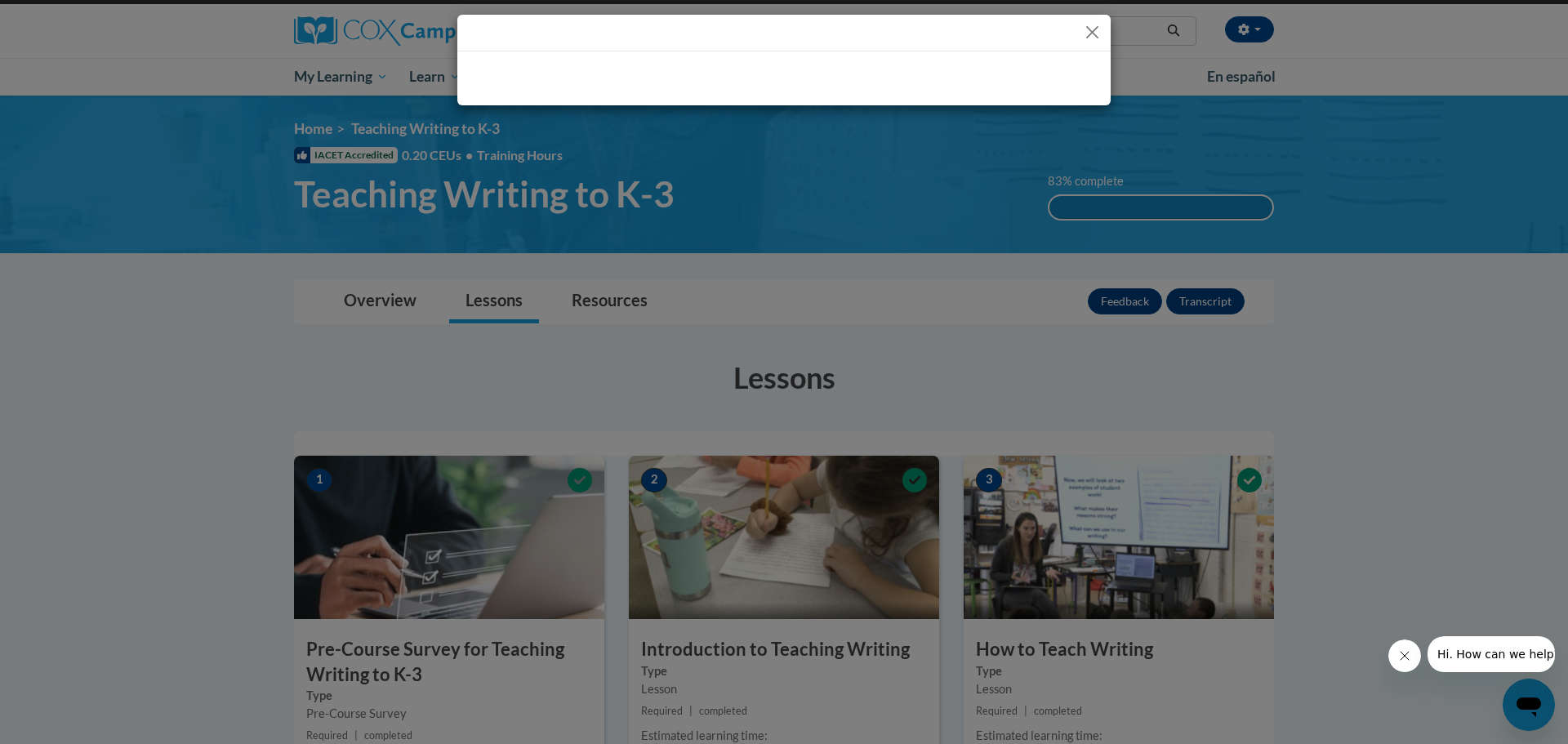
scroll to position [0, 0]
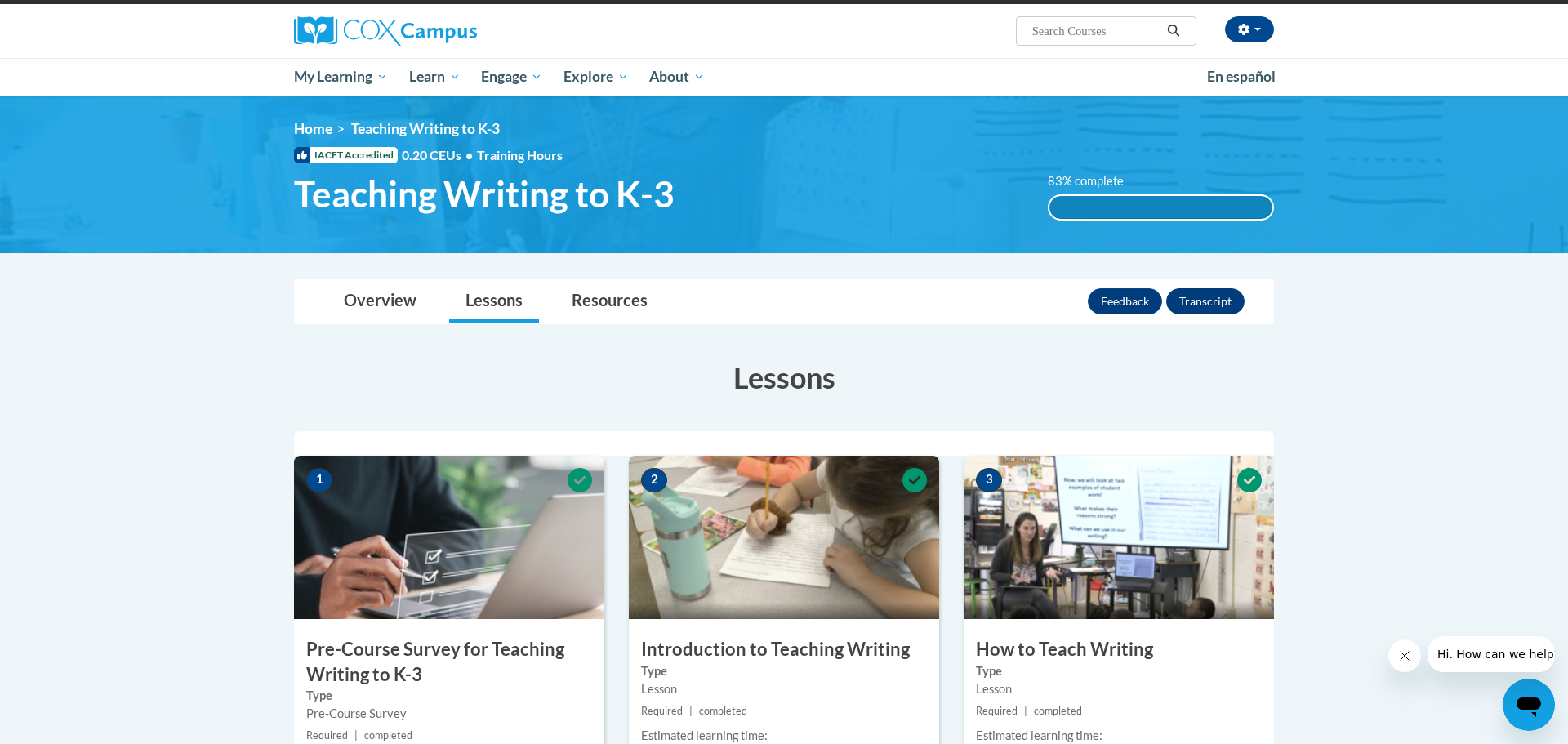
click at [1225, 306] on button "Transcript" at bounding box center [1205, 301] width 78 height 26
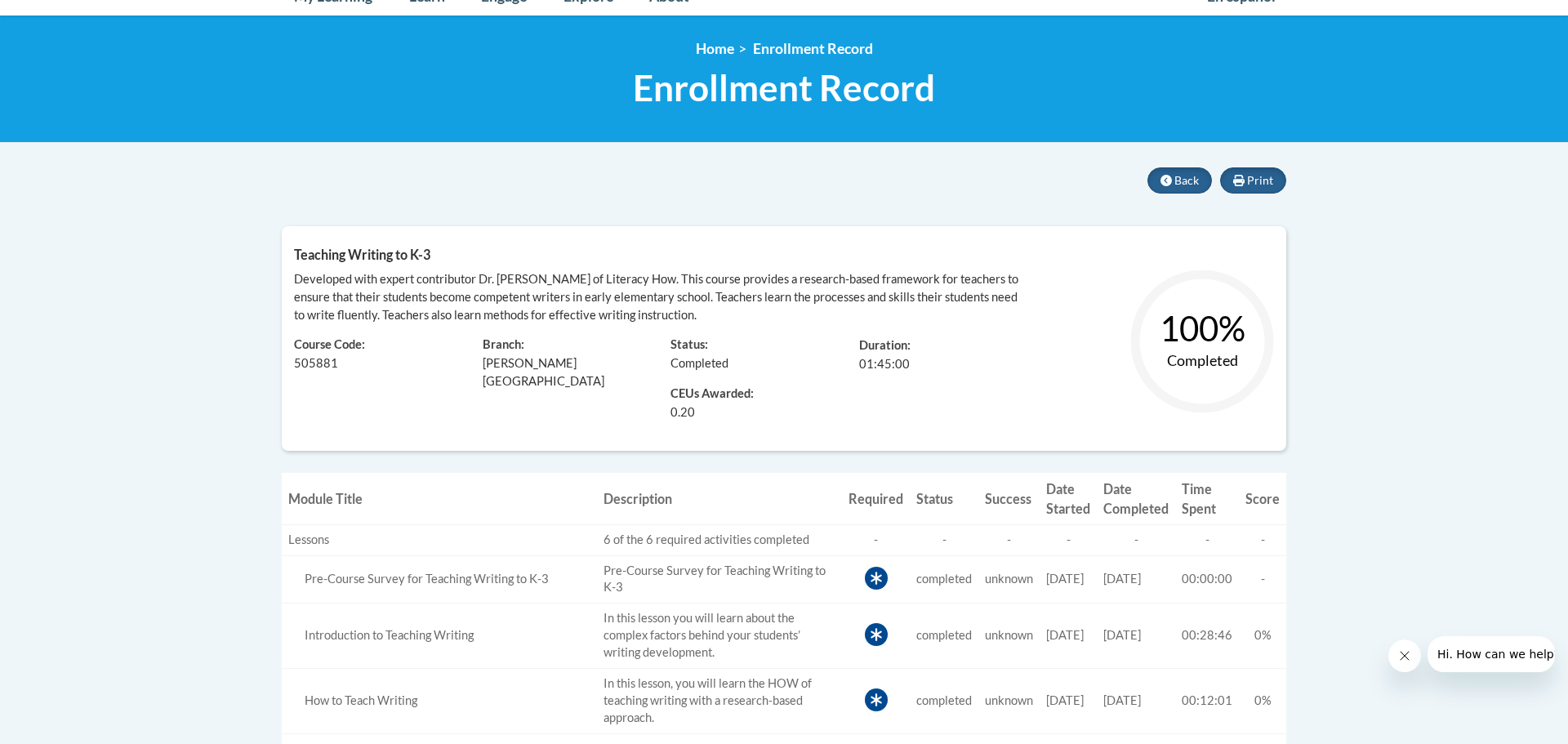
scroll to position [201, 0]
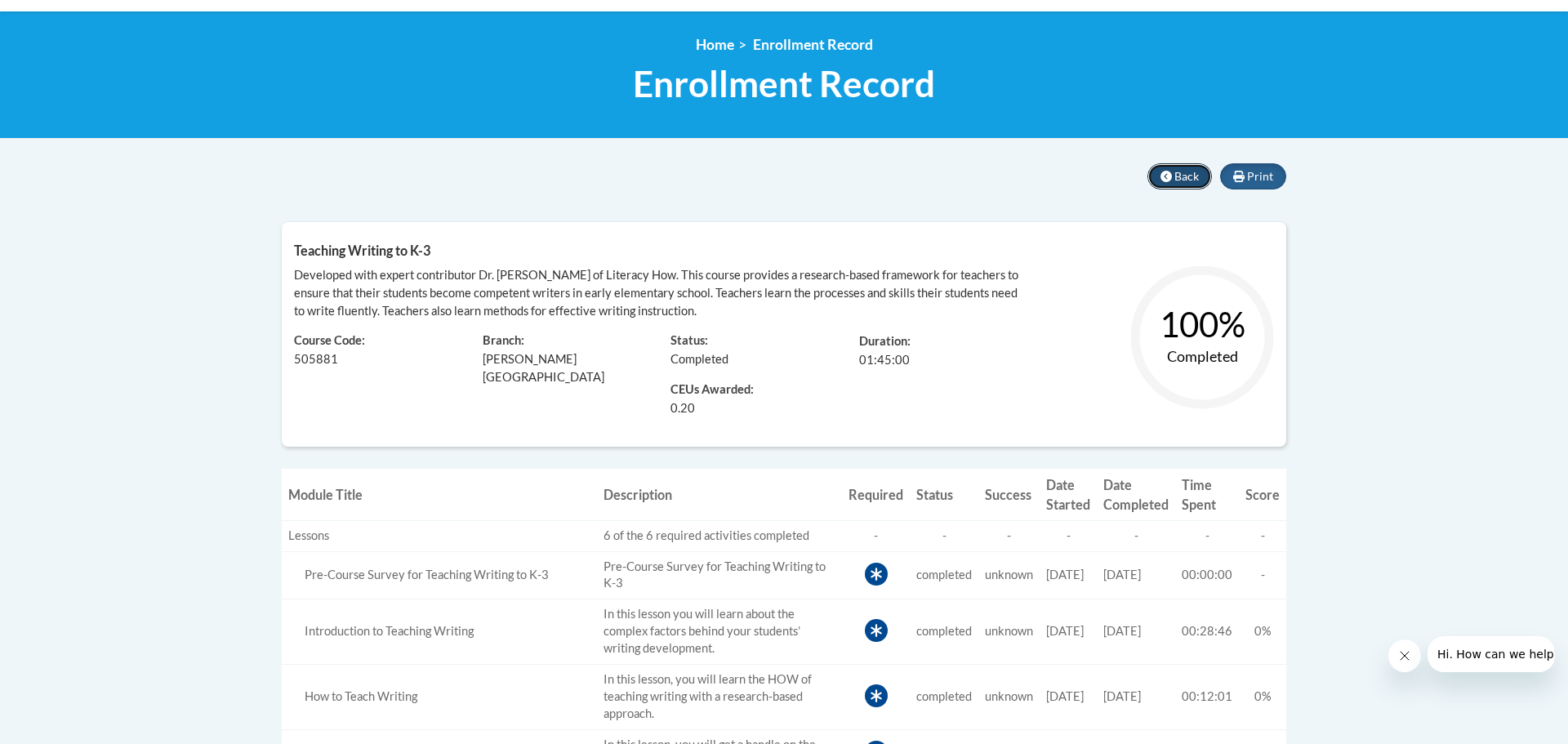
click at [1187, 186] on button "Back" at bounding box center [1180, 176] width 65 height 26
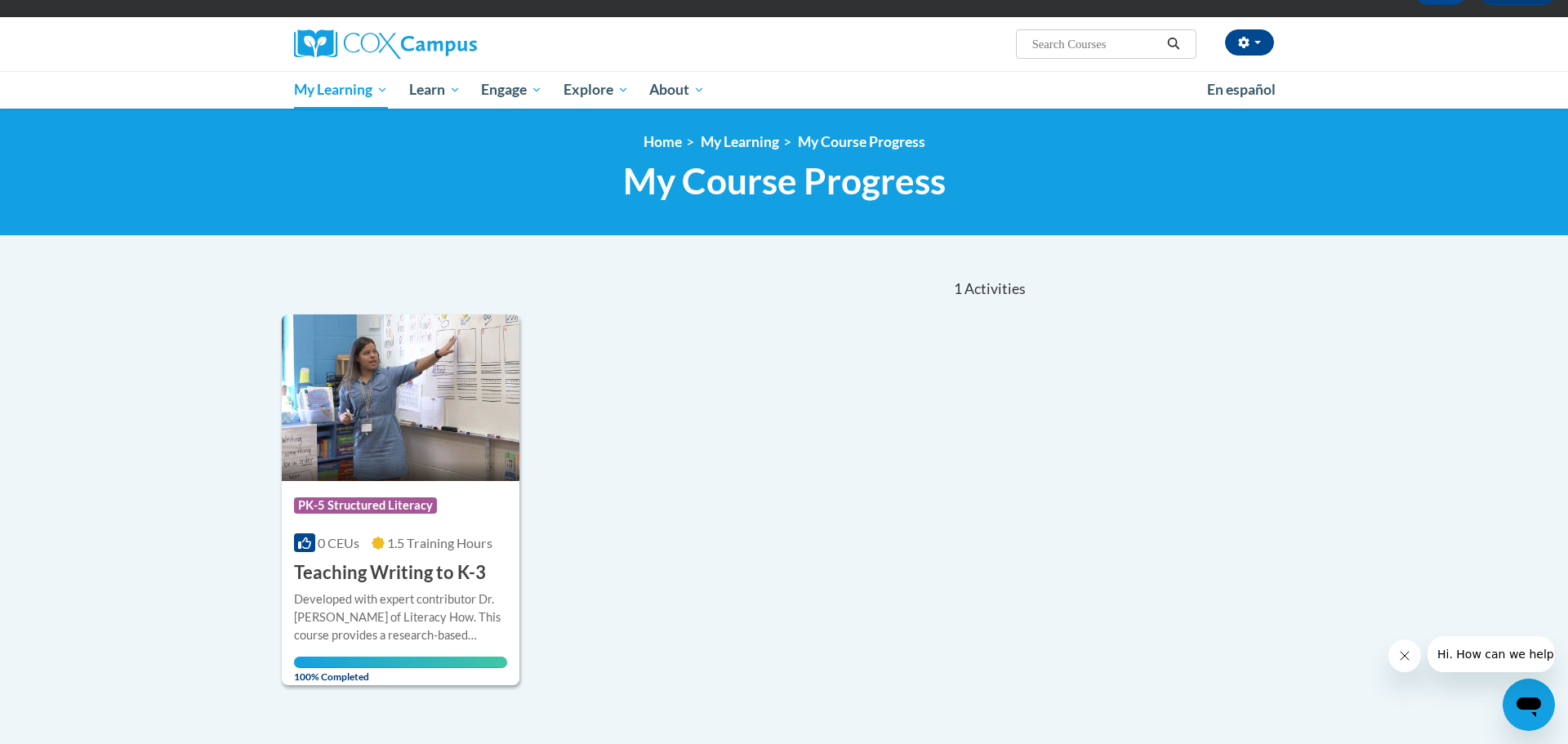
scroll to position [221, 0]
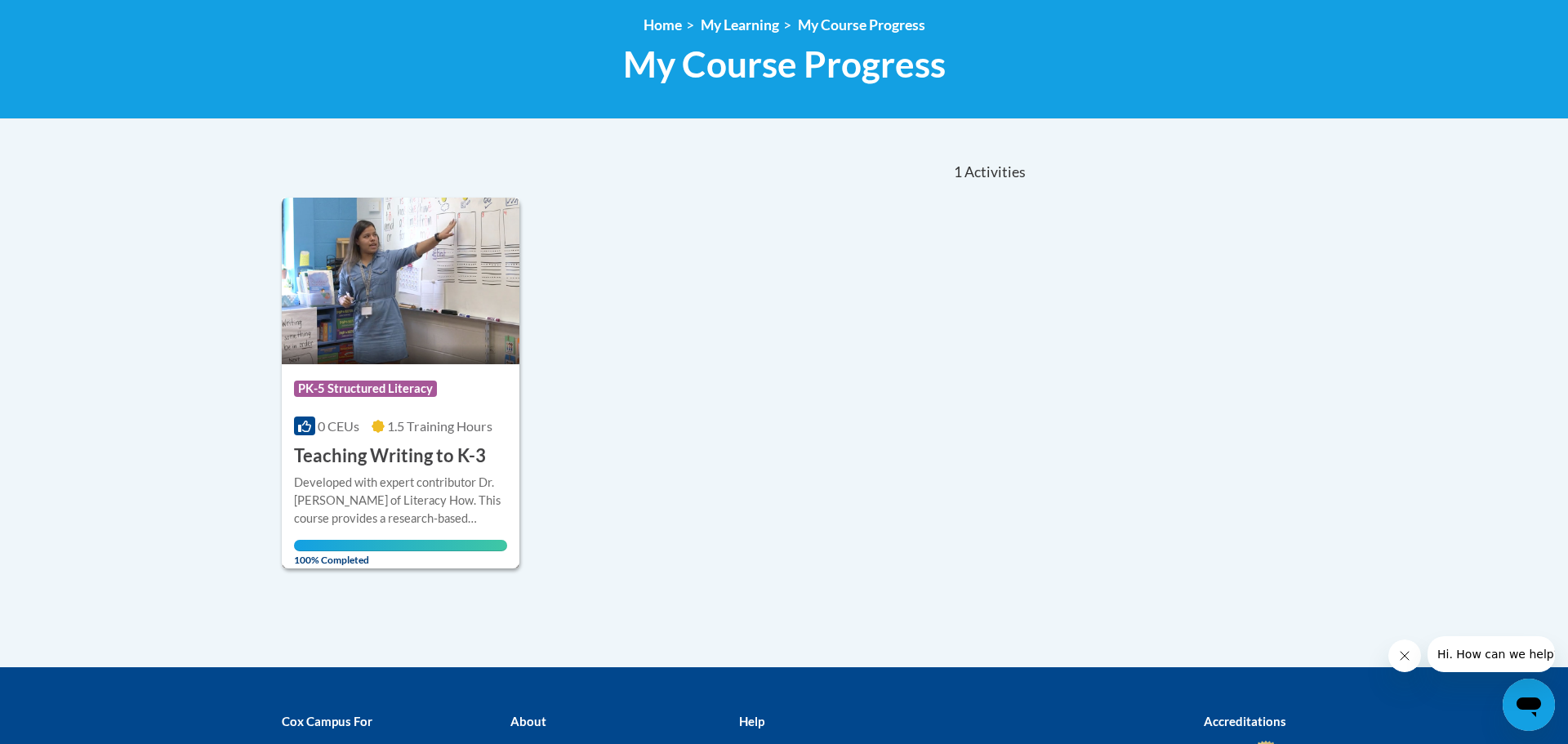
click at [427, 484] on div "Developed with expert contributor Dr. [PERSON_NAME] of Literacy How. This cours…" at bounding box center [401, 500] width 213 height 54
